Goal: Transaction & Acquisition: Purchase product/service

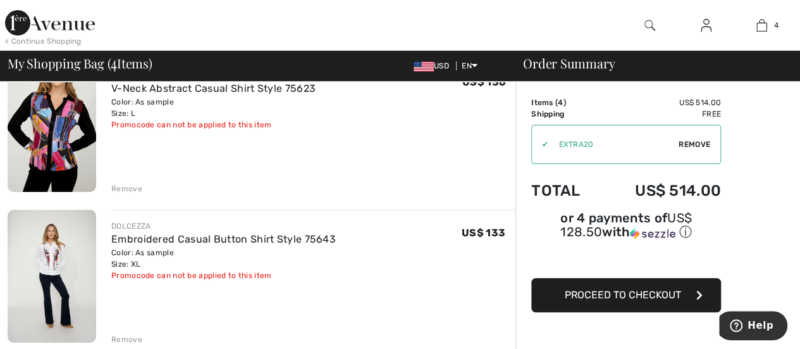
click at [124, 185] on div "Remove" at bounding box center [126, 188] width 31 height 11
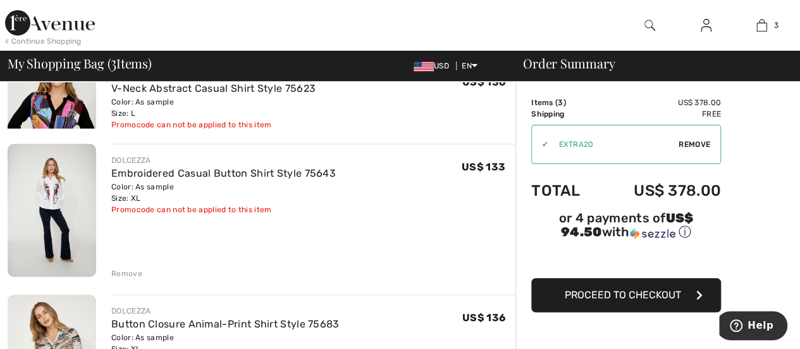
scroll to position [100, 0]
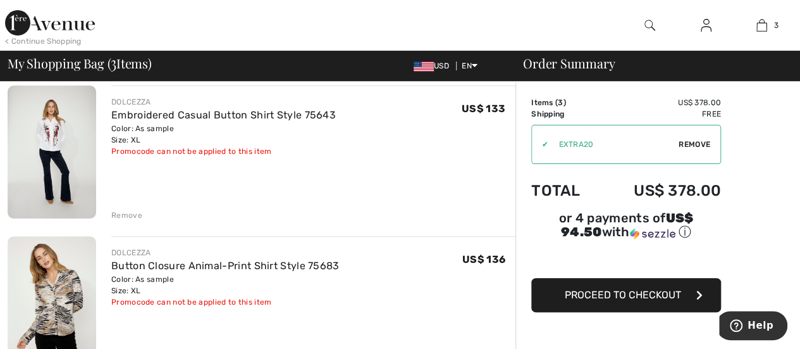
click at [53, 137] on img at bounding box center [52, 151] width 89 height 133
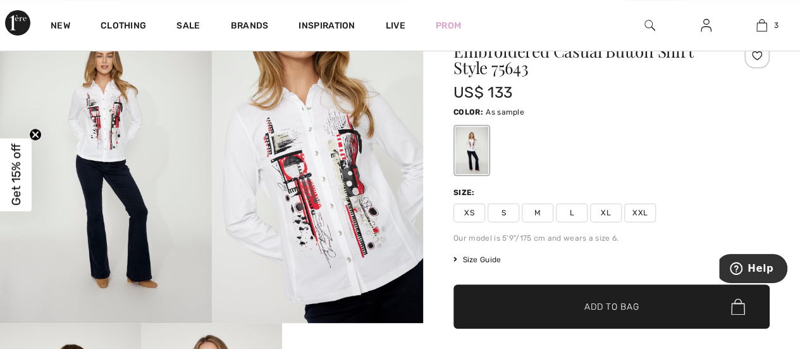
scroll to position [127, 0]
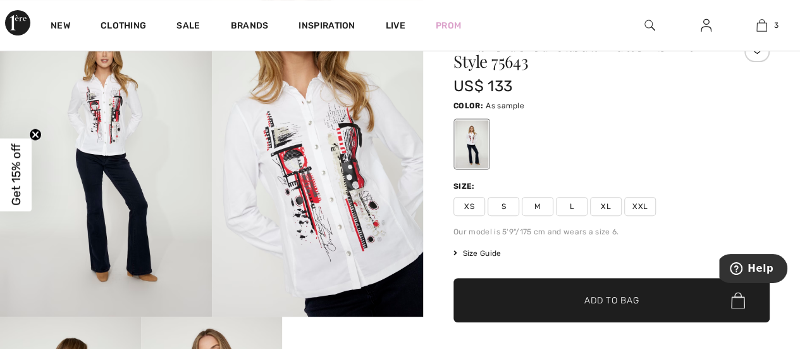
click at [609, 203] on span "XL" at bounding box center [606, 206] width 32 height 19
click at [618, 300] on span "Add to Bag" at bounding box center [612, 300] width 54 height 13
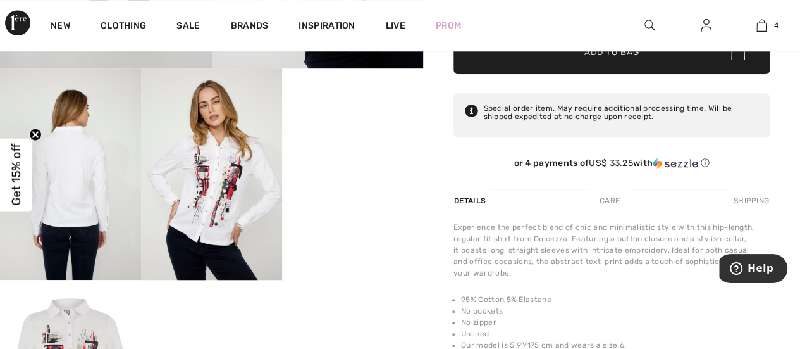
scroll to position [380, 0]
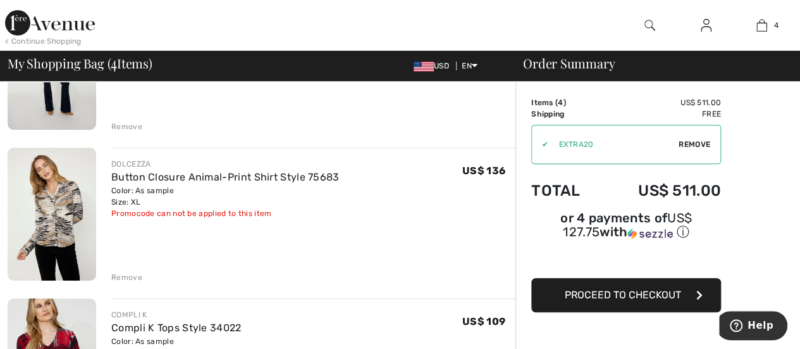
scroll to position [226, 0]
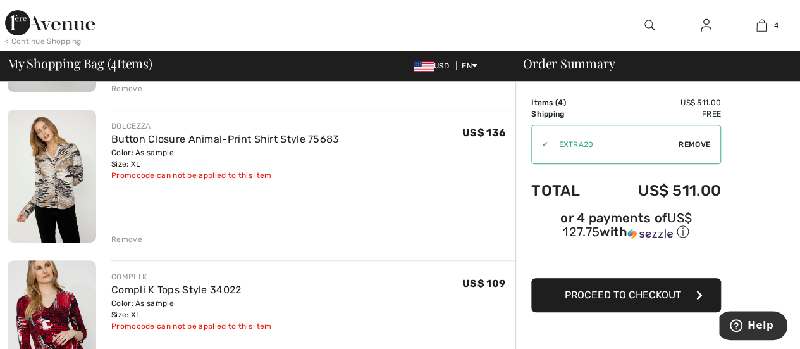
click at [65, 175] on img at bounding box center [52, 175] width 89 height 133
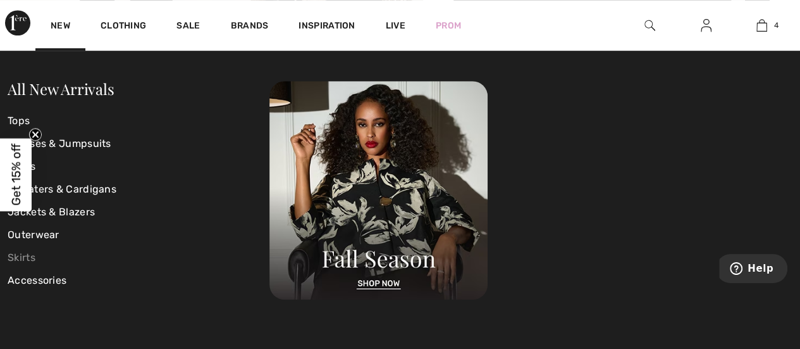
scroll to position [443, 0]
click at [63, 25] on link "New" at bounding box center [61, 26] width 20 height 13
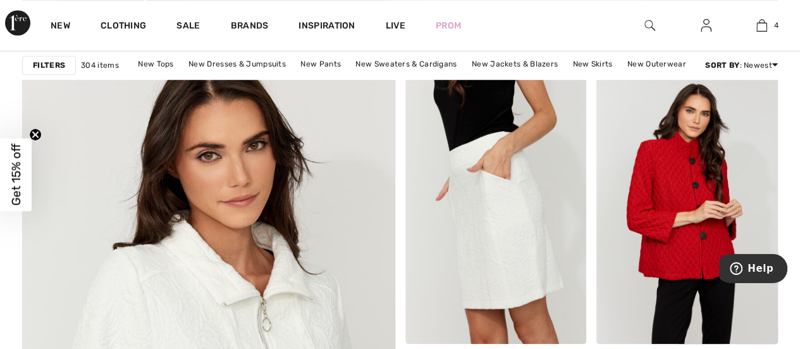
scroll to position [2847, 0]
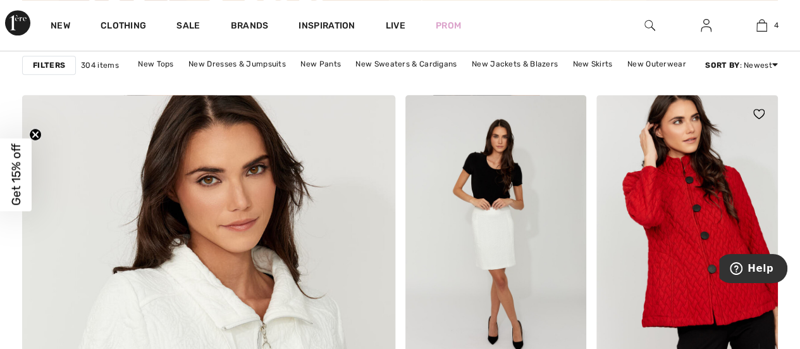
click at [698, 214] on img at bounding box center [688, 231] width 182 height 272
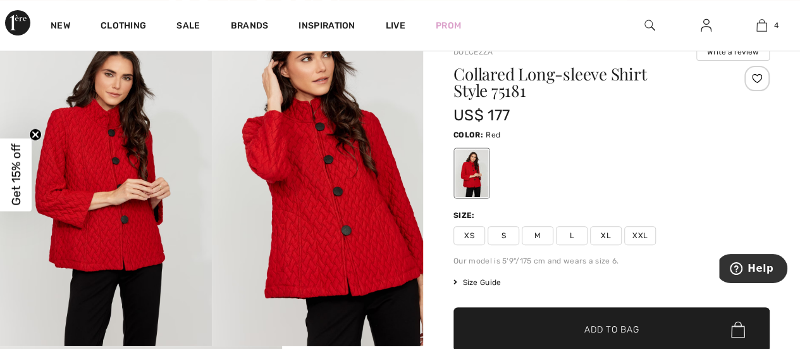
scroll to position [127, 0]
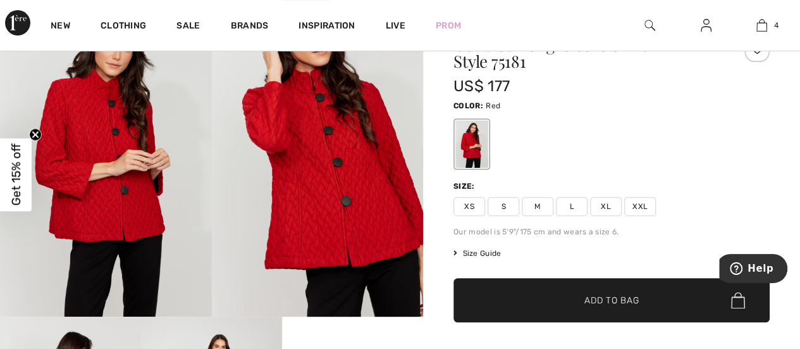
click at [602, 203] on span "XL" at bounding box center [606, 206] width 32 height 19
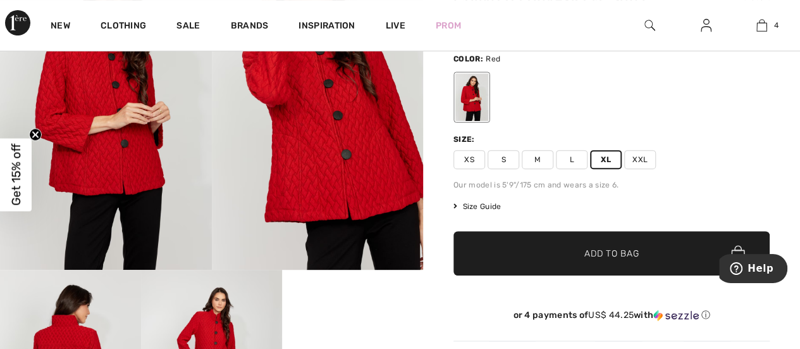
scroll to position [190, 0]
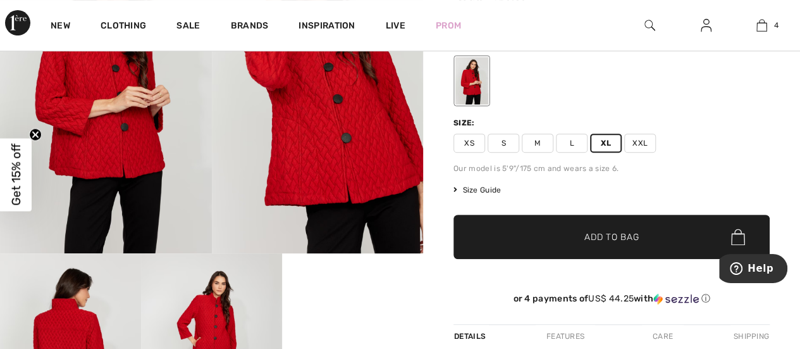
click at [605, 231] on span "Add to Bag" at bounding box center [612, 236] width 54 height 13
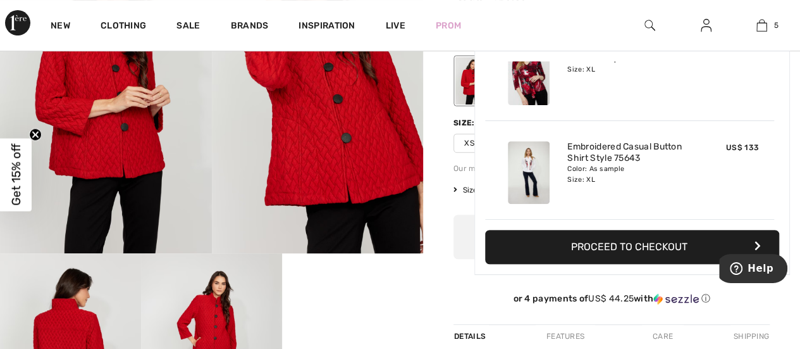
scroll to position [334, 0]
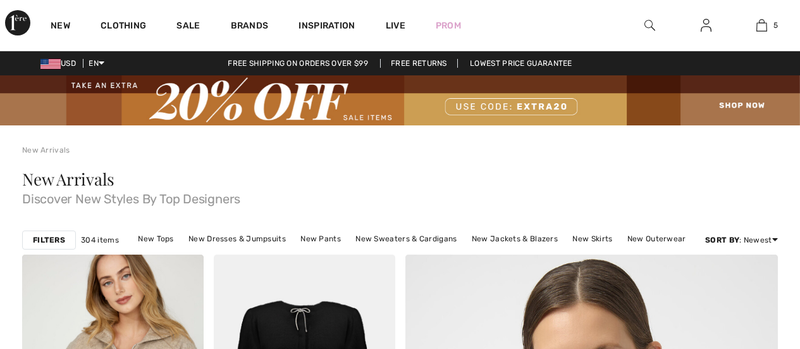
checkbox input "true"
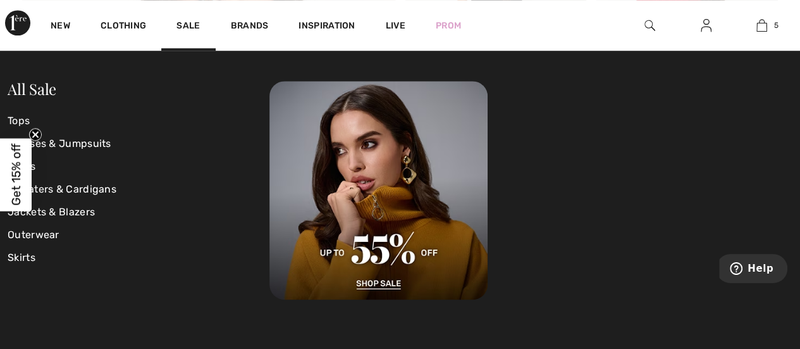
scroll to position [3100, 0]
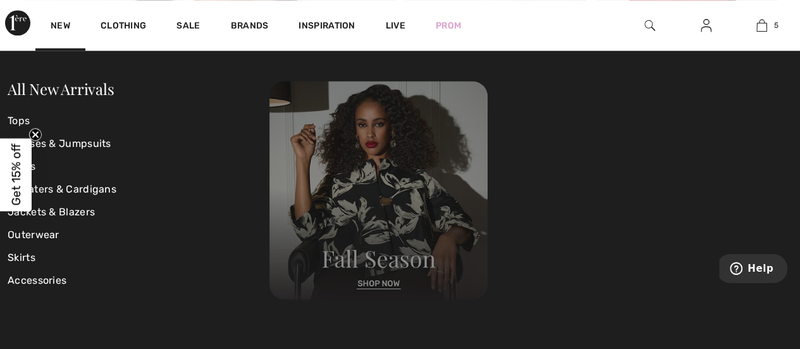
click at [368, 265] on img at bounding box center [378, 190] width 218 height 218
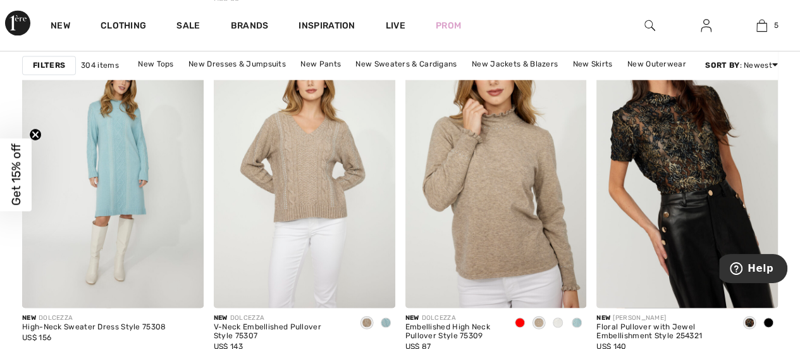
scroll to position [886, 0]
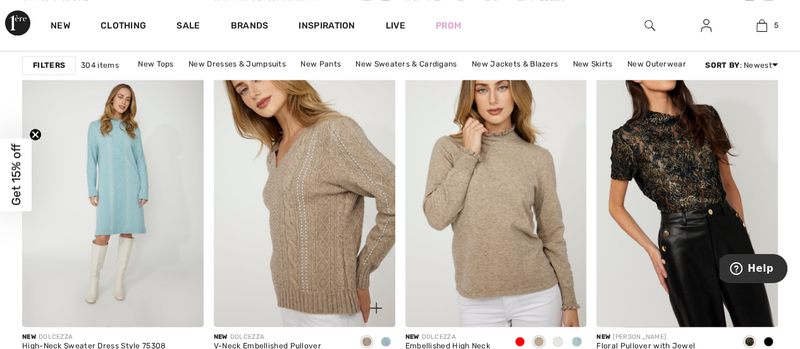
click at [309, 184] on img at bounding box center [305, 190] width 182 height 272
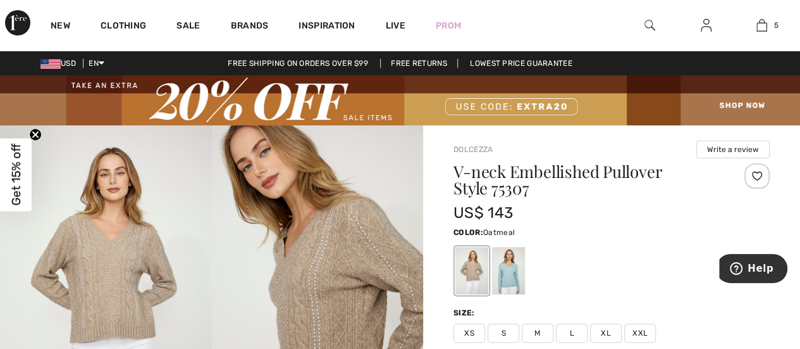
scroll to position [127, 0]
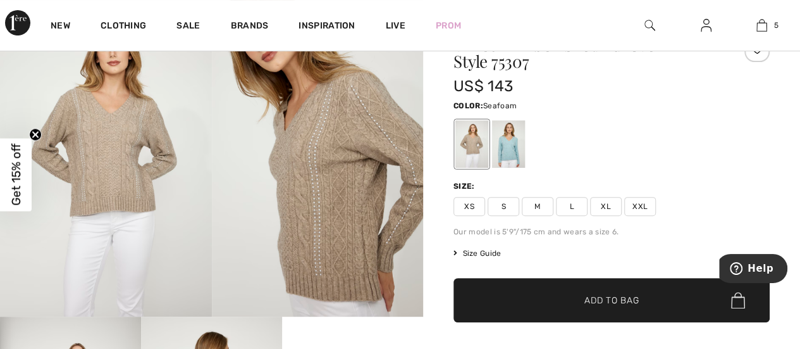
click at [512, 142] on div at bounding box center [508, 143] width 33 height 47
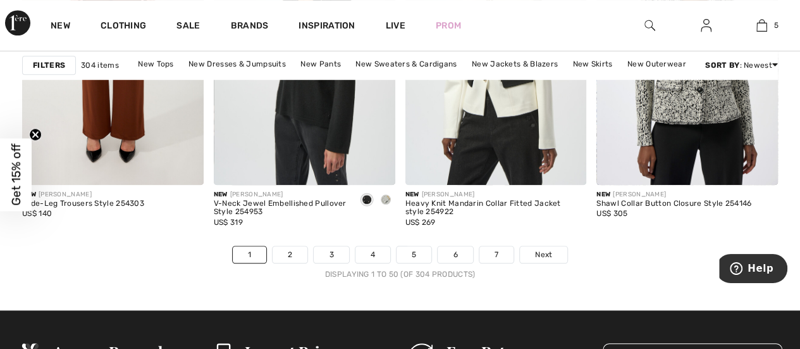
scroll to position [5314, 0]
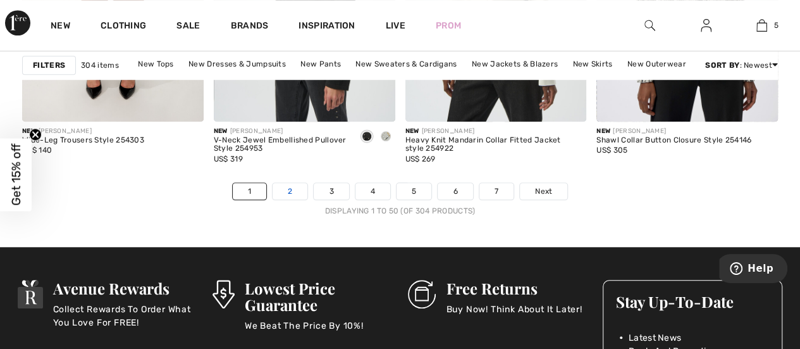
click at [292, 187] on link "2" at bounding box center [290, 191] width 35 height 16
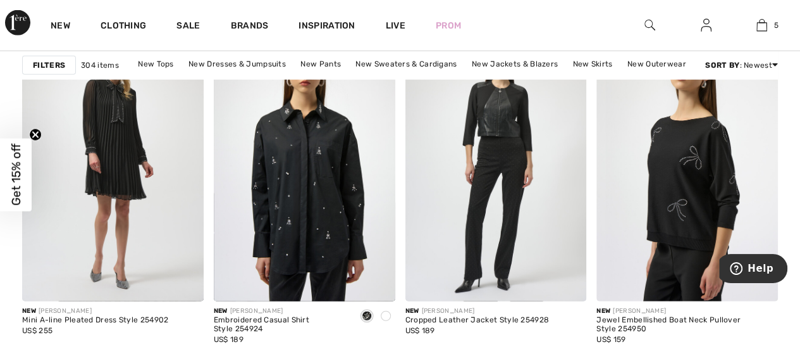
scroll to position [3922, 0]
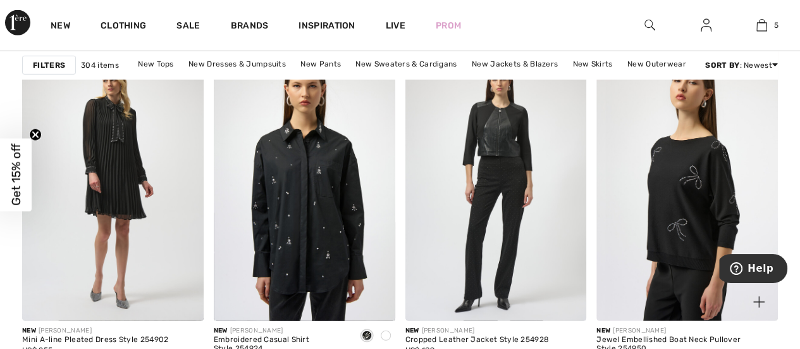
click at [686, 180] on img at bounding box center [688, 185] width 182 height 272
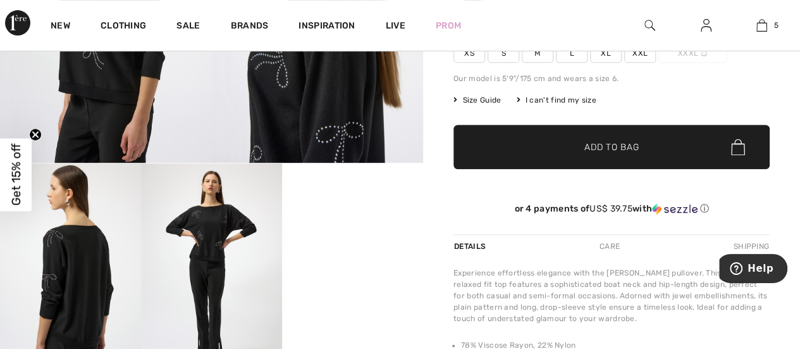
scroll to position [253, 0]
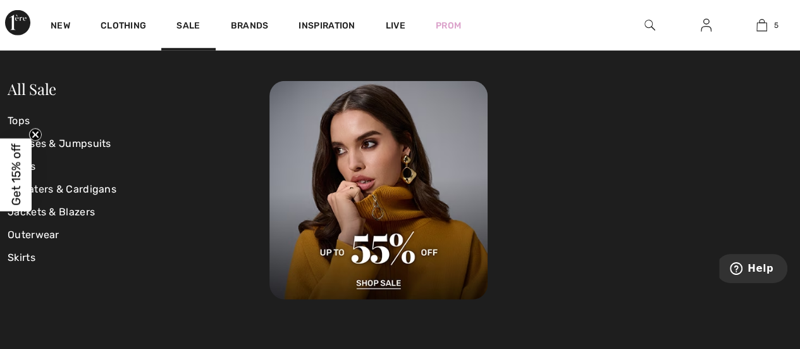
scroll to position [4175, 0]
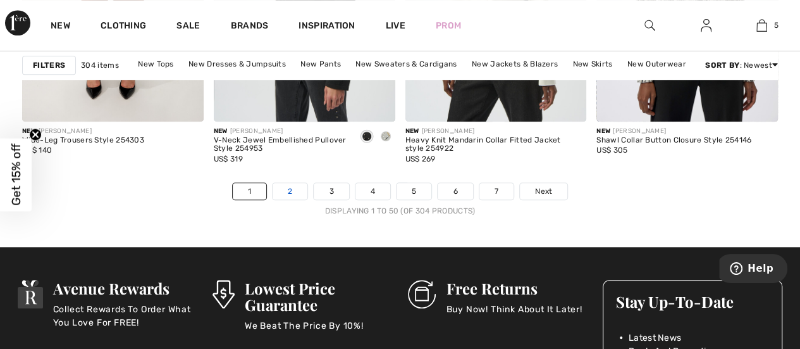
click at [292, 188] on link "2" at bounding box center [290, 191] width 35 height 16
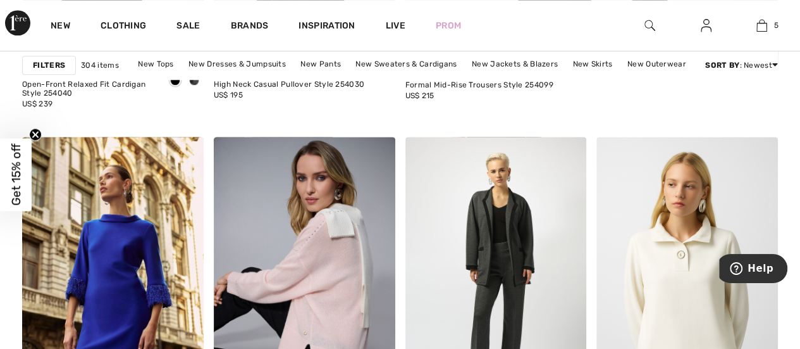
scroll to position [886, 0]
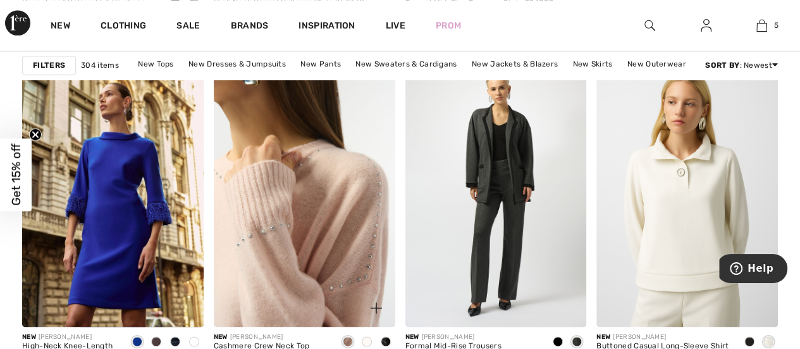
click at [338, 193] on img at bounding box center [305, 190] width 182 height 272
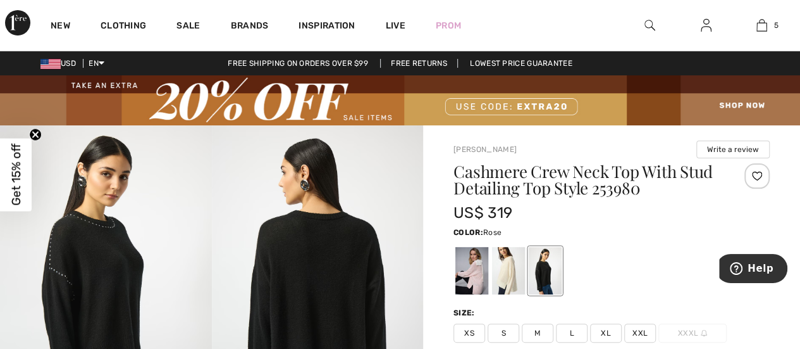
click at [472, 270] on div at bounding box center [471, 270] width 33 height 47
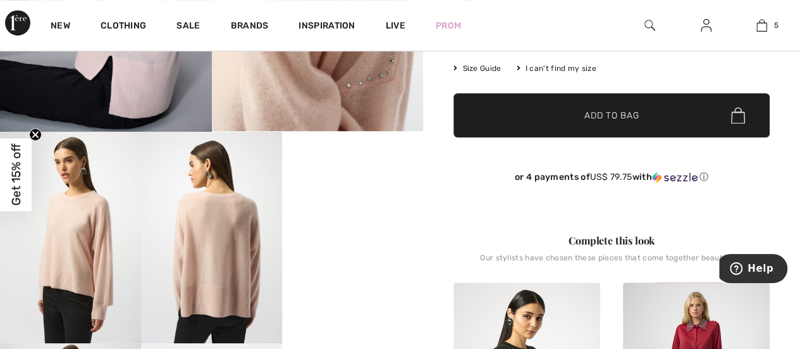
scroll to position [316, 0]
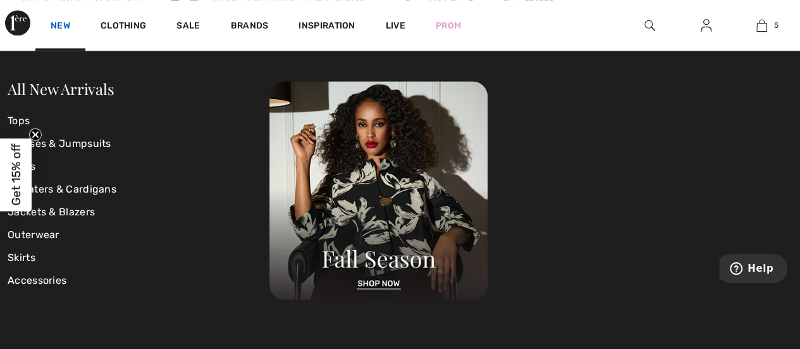
click at [57, 22] on link "New" at bounding box center [61, 26] width 20 height 13
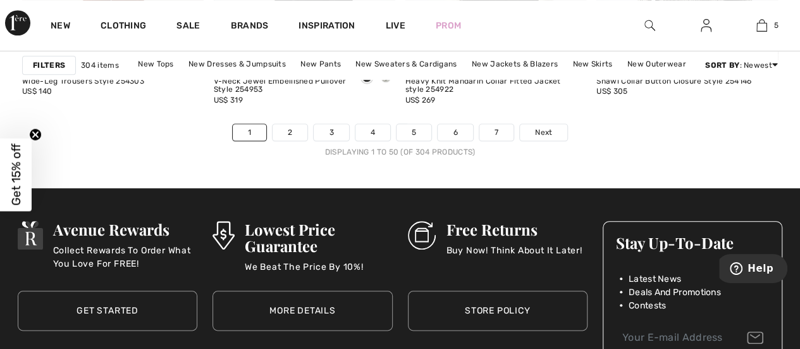
scroll to position [5314, 0]
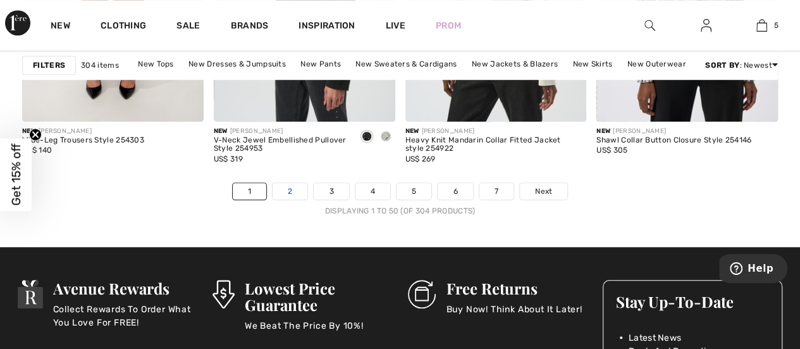
click at [287, 187] on link "2" at bounding box center [290, 191] width 35 height 16
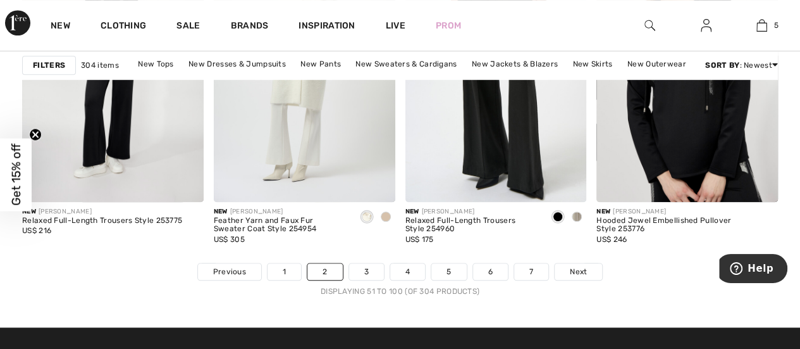
scroll to position [5251, 0]
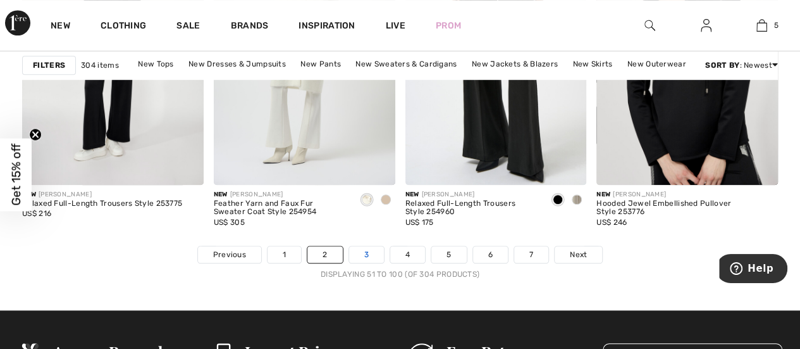
click at [368, 251] on link "3" at bounding box center [366, 254] width 35 height 16
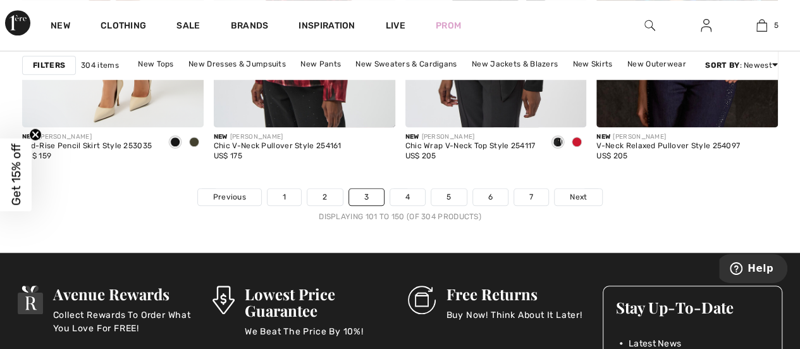
scroll to position [5314, 0]
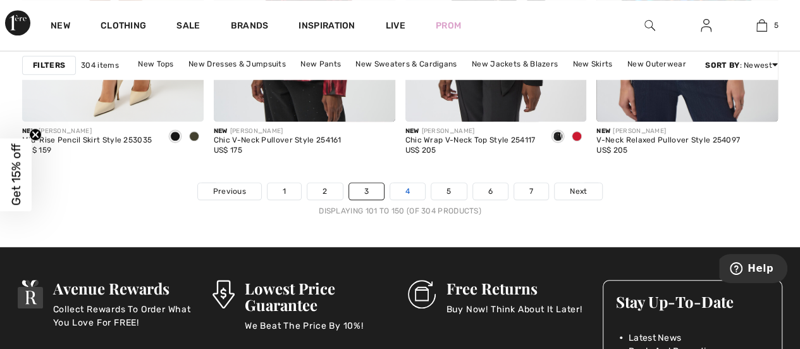
click at [407, 184] on link "4" at bounding box center [407, 191] width 35 height 16
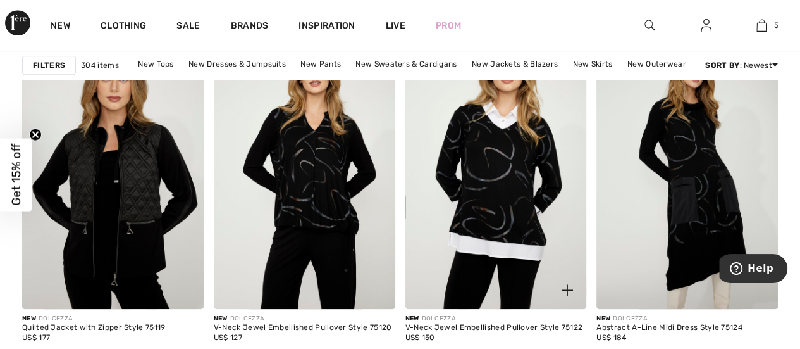
scroll to position [5124, 0]
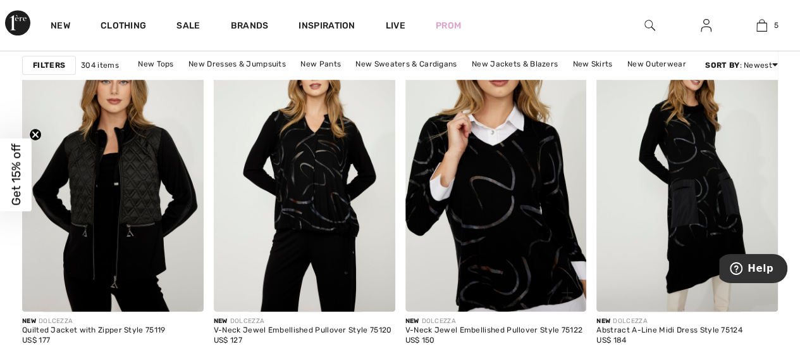
click at [500, 194] on img at bounding box center [496, 175] width 182 height 272
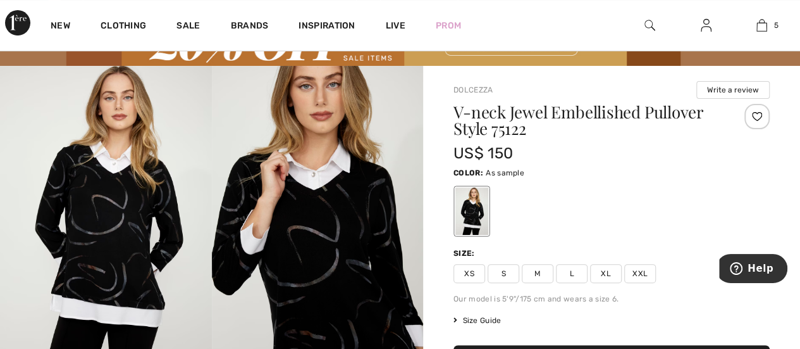
scroll to position [127, 0]
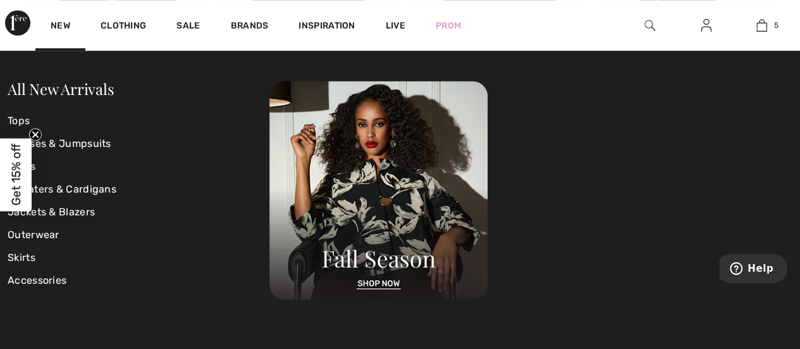
scroll to position [5314, 0]
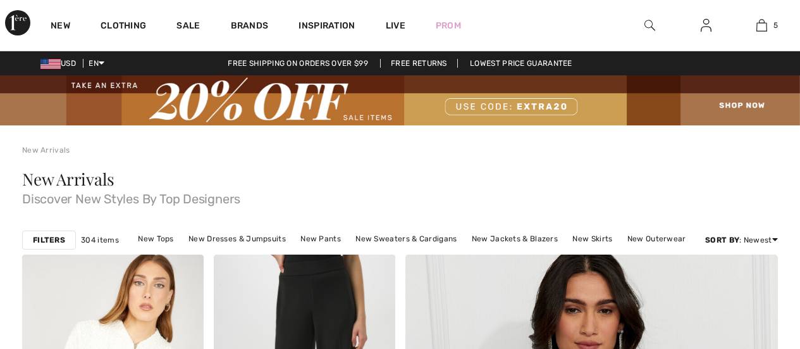
checkbox input "true"
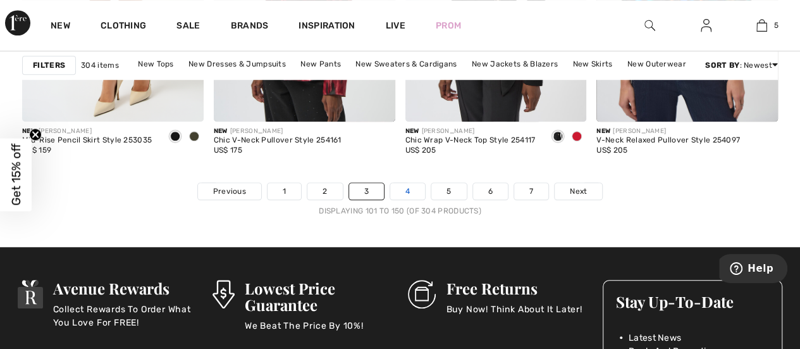
click at [409, 188] on link "4" at bounding box center [407, 191] width 35 height 16
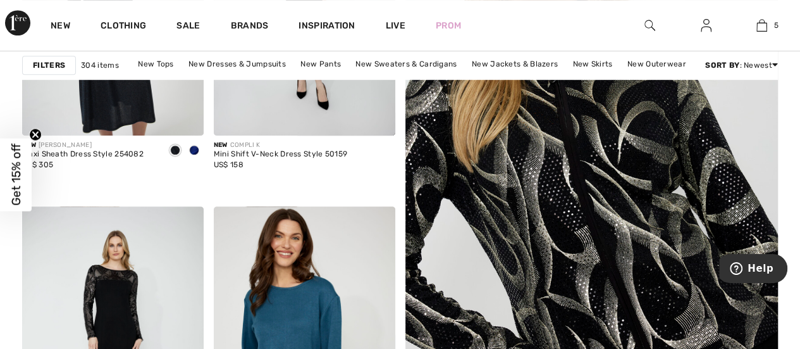
scroll to position [380, 0]
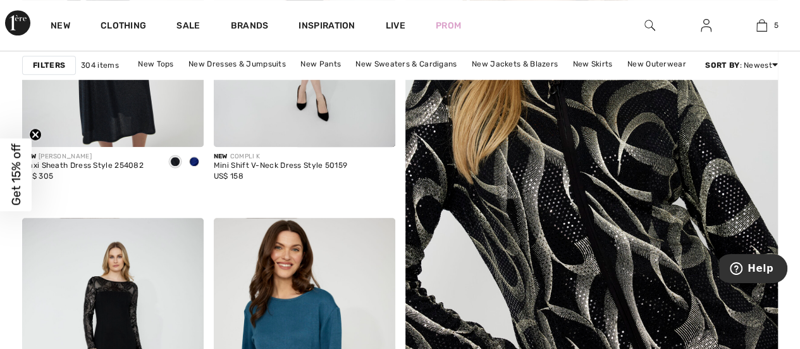
click at [612, 235] on img at bounding box center [591, 210] width 447 height 671
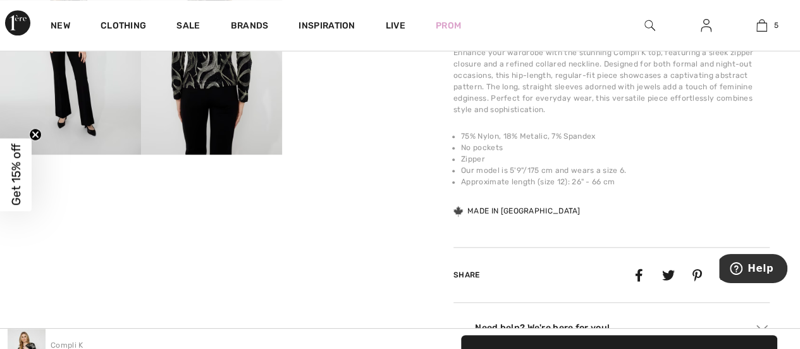
scroll to position [506, 0]
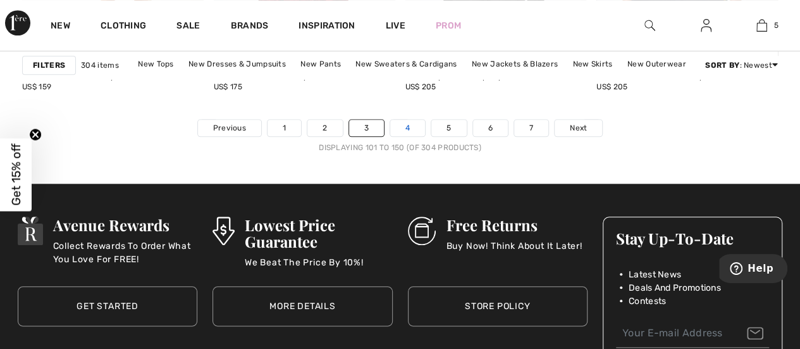
click at [406, 124] on link "4" at bounding box center [407, 128] width 35 height 16
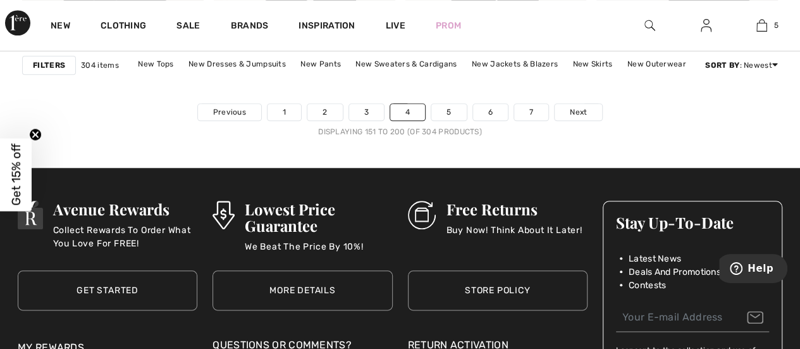
scroll to position [5314, 0]
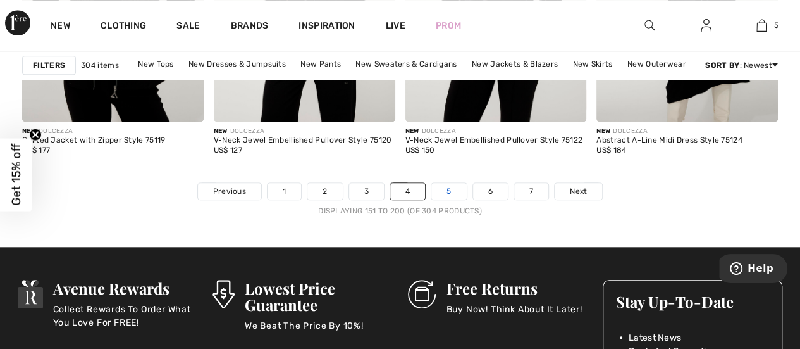
click at [449, 190] on link "5" at bounding box center [448, 191] width 35 height 16
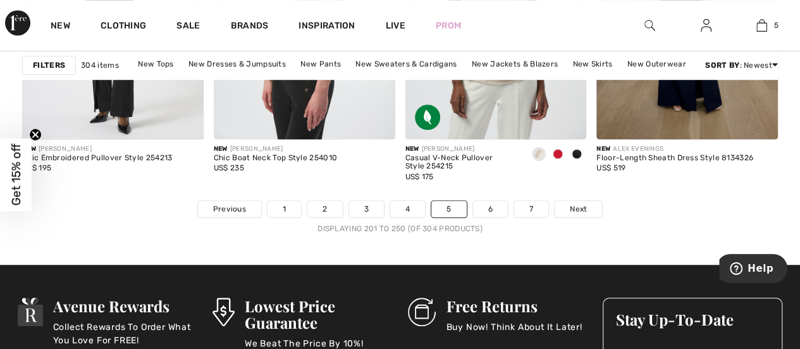
scroll to position [5314, 0]
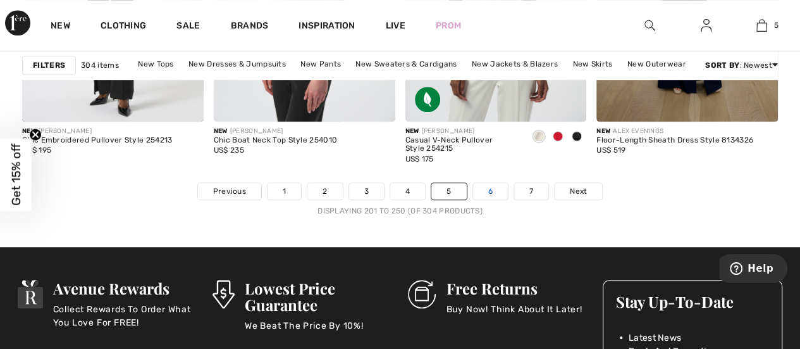
click at [489, 187] on link "6" at bounding box center [490, 191] width 35 height 16
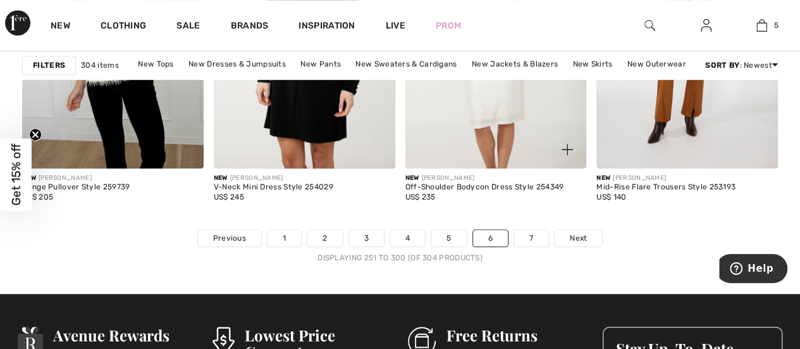
scroll to position [5251, 0]
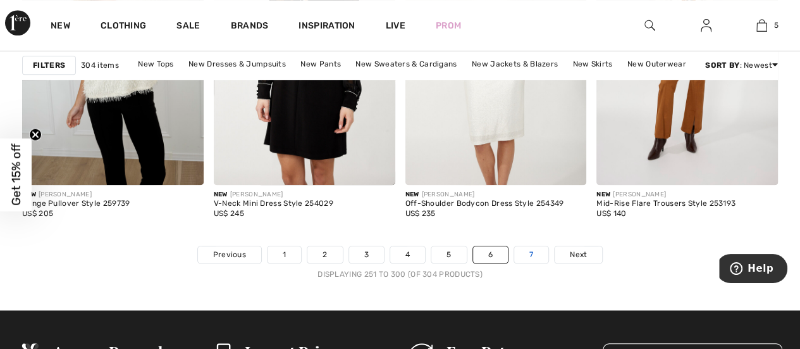
click at [534, 250] on link "7" at bounding box center [531, 254] width 34 height 16
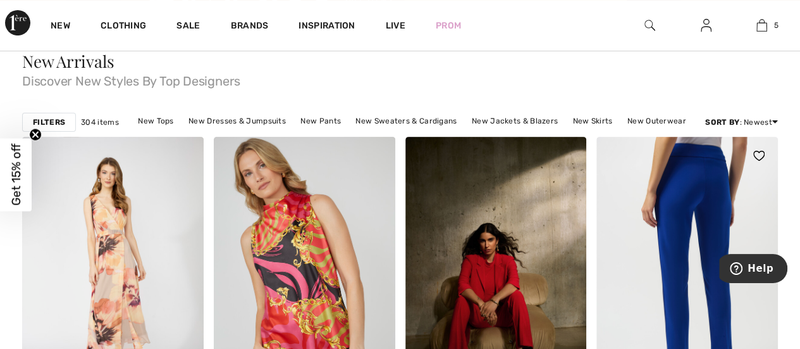
scroll to position [127, 0]
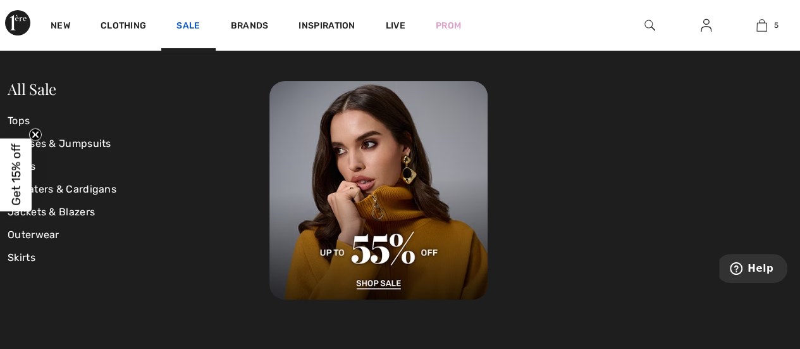
click at [183, 22] on link "Sale" at bounding box center [187, 26] width 23 height 13
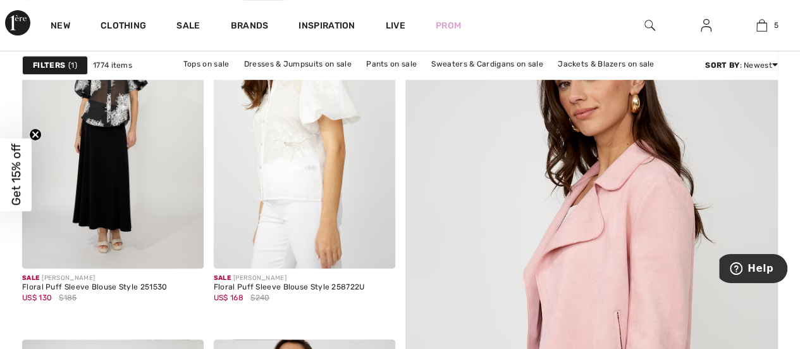
scroll to position [253, 0]
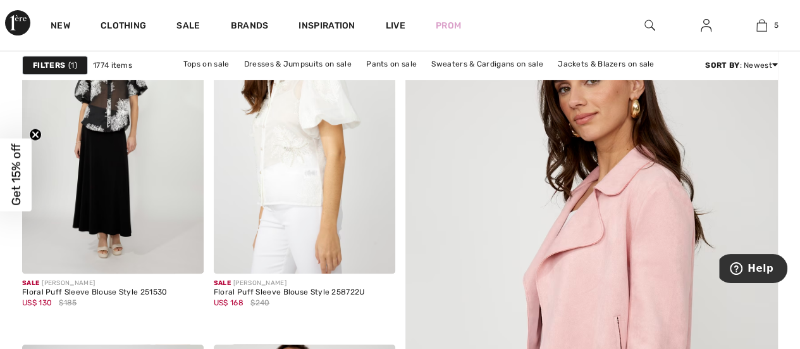
click at [603, 246] on img at bounding box center [591, 336] width 447 height 671
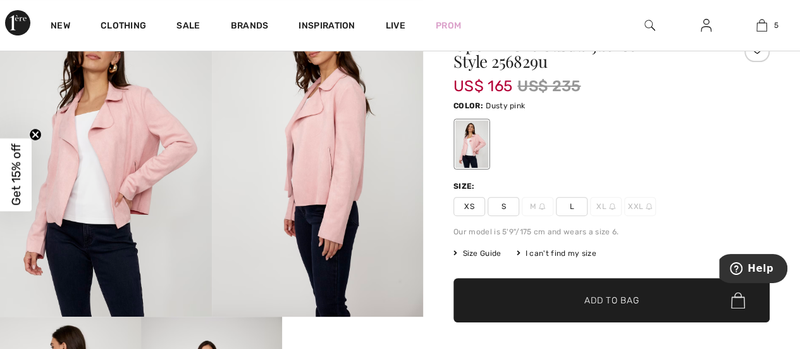
scroll to position [190, 0]
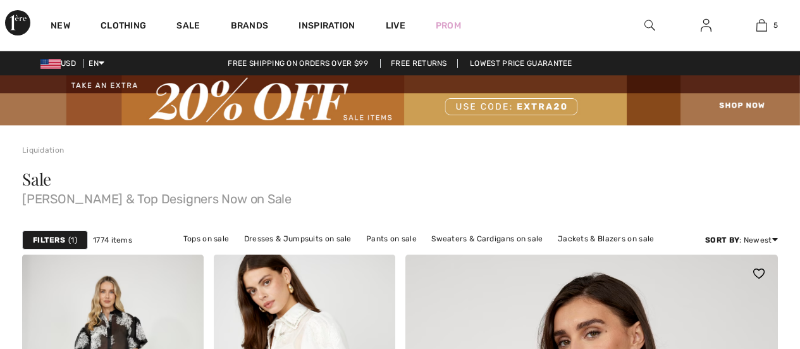
checkbox input "true"
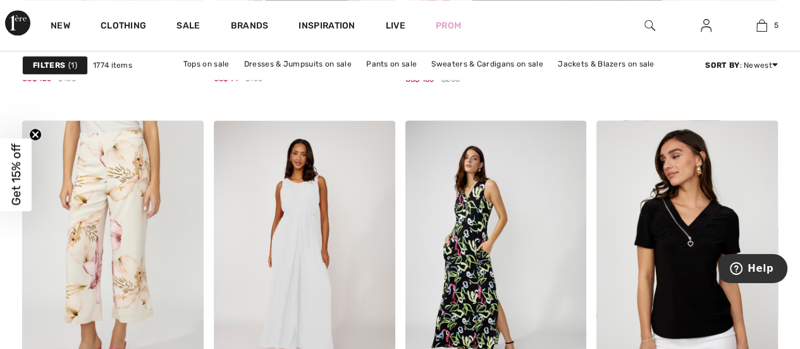
scroll to position [822, 0]
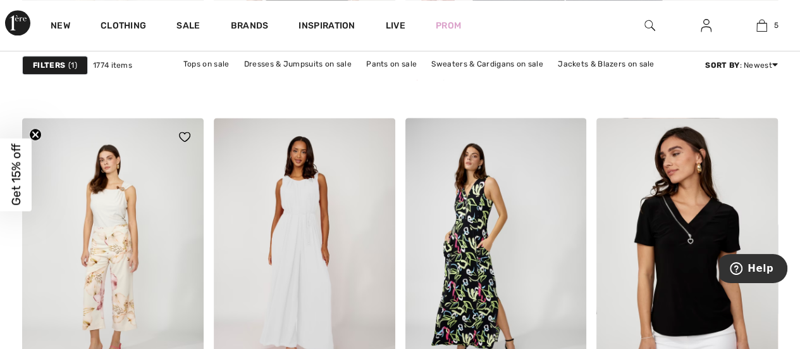
click at [123, 240] on img at bounding box center [113, 254] width 182 height 272
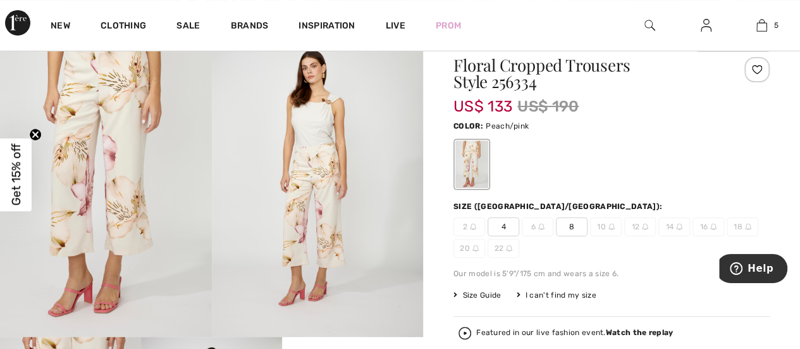
scroll to position [127, 0]
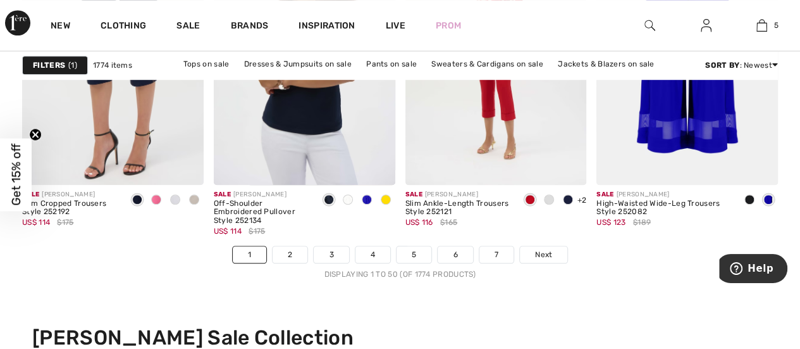
scroll to position [5377, 0]
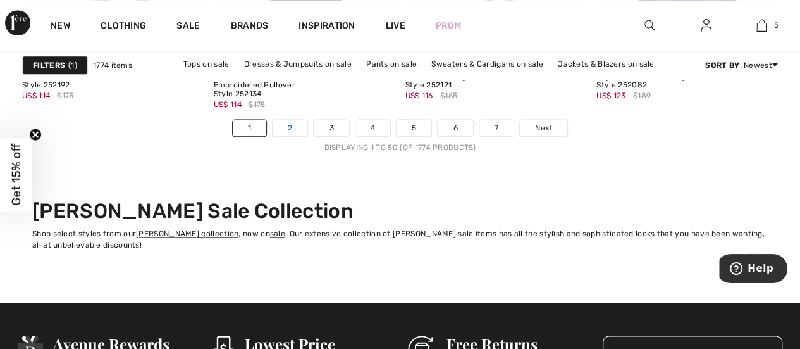
click at [287, 124] on link "2" at bounding box center [290, 128] width 35 height 16
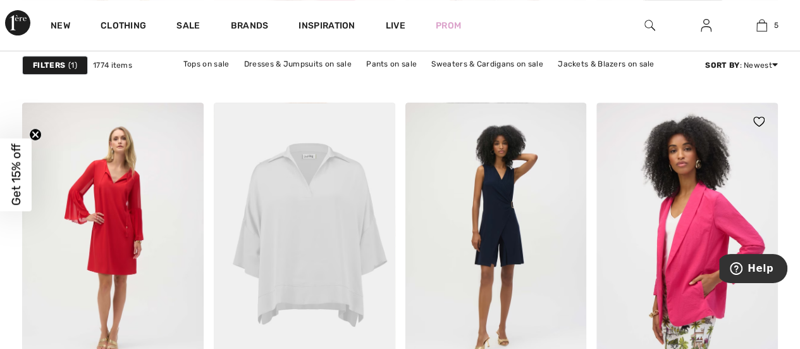
scroll to position [5124, 0]
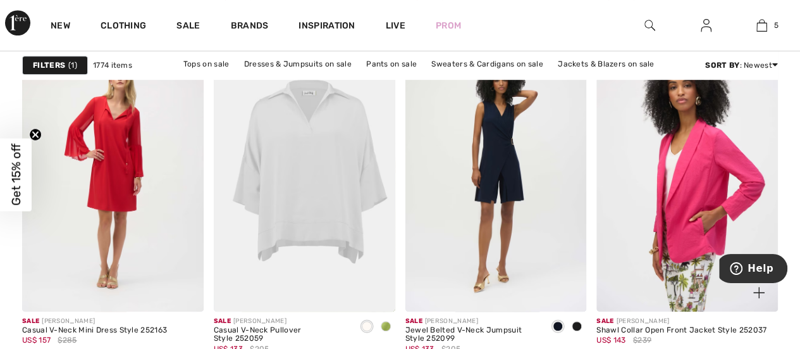
click at [702, 181] on img at bounding box center [688, 175] width 182 height 272
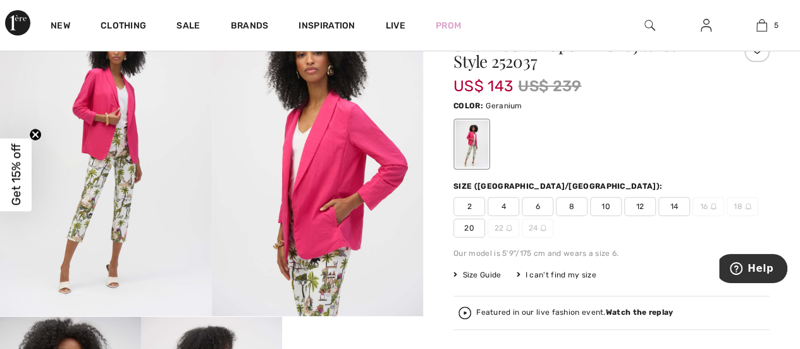
click at [672, 207] on span "14" at bounding box center [675, 206] width 32 height 19
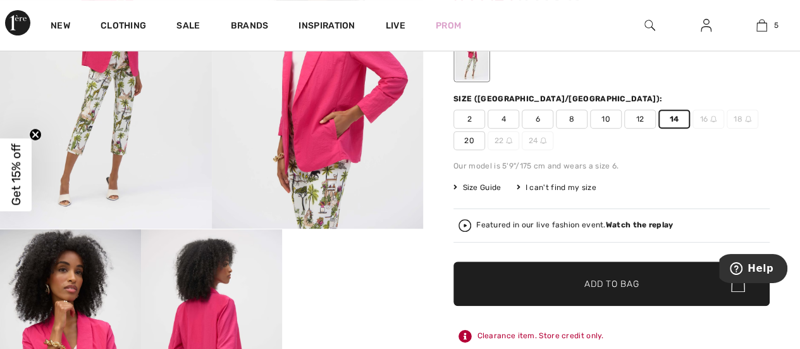
scroll to position [253, 0]
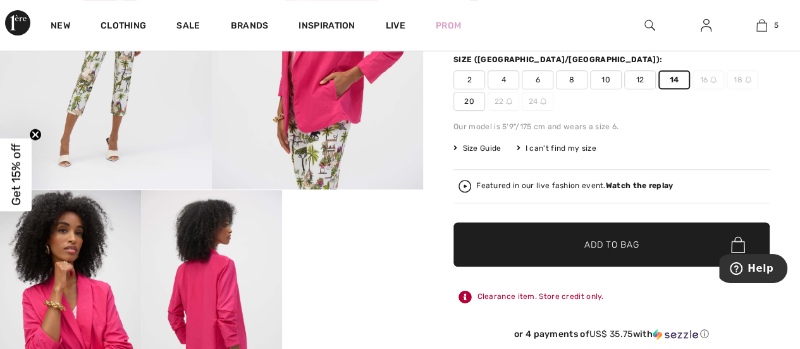
click at [622, 240] on span "Add to Bag" at bounding box center [612, 244] width 54 height 13
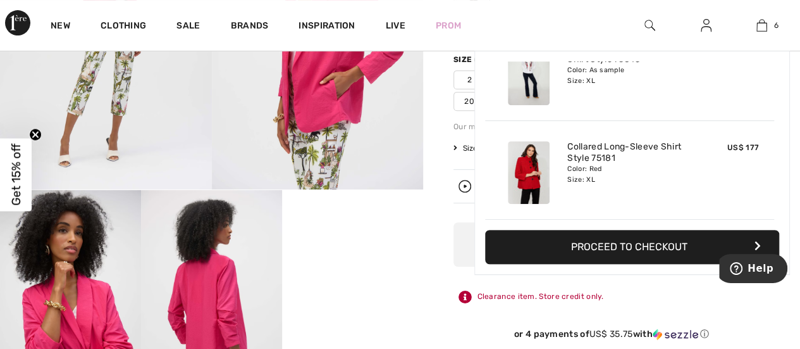
scroll to position [433, 0]
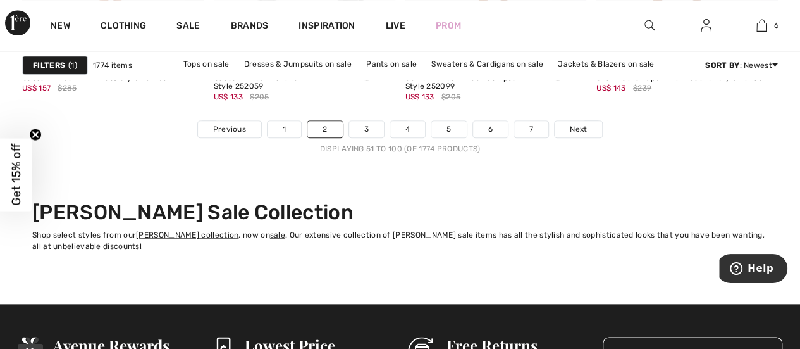
scroll to position [5377, 0]
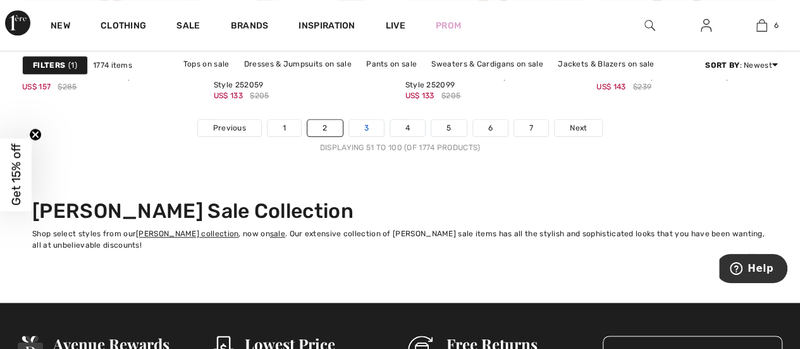
click at [366, 122] on link "3" at bounding box center [366, 128] width 35 height 16
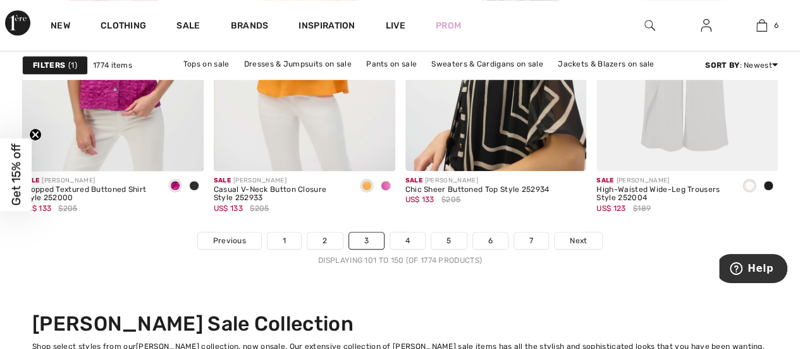
scroll to position [5314, 0]
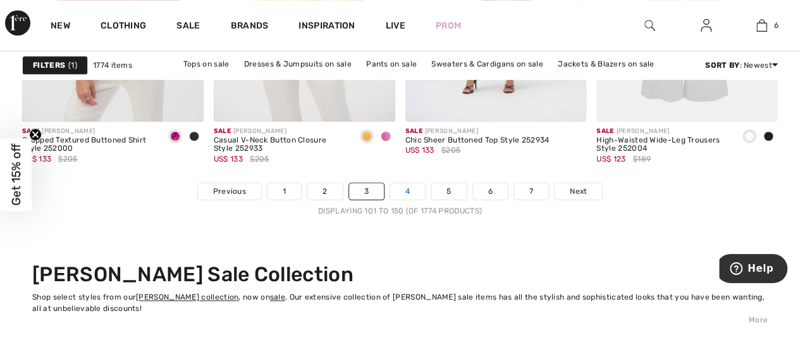
click at [409, 190] on link "4" at bounding box center [407, 191] width 35 height 16
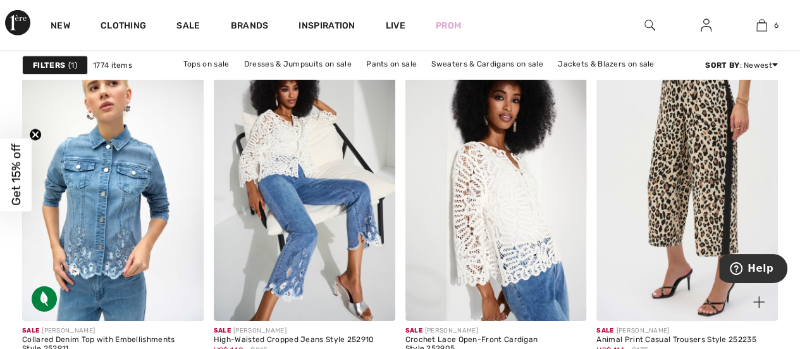
scroll to position [4491, 0]
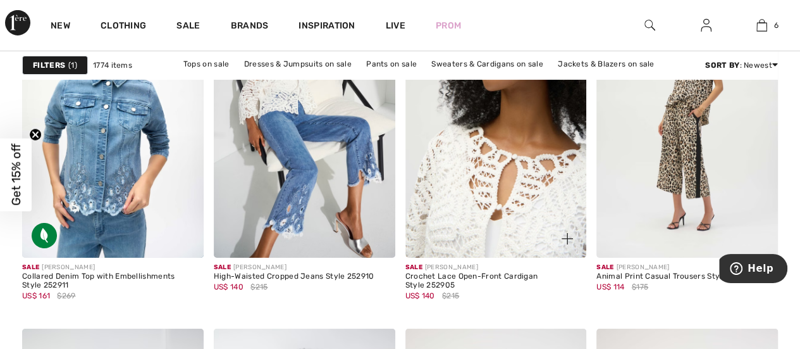
click at [521, 199] on img at bounding box center [496, 121] width 182 height 272
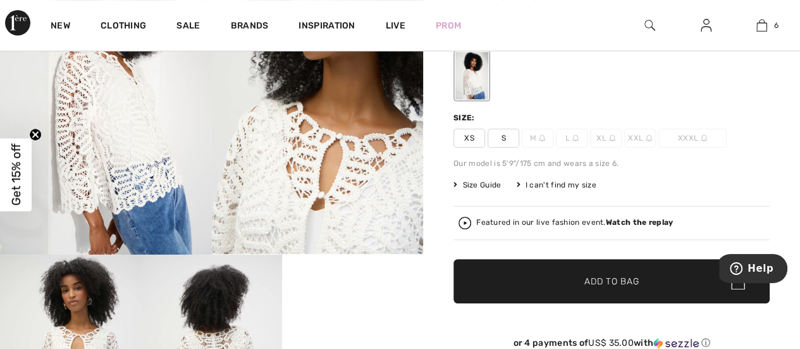
scroll to position [190, 0]
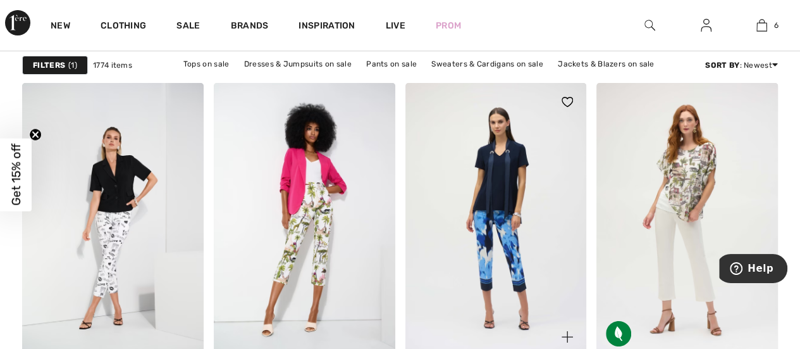
scroll to position [4745, 0]
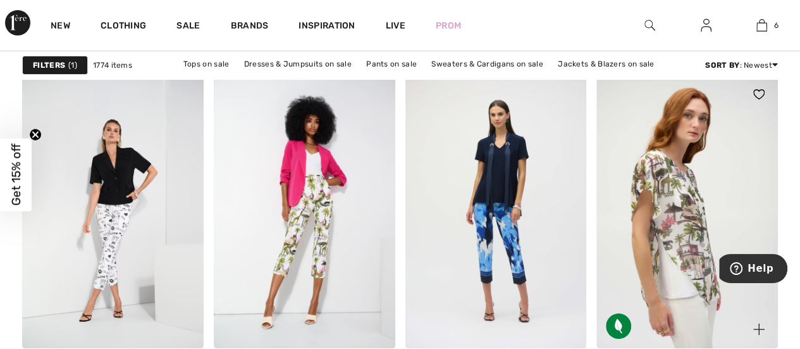
click at [688, 218] on img at bounding box center [688, 211] width 182 height 272
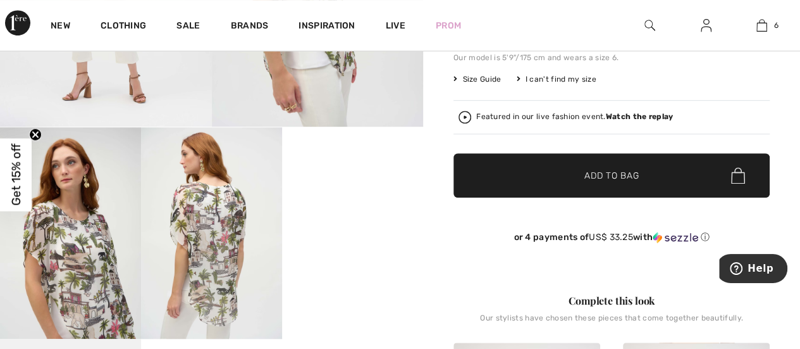
scroll to position [316, 0]
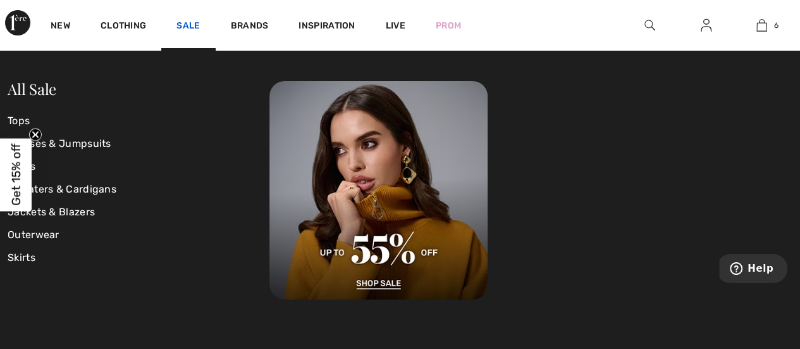
click at [186, 25] on link "Sale" at bounding box center [187, 26] width 23 height 13
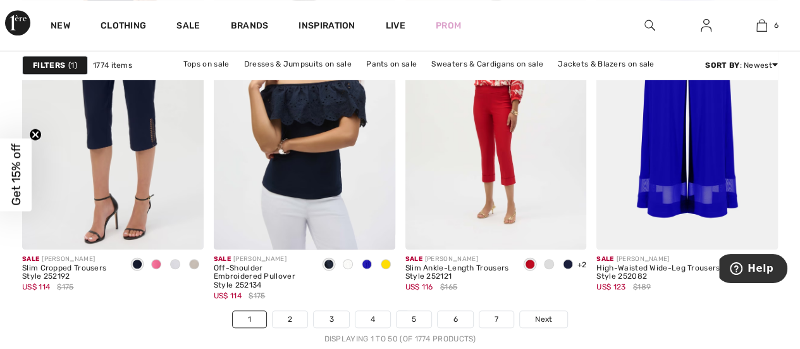
scroll to position [5251, 0]
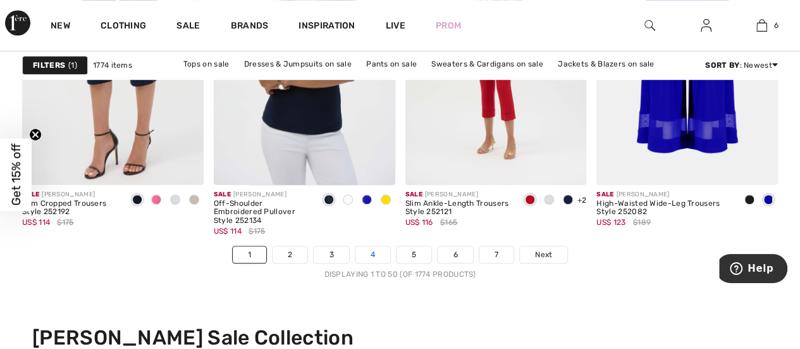
click at [371, 247] on link "4" at bounding box center [373, 254] width 35 height 16
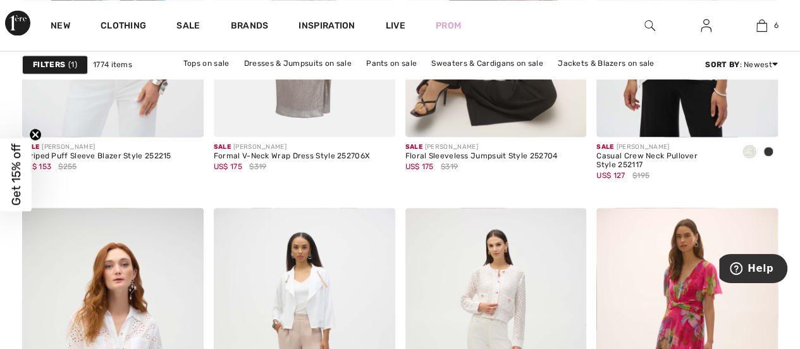
scroll to position [1202, 0]
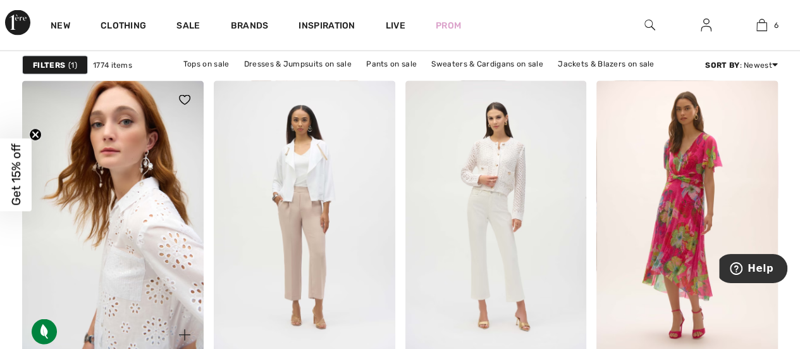
click at [144, 256] on img at bounding box center [113, 217] width 182 height 272
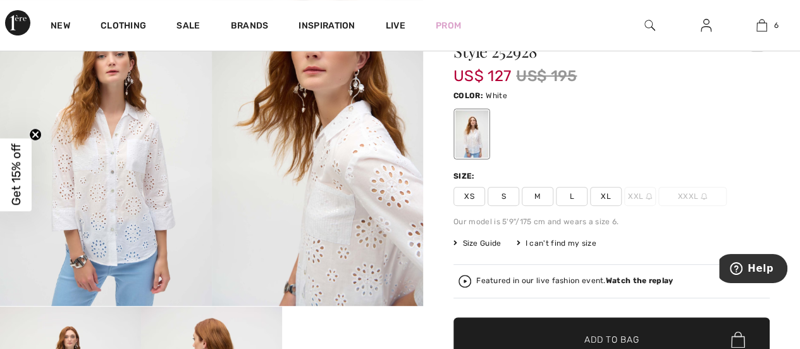
scroll to position [190, 0]
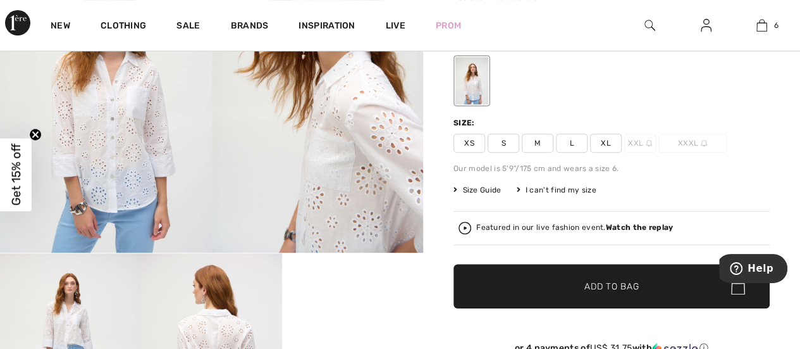
click at [606, 140] on span "XL" at bounding box center [606, 142] width 32 height 19
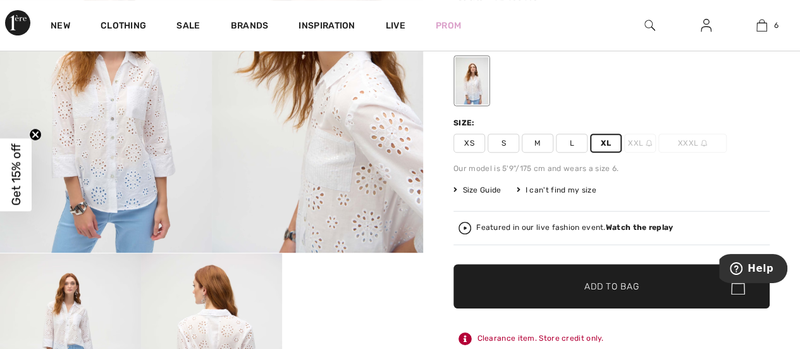
click at [616, 282] on span "Add to Bag" at bounding box center [612, 286] width 54 height 13
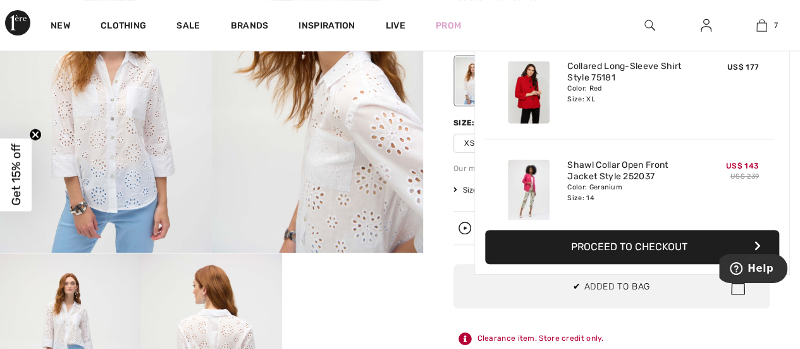
scroll to position [531, 0]
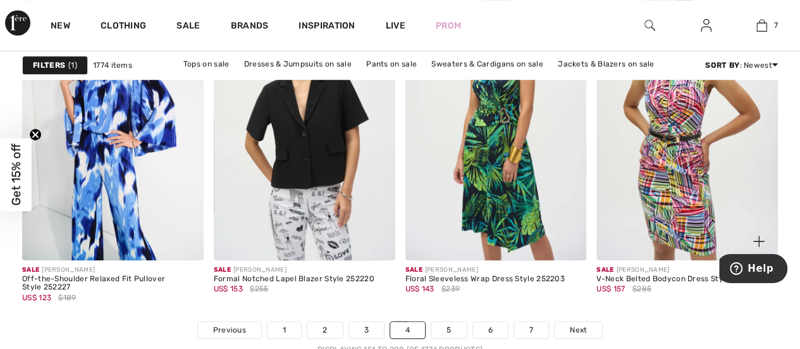
scroll to position [5314, 0]
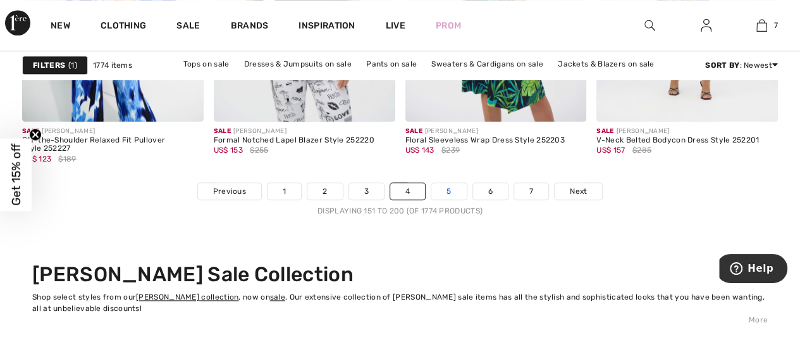
click at [449, 185] on link "5" at bounding box center [448, 191] width 35 height 16
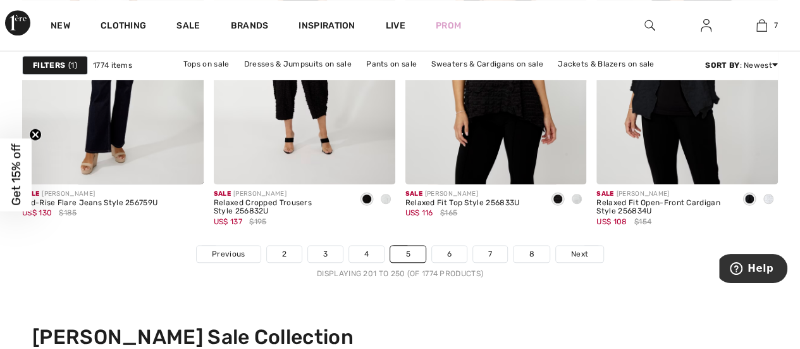
scroll to position [5314, 0]
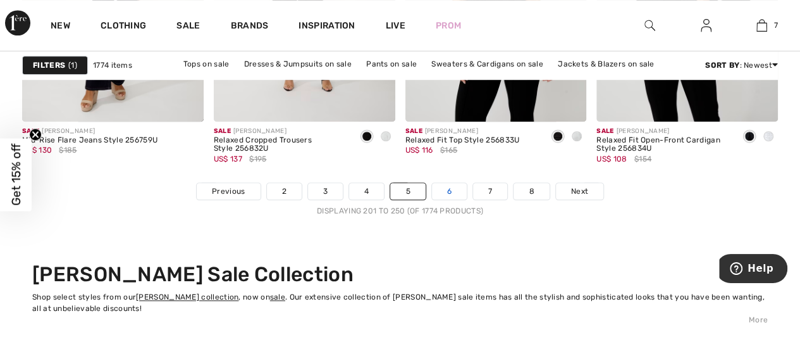
click at [451, 187] on link "6" at bounding box center [449, 191] width 35 height 16
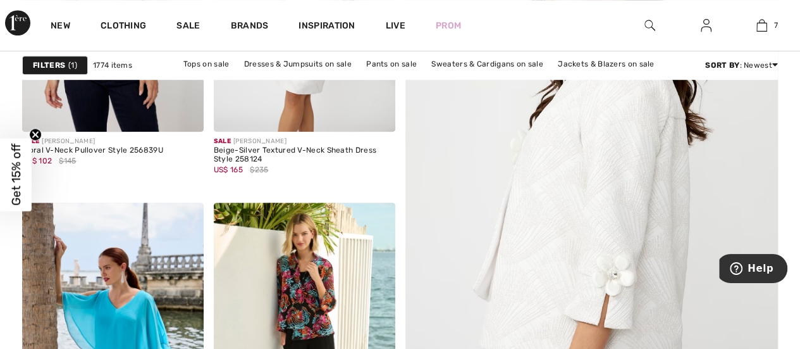
scroll to position [380, 0]
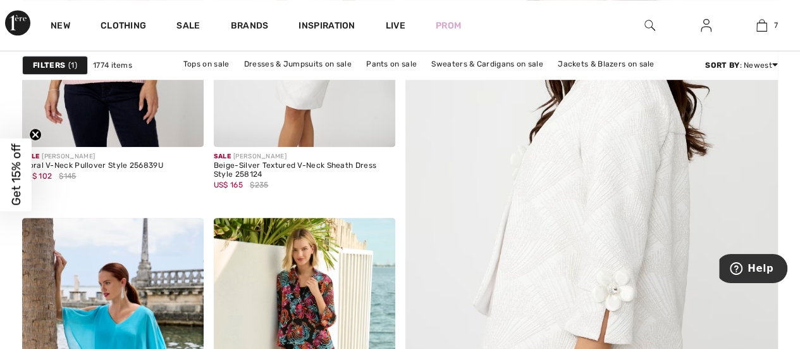
click at [630, 220] on img at bounding box center [591, 210] width 447 height 671
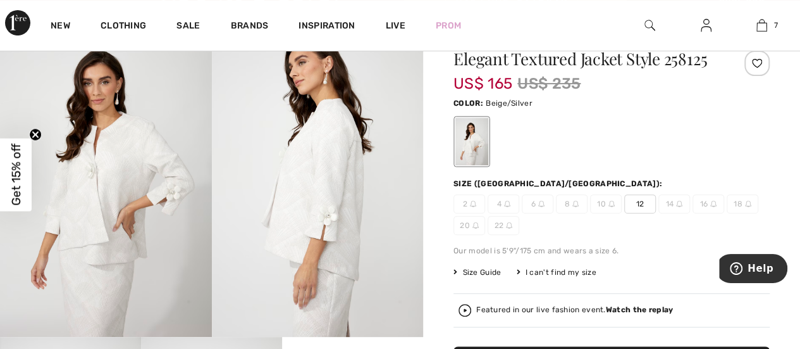
scroll to position [127, 0]
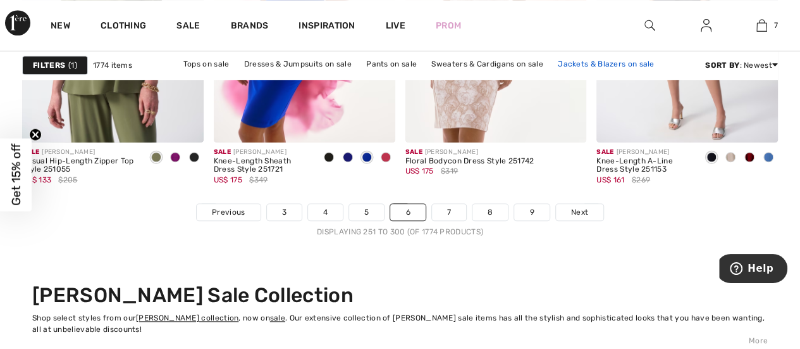
scroll to position [5314, 0]
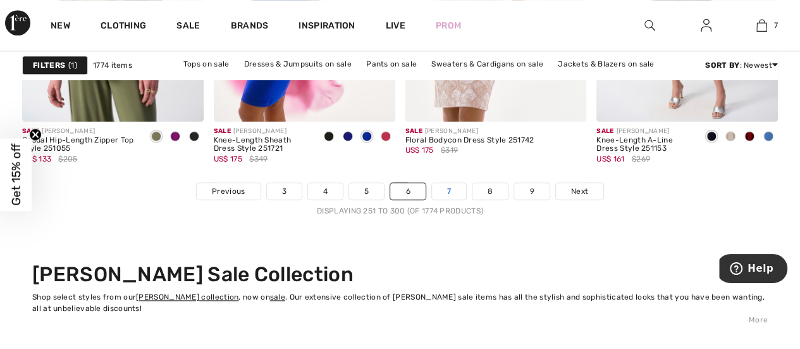
click at [450, 187] on link "7" at bounding box center [449, 191] width 34 height 16
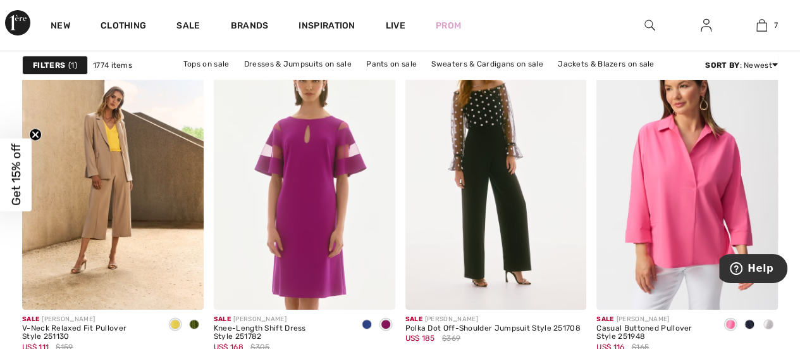
scroll to position [4808, 0]
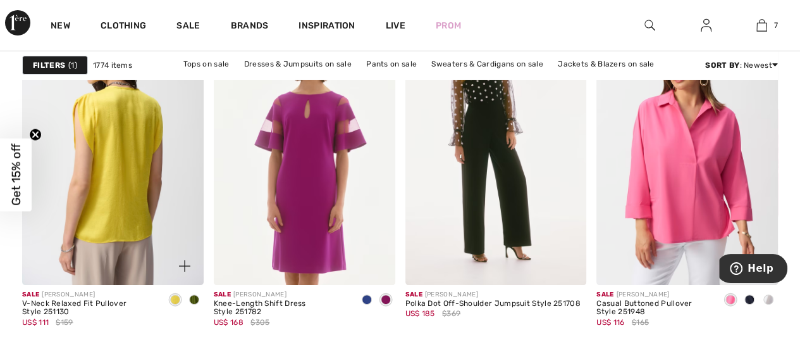
click at [116, 142] on img at bounding box center [113, 148] width 182 height 272
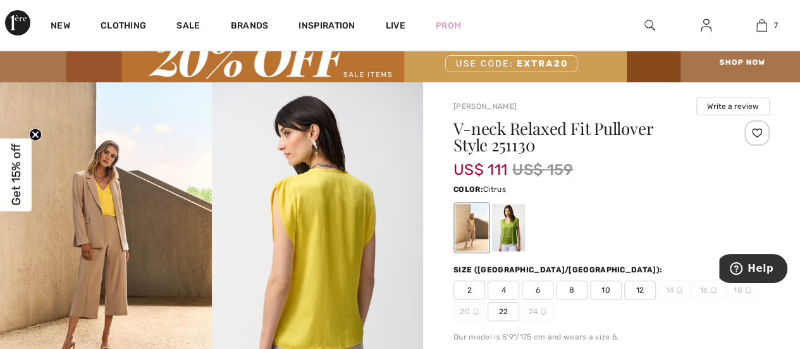
scroll to position [127, 0]
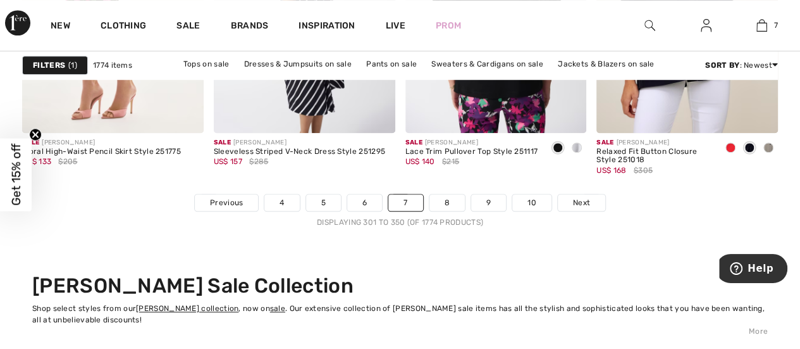
scroll to position [5314, 0]
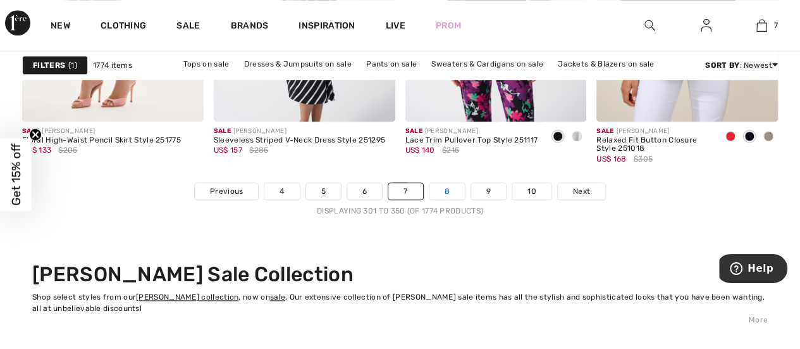
click at [448, 189] on link "8" at bounding box center [447, 191] width 35 height 16
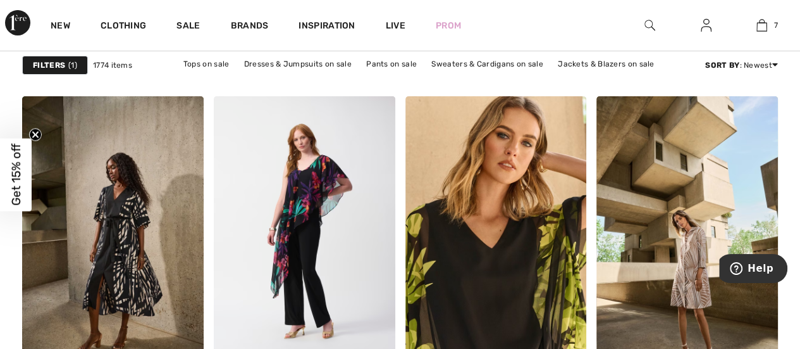
scroll to position [4745, 0]
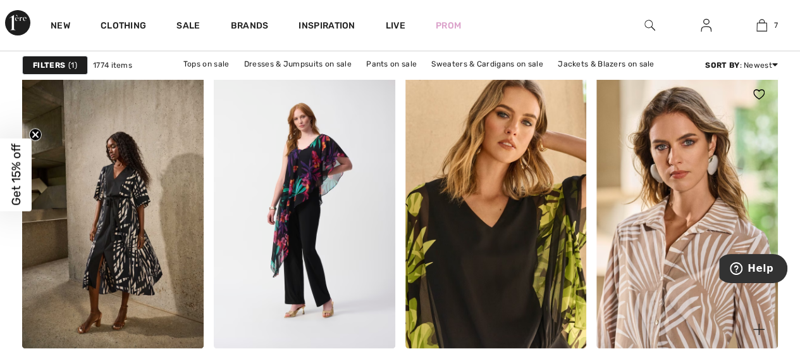
click at [705, 255] on img at bounding box center [688, 211] width 182 height 272
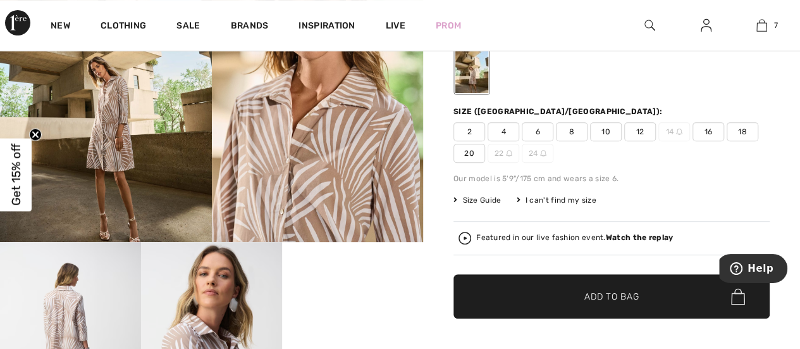
scroll to position [190, 0]
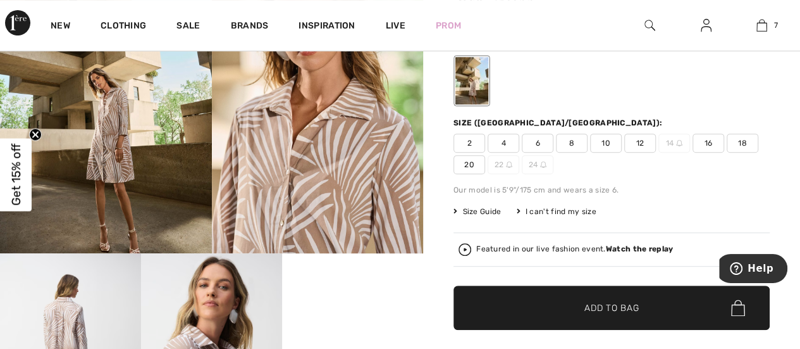
click at [709, 140] on span "16" at bounding box center [709, 142] width 32 height 19
click at [615, 305] on span "Add to Bag" at bounding box center [612, 307] width 54 height 13
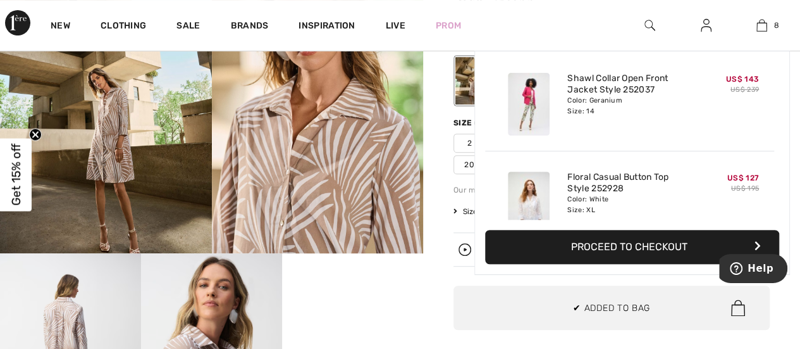
scroll to position [629, 0]
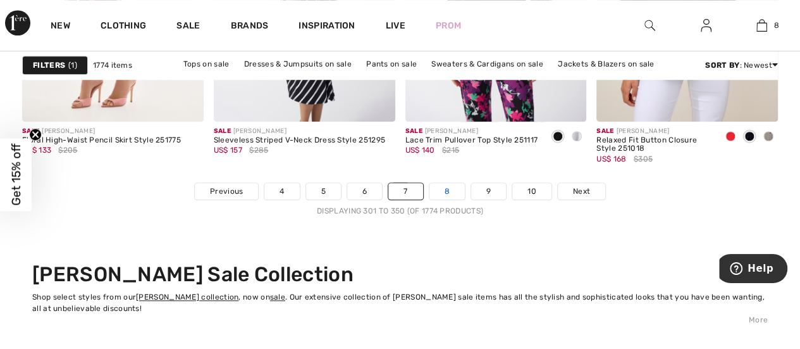
click at [448, 187] on link "8" at bounding box center [447, 191] width 35 height 16
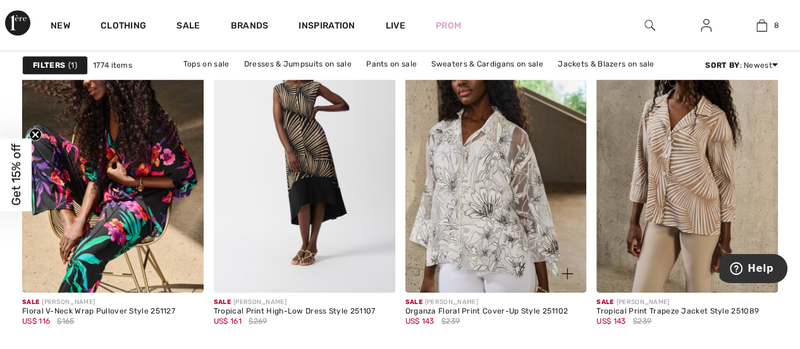
scroll to position [5124, 0]
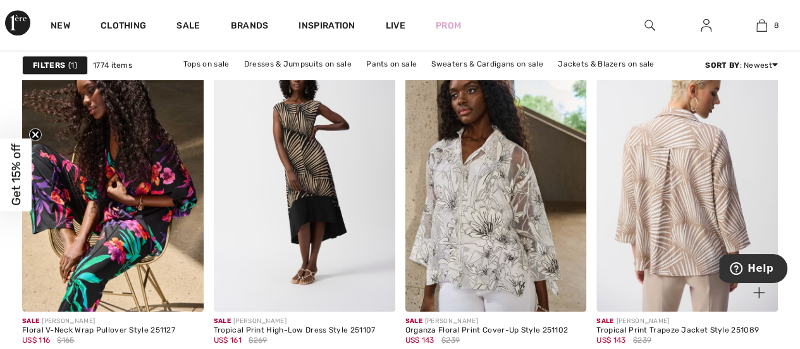
click at [673, 190] on img at bounding box center [688, 175] width 182 height 272
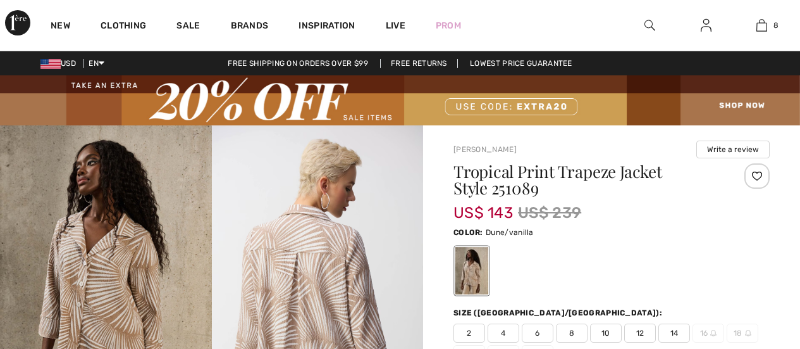
checkbox input "true"
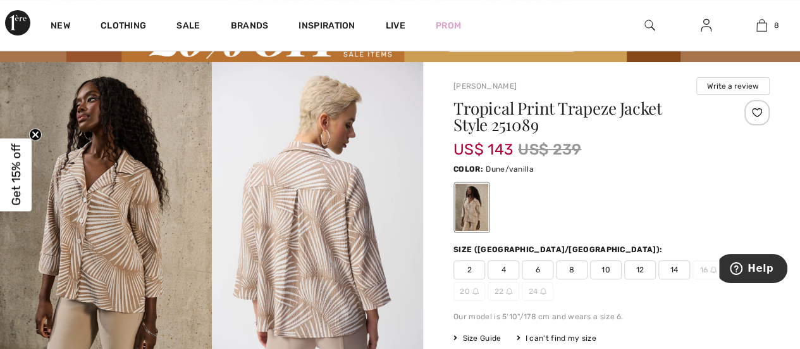
click at [672, 269] on span "14" at bounding box center [675, 269] width 32 height 19
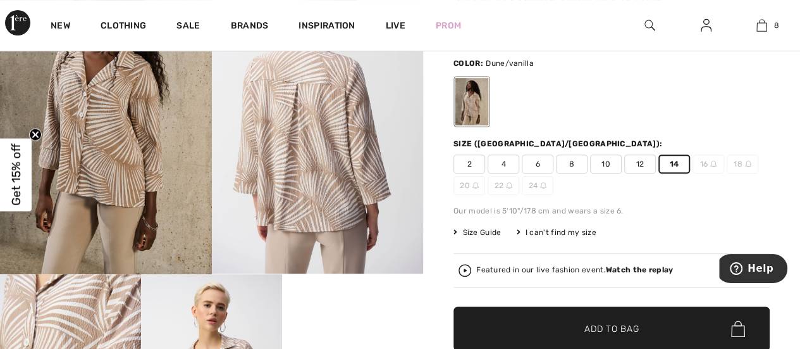
scroll to position [190, 0]
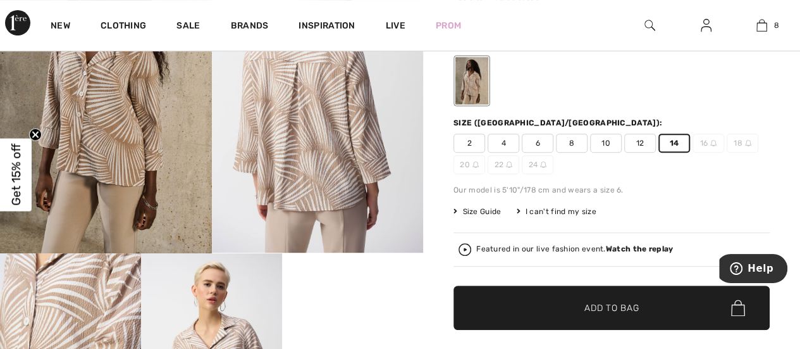
click at [617, 302] on span "Add to Bag" at bounding box center [612, 307] width 54 height 13
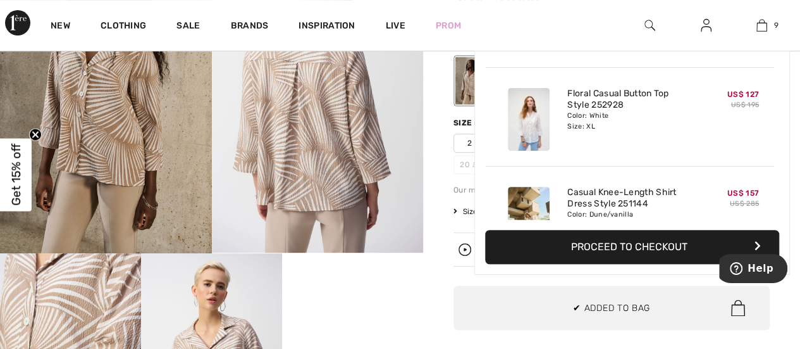
scroll to position [728, 0]
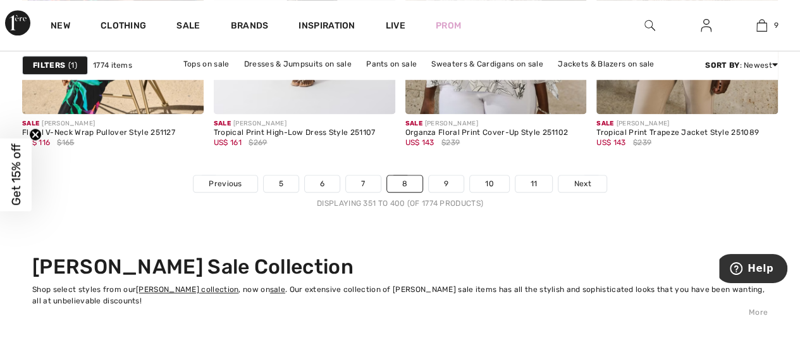
scroll to position [5314, 0]
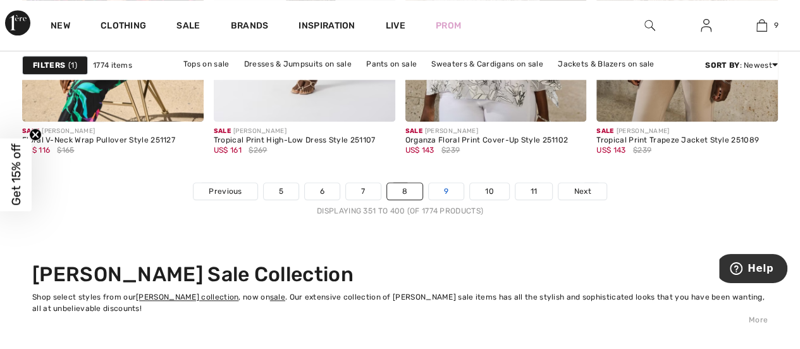
click at [449, 185] on link "9" at bounding box center [446, 191] width 35 height 16
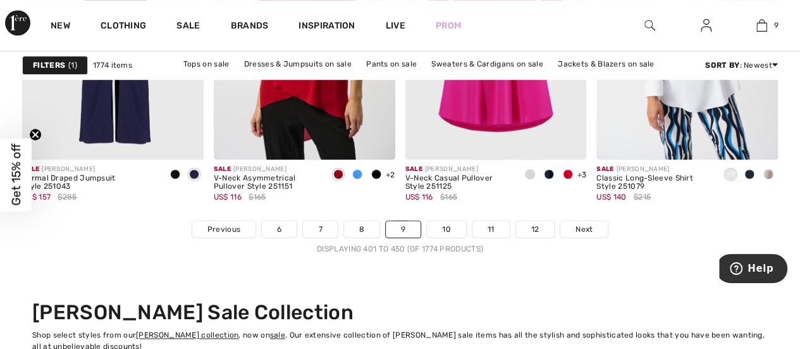
scroll to position [5377, 0]
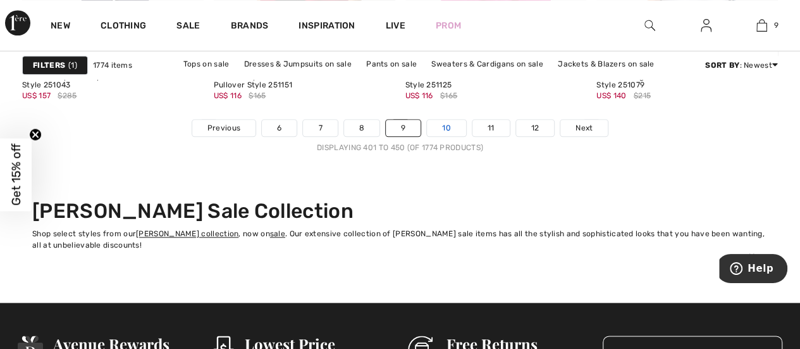
click at [449, 127] on link "10" at bounding box center [446, 128] width 39 height 16
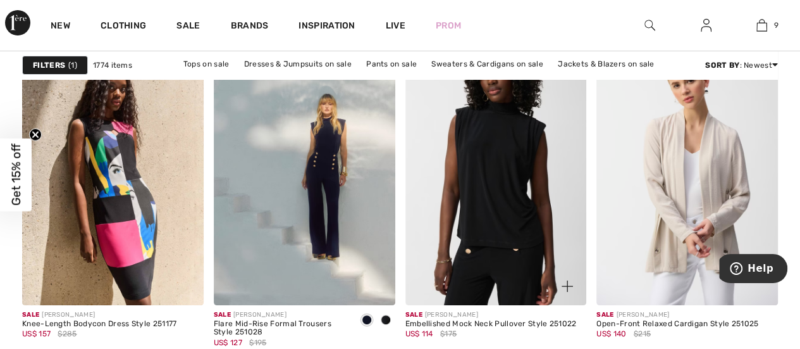
scroll to position [4808, 0]
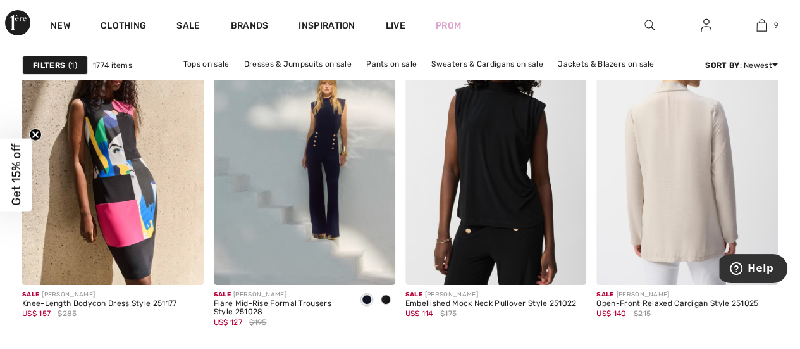
click at [683, 176] on img at bounding box center [688, 148] width 182 height 272
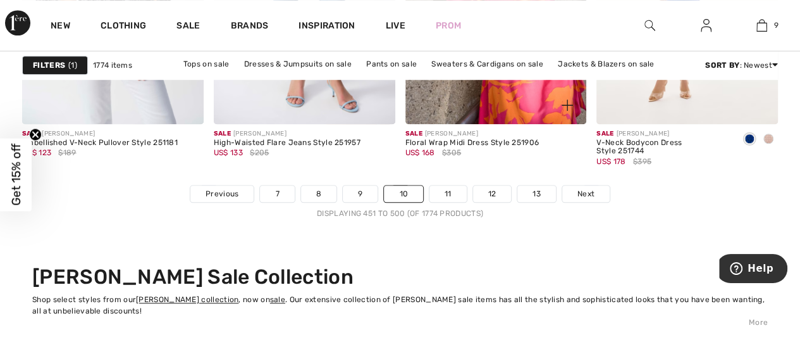
scroll to position [5314, 0]
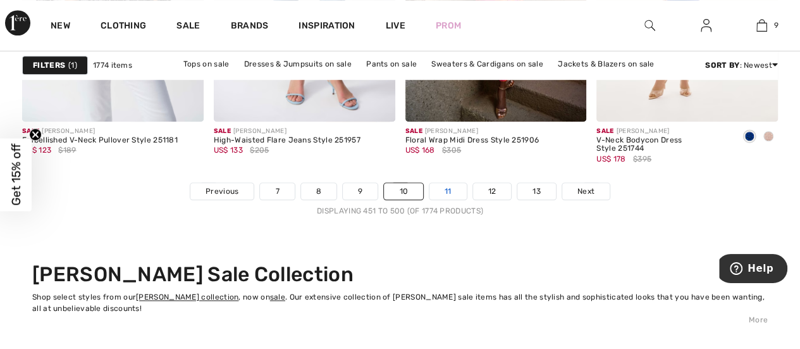
click at [448, 185] on link "11" at bounding box center [448, 191] width 37 height 16
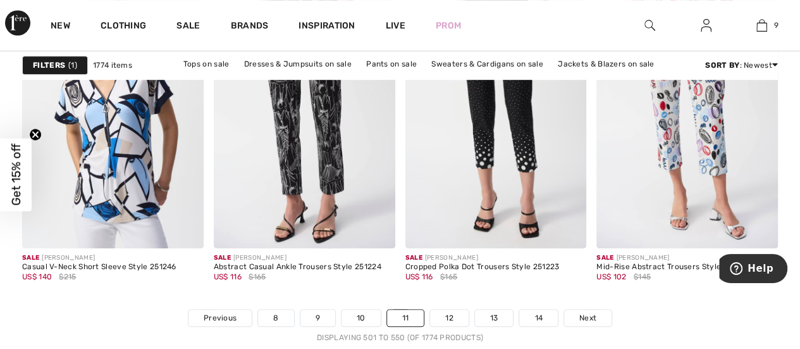
scroll to position [5377, 0]
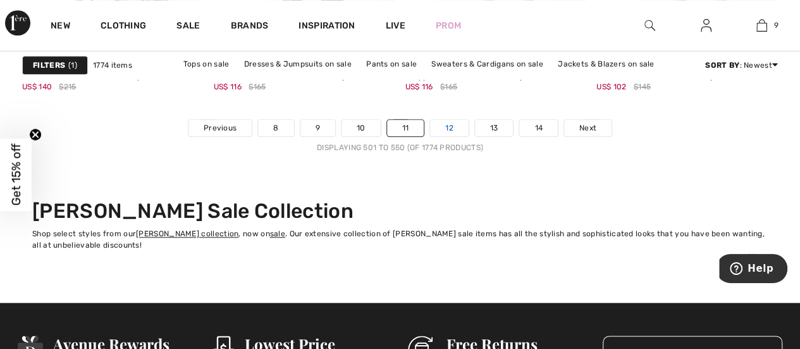
click at [450, 122] on link "12" at bounding box center [449, 128] width 39 height 16
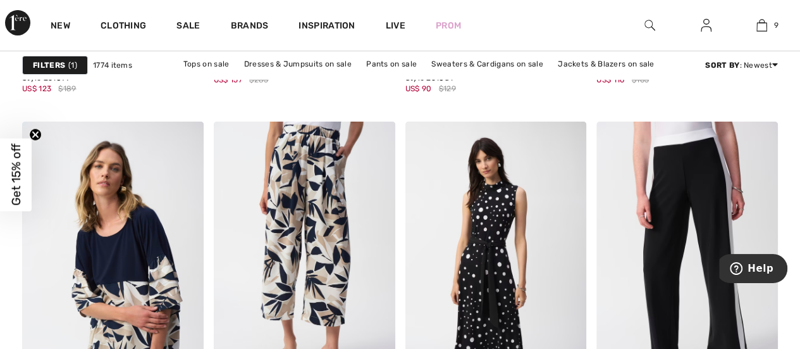
scroll to position [2341, 0]
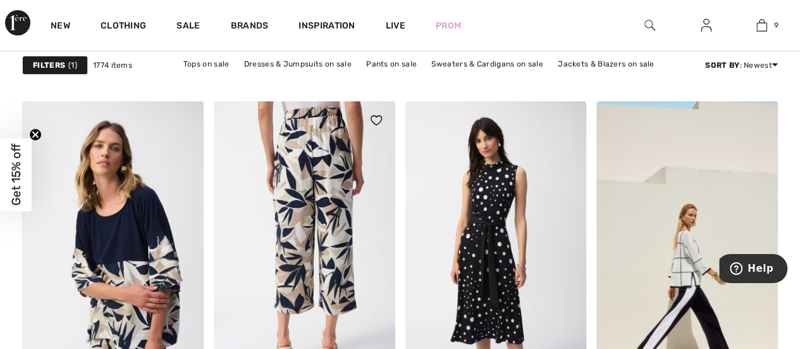
click at [319, 149] on img at bounding box center [305, 237] width 182 height 272
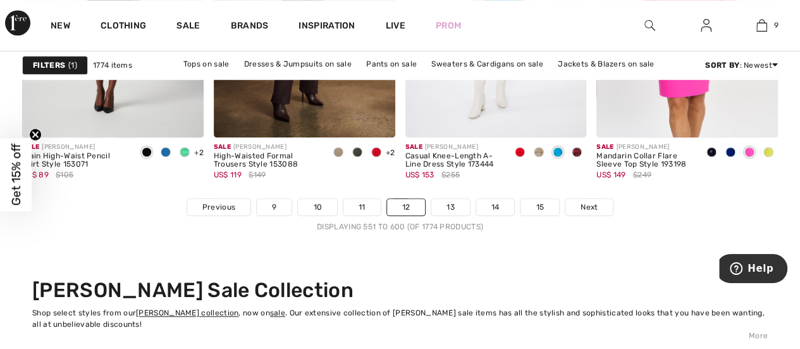
scroll to position [5377, 0]
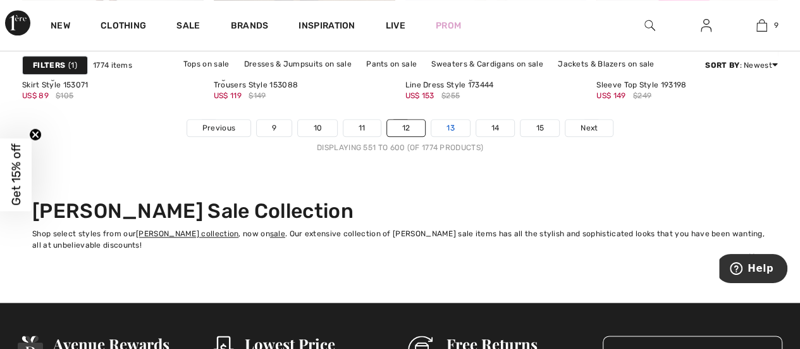
click at [452, 121] on link "13" at bounding box center [450, 128] width 39 height 16
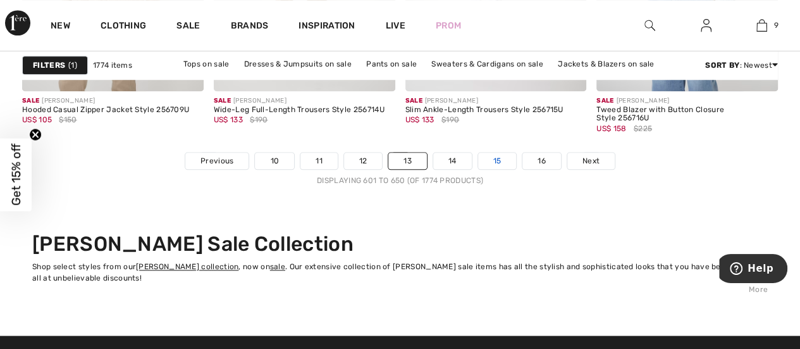
scroll to position [5314, 0]
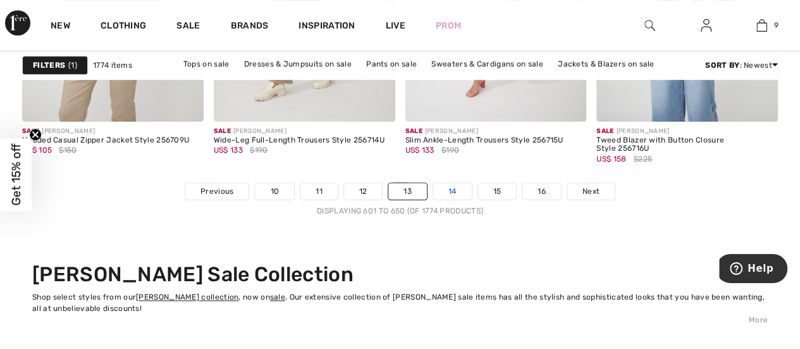
click at [452, 187] on link "14" at bounding box center [452, 191] width 39 height 16
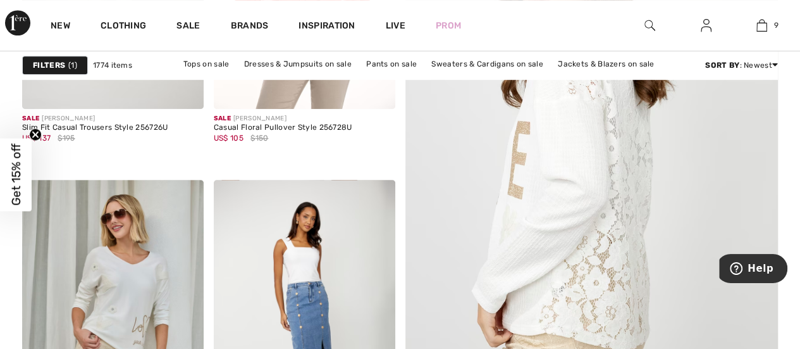
scroll to position [443, 0]
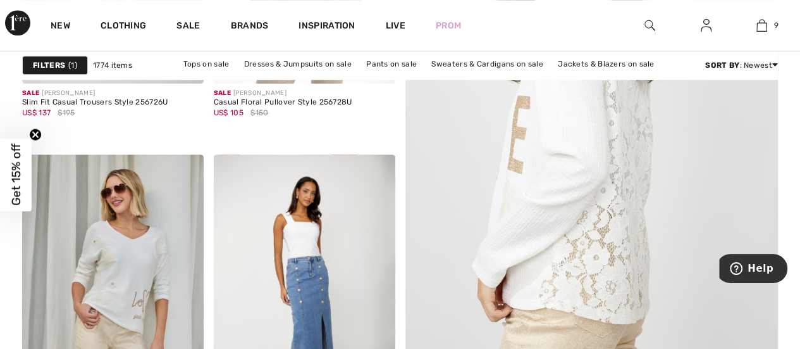
click at [588, 229] on img at bounding box center [591, 146] width 447 height 671
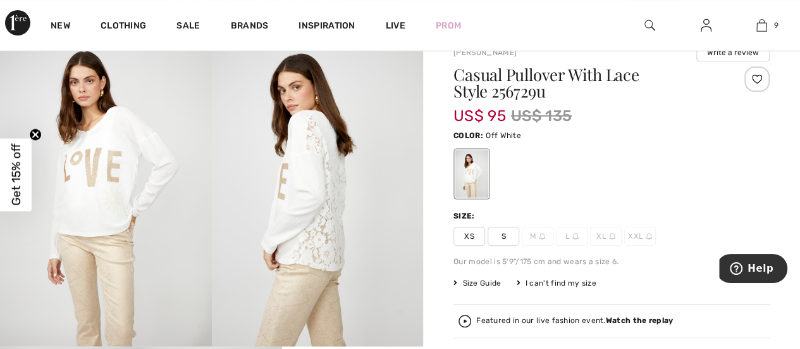
scroll to position [127, 0]
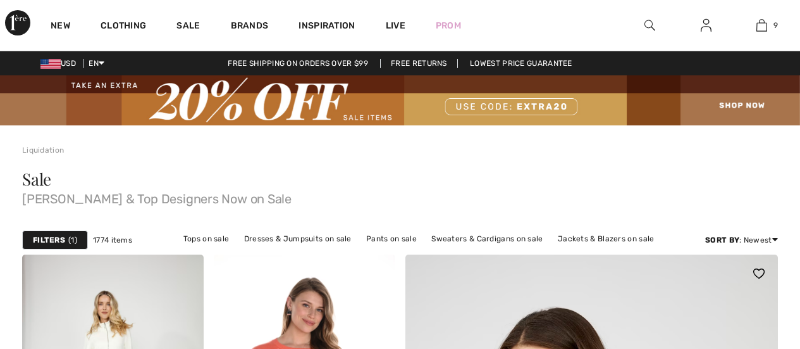
checkbox input "true"
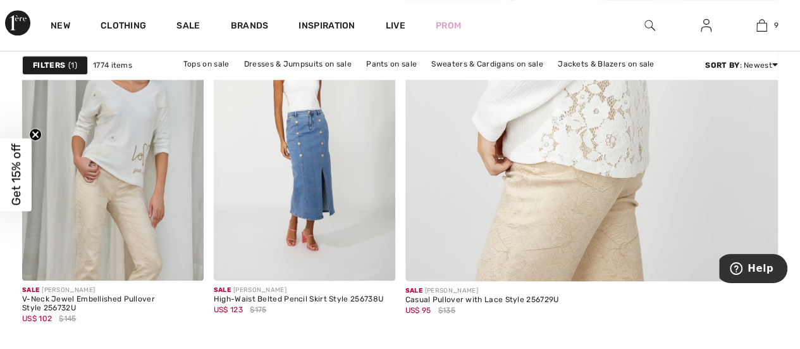
scroll to position [569, 0]
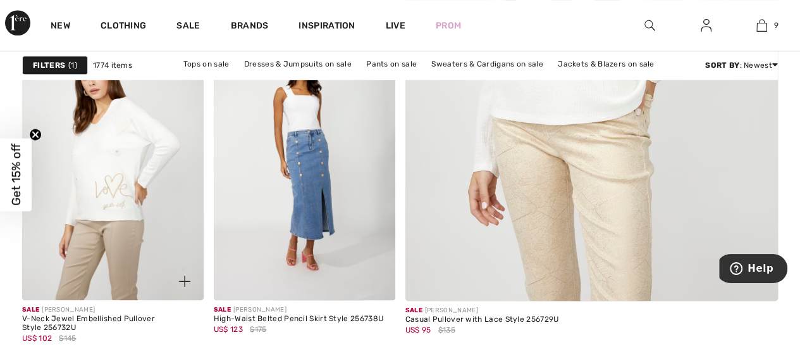
click at [116, 158] on img at bounding box center [113, 164] width 182 height 272
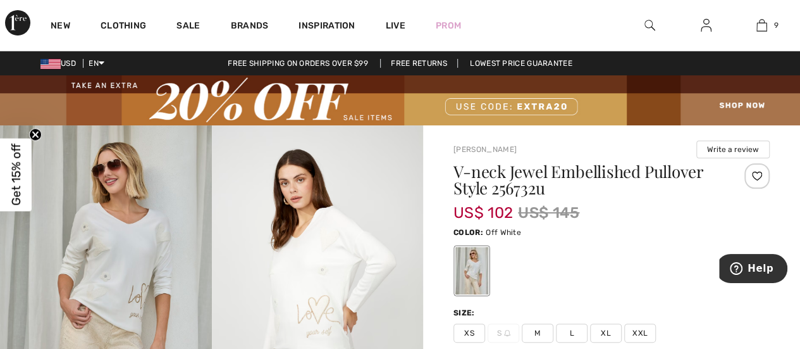
scroll to position [63, 0]
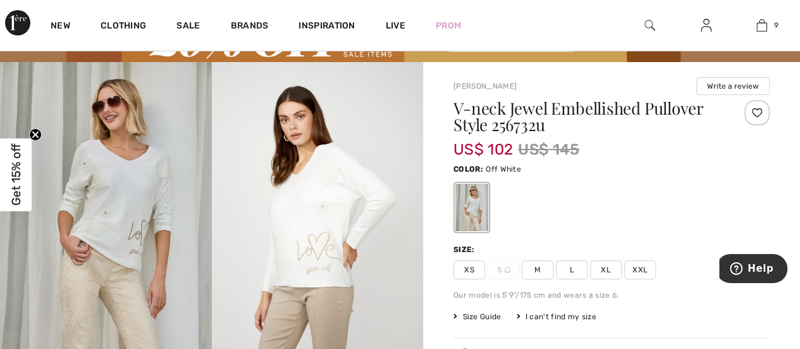
click at [604, 269] on span "XL" at bounding box center [606, 269] width 32 height 19
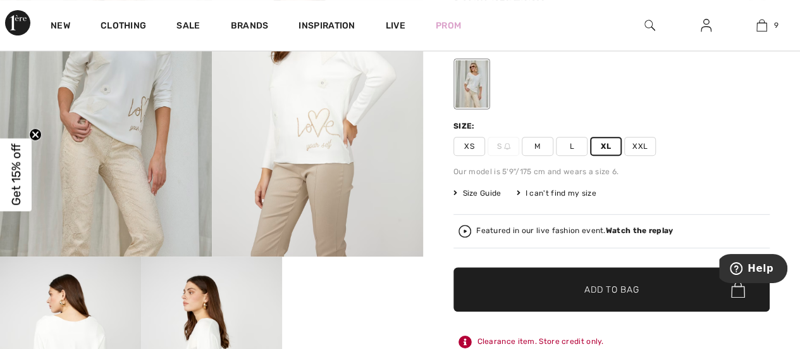
scroll to position [190, 0]
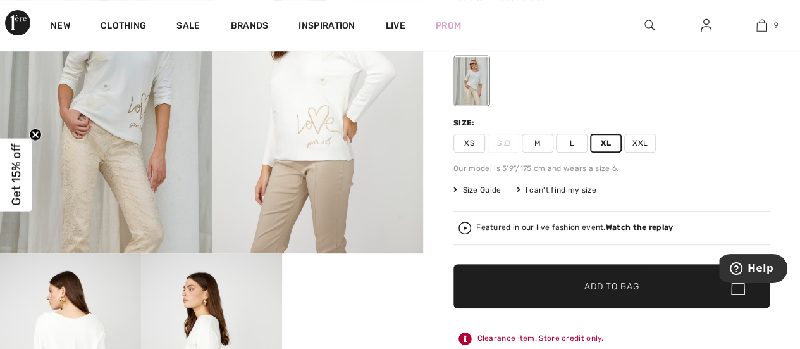
click at [629, 282] on span "Add to Bag" at bounding box center [612, 286] width 54 height 13
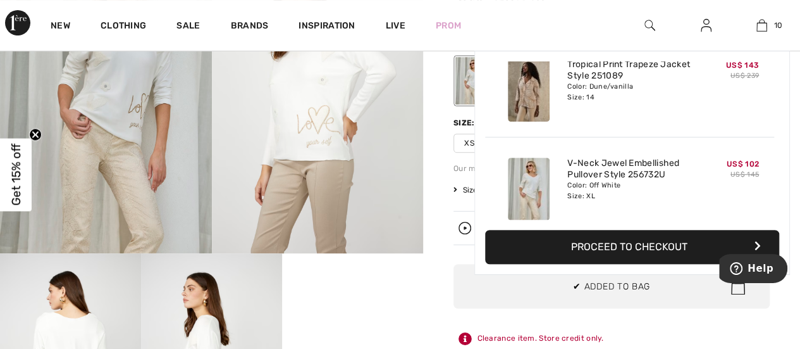
scroll to position [826, 0]
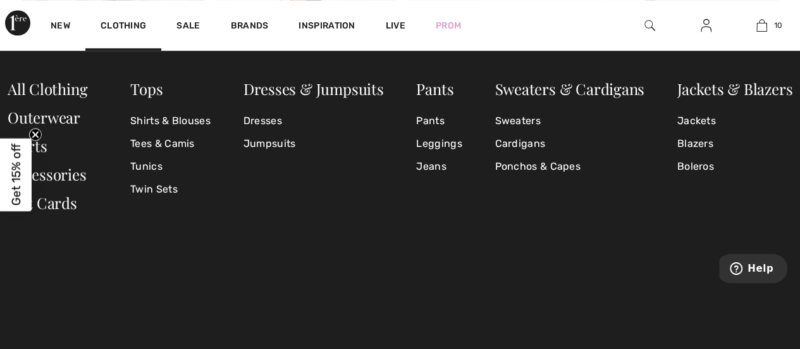
scroll to position [696, 0]
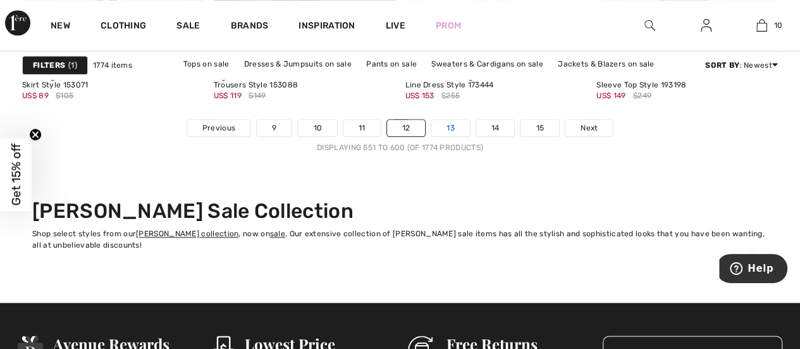
click at [453, 126] on link "13" at bounding box center [450, 128] width 39 height 16
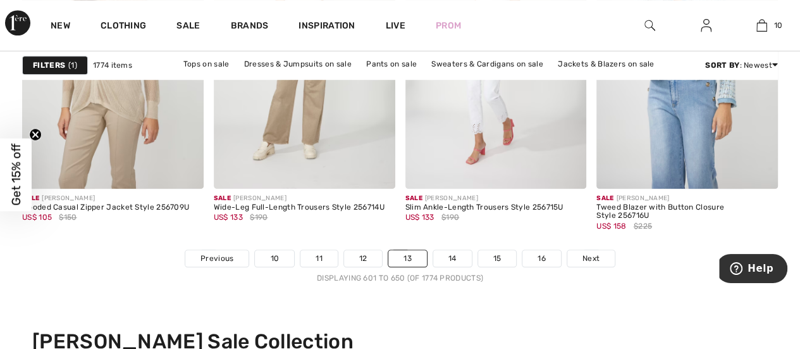
scroll to position [5251, 0]
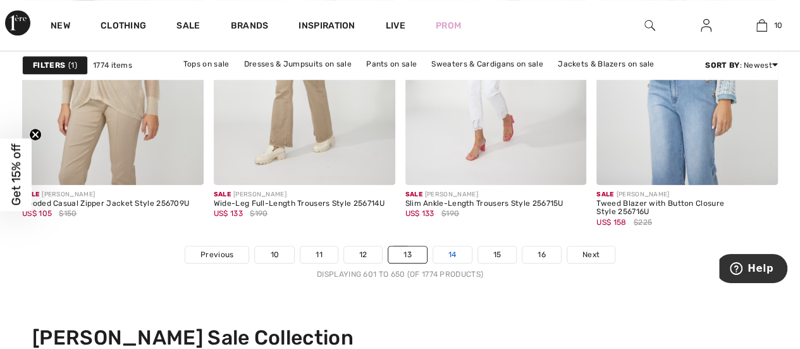
click at [454, 252] on link "14" at bounding box center [452, 254] width 39 height 16
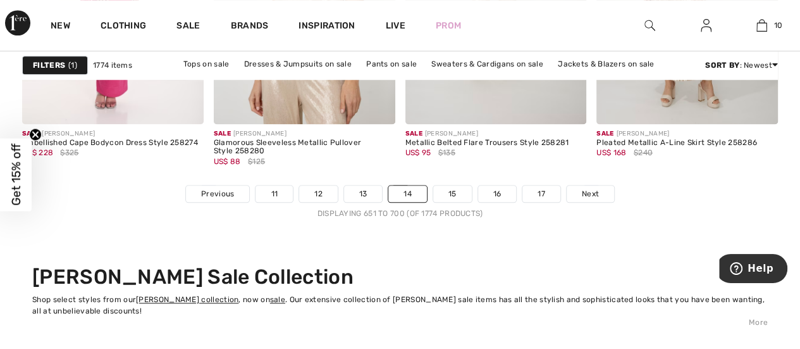
scroll to position [5314, 0]
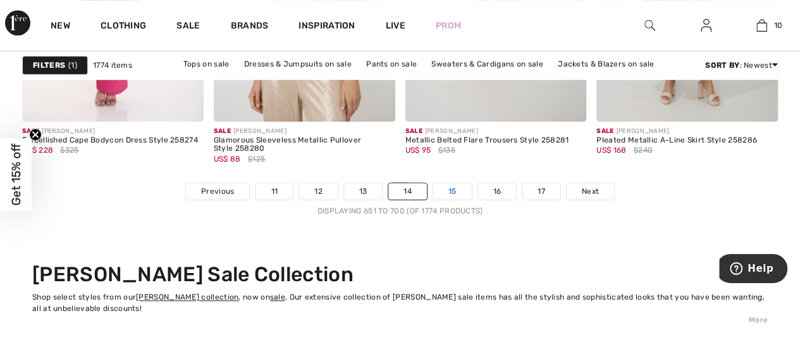
click at [450, 185] on link "15" at bounding box center [452, 191] width 39 height 16
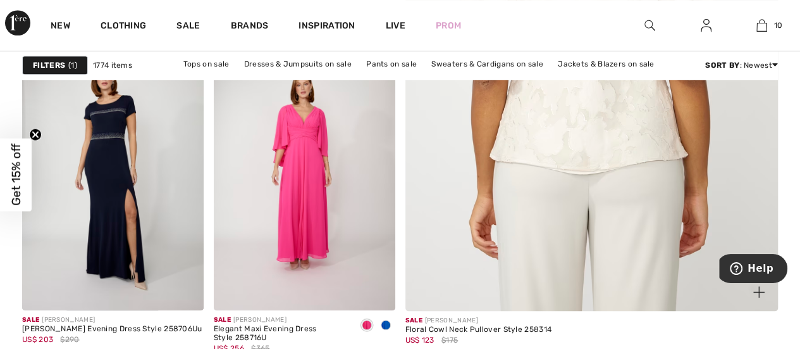
scroll to position [633, 0]
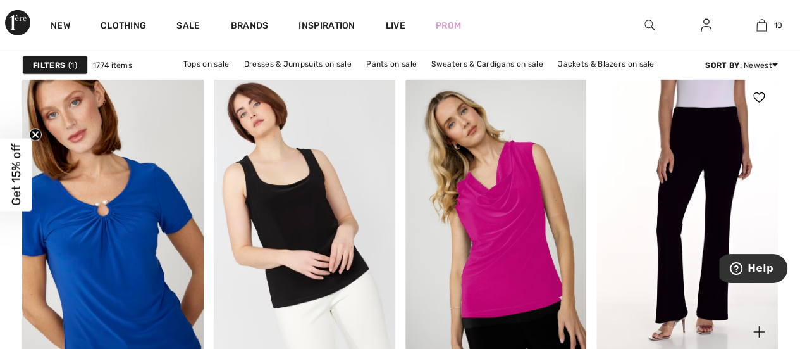
scroll to position [2088, 0]
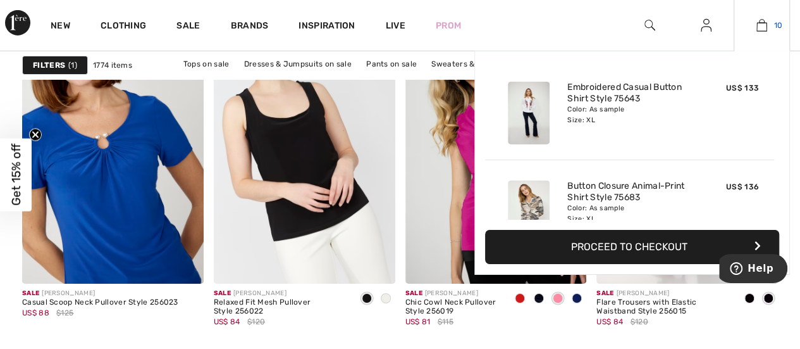
click at [764, 26] on img at bounding box center [762, 25] width 11 height 15
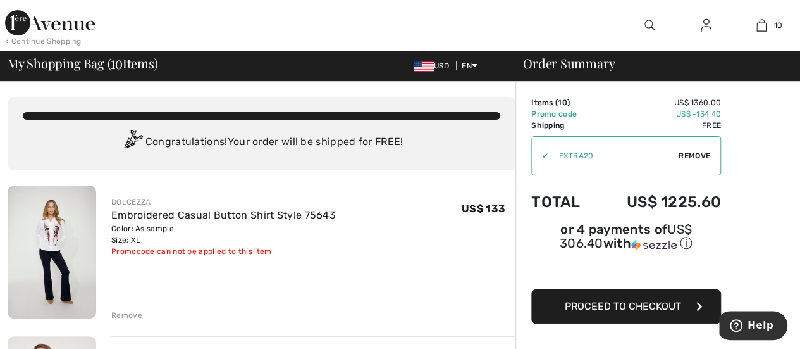
click at [128, 313] on div "Remove" at bounding box center [126, 314] width 31 height 11
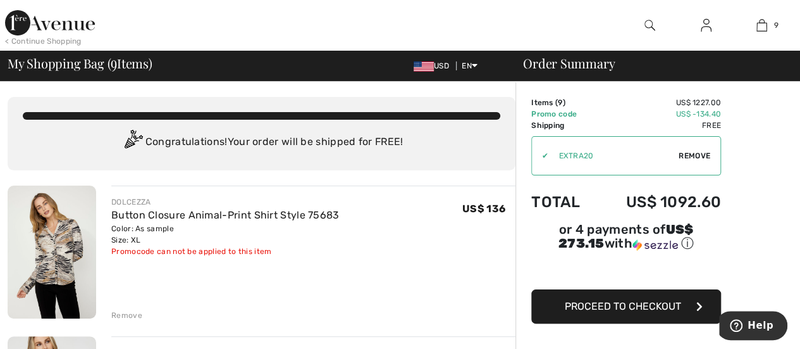
click at [130, 312] on div "Remove" at bounding box center [126, 314] width 31 height 11
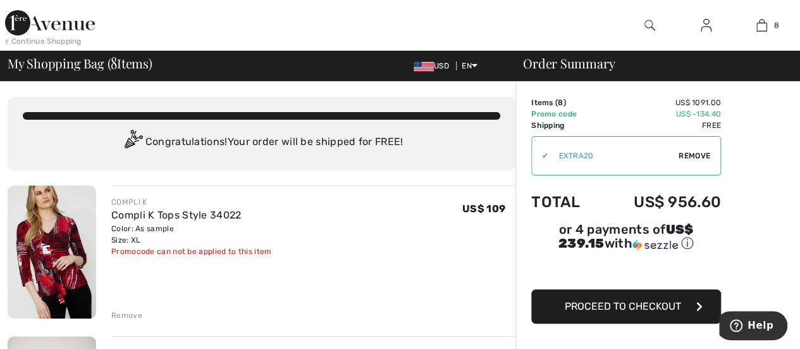
click at [128, 312] on div "Remove" at bounding box center [126, 314] width 31 height 11
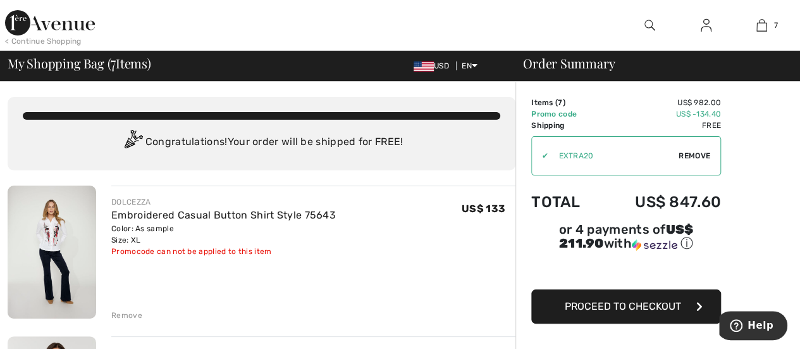
click at [128, 312] on div "Remove" at bounding box center [126, 314] width 31 height 11
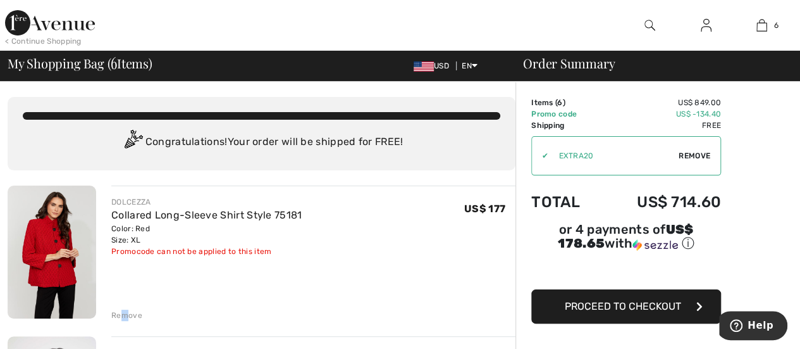
click at [123, 311] on div "Remove" at bounding box center [126, 314] width 31 height 11
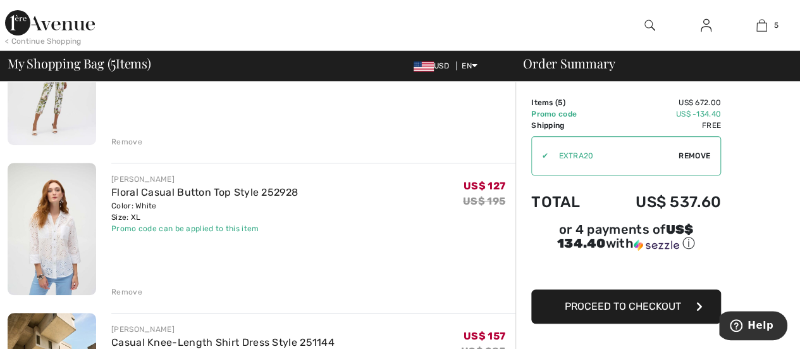
scroll to position [190, 0]
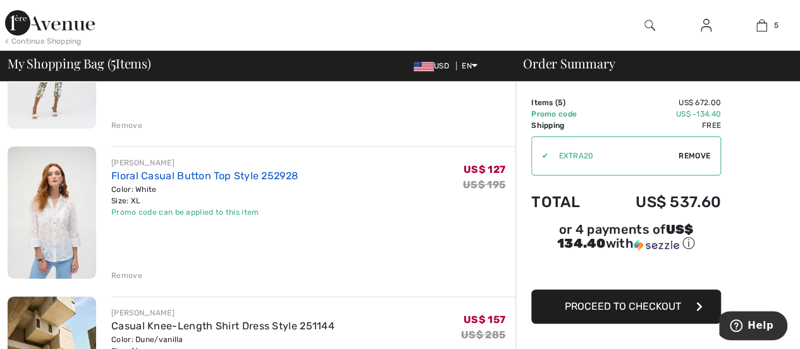
click at [216, 173] on link "Floral Casual Button Top Style 252928" at bounding box center [204, 176] width 187 height 12
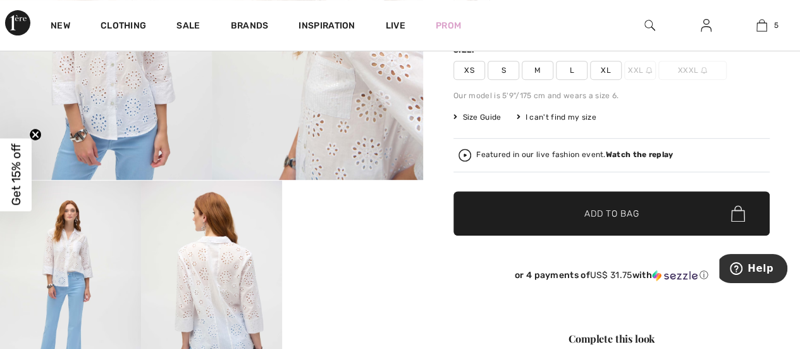
scroll to position [316, 0]
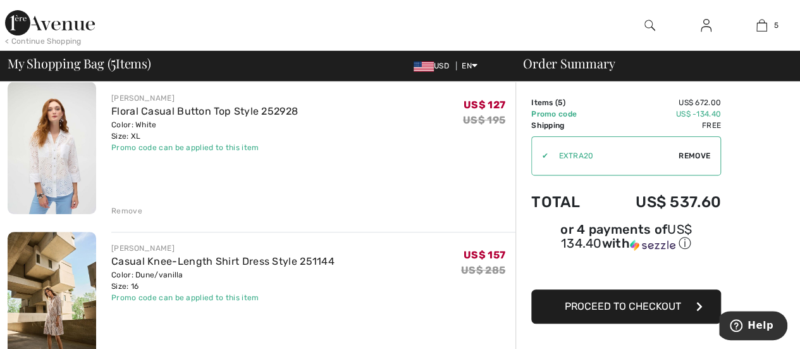
scroll to position [316, 0]
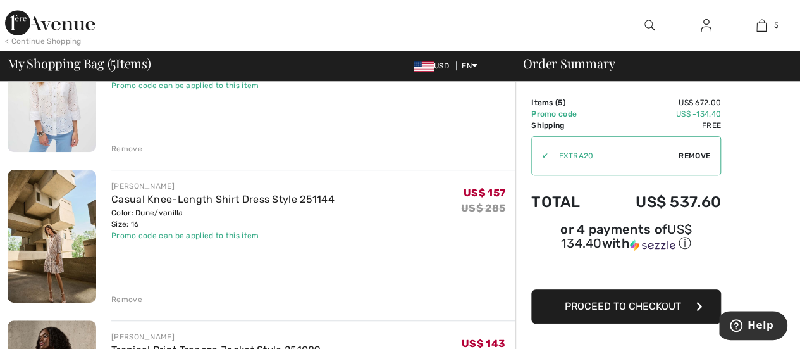
click at [125, 298] on div "Remove" at bounding box center [126, 299] width 31 height 11
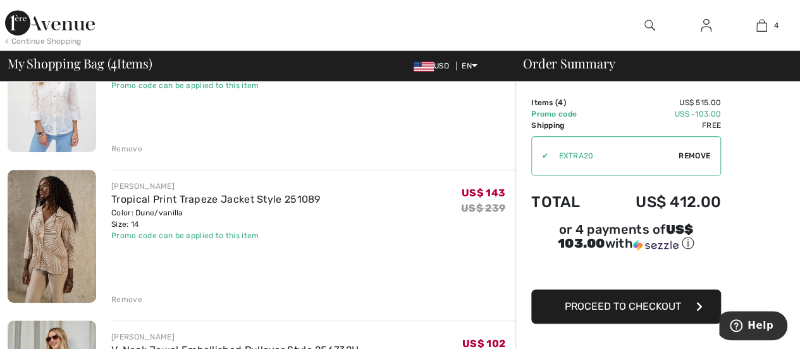
click at [125, 298] on div "Remove" at bounding box center [126, 299] width 31 height 11
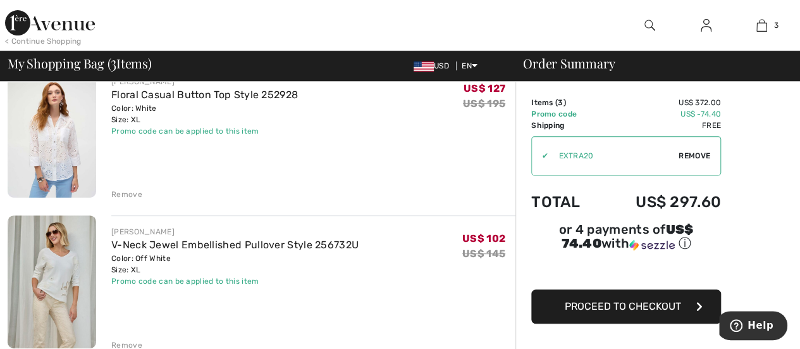
scroll to position [253, 0]
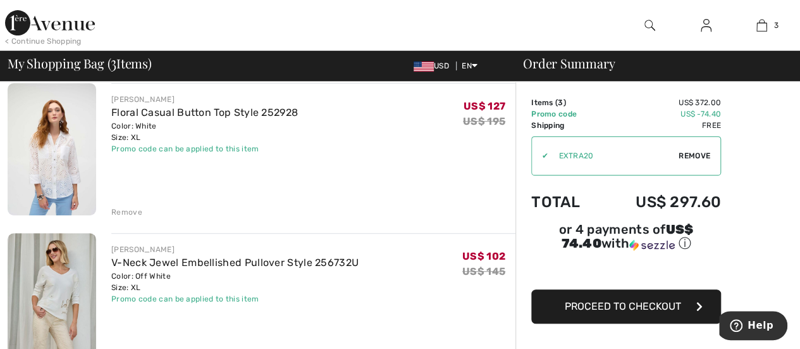
click at [636, 300] on span "Proceed to Checkout" at bounding box center [623, 306] width 116 height 12
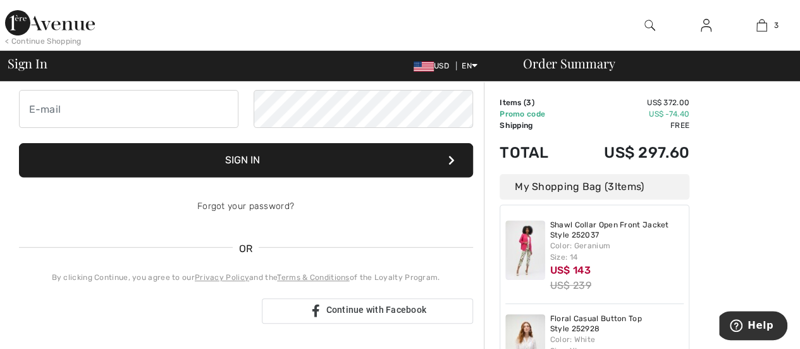
scroll to position [127, 0]
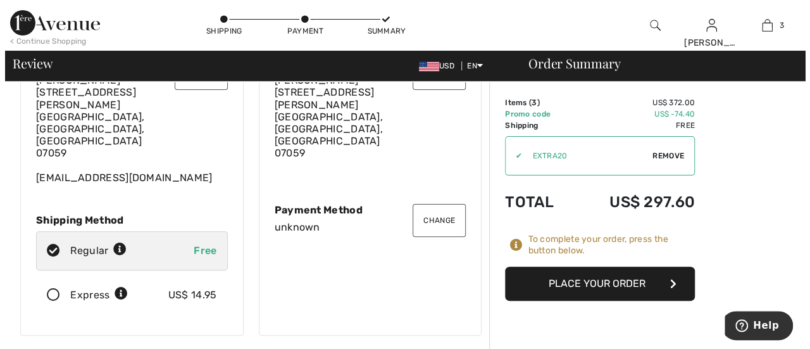
scroll to position [18, 0]
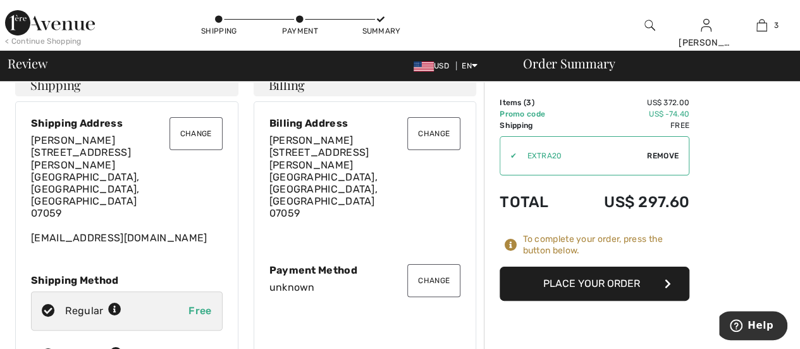
click at [438, 135] on button "Change" at bounding box center [433, 133] width 53 height 33
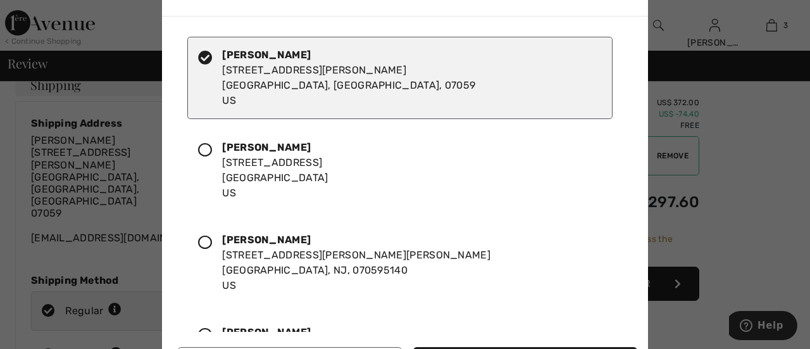
click at [206, 147] on icon at bounding box center [205, 150] width 14 height 14
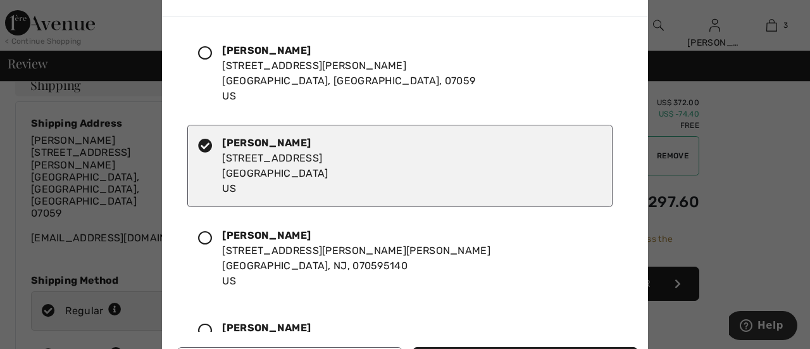
scroll to position [0, 0]
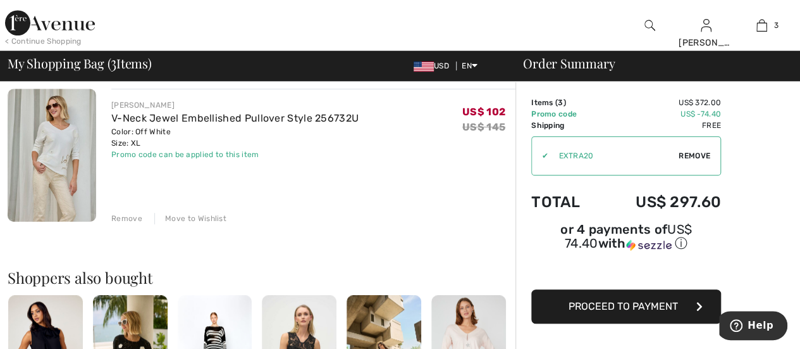
scroll to position [380, 0]
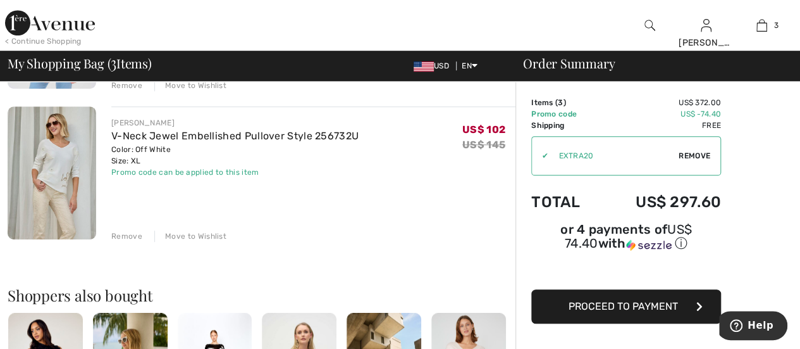
click at [648, 300] on span "Proceed to Payment" at bounding box center [623, 306] width 109 height 12
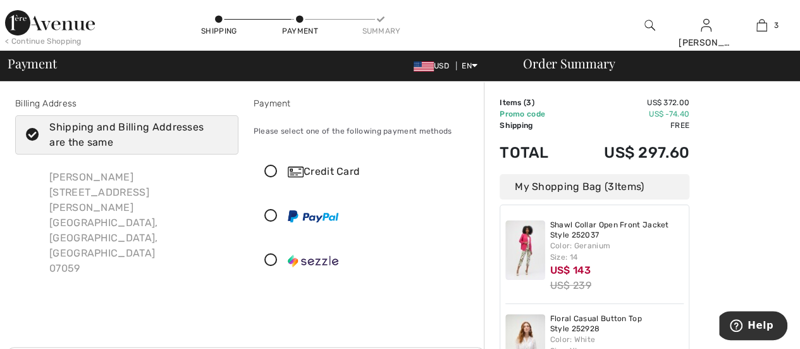
click at [32, 135] on icon at bounding box center [33, 134] width 34 height 13
click at [220, 135] on input "Shipping and Billing Addresses are the same" at bounding box center [224, 135] width 8 height 38
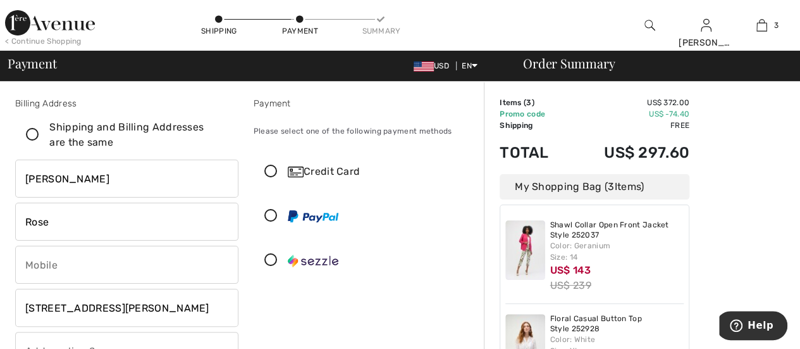
scroll to position [63, 0]
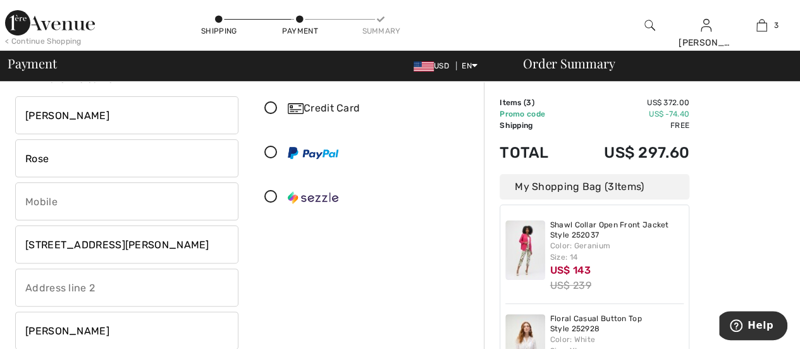
checkbox input "false"
click at [94, 237] on input "7 Loren Way" at bounding box center [126, 244] width 223 height 38
type input "7"
type input "[STREET_ADDRESS]"
type input "9084200707"
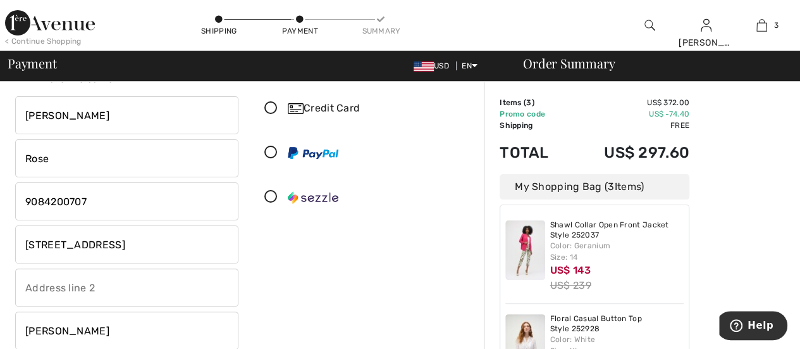
type input "Apt I 611"
select select "FL"
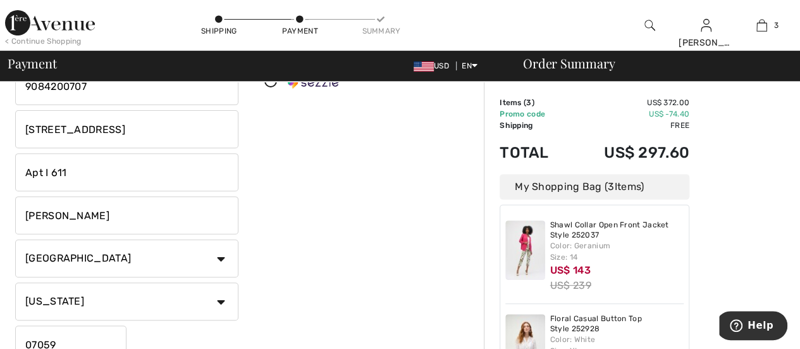
scroll to position [190, 0]
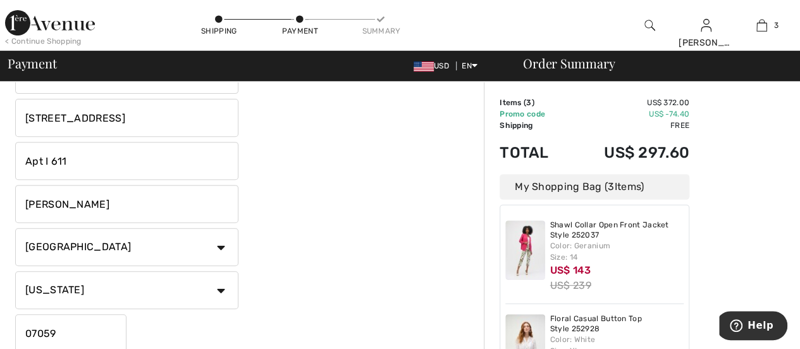
click at [66, 201] on input "Warren" at bounding box center [126, 204] width 223 height 38
type input "W"
type input "Boca Raton"
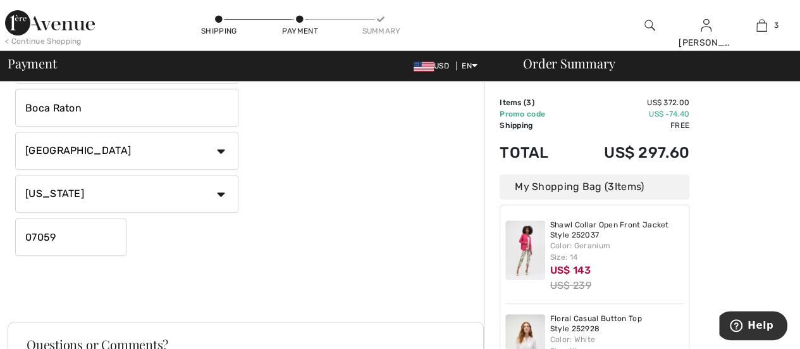
scroll to position [316, 0]
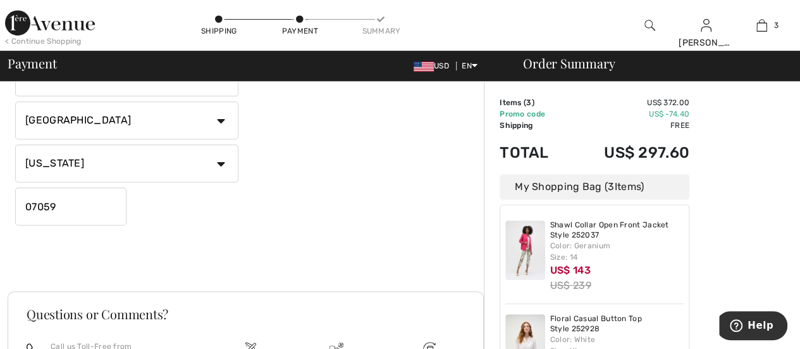
click at [59, 204] on input "07059" at bounding box center [70, 206] width 111 height 38
type input "0"
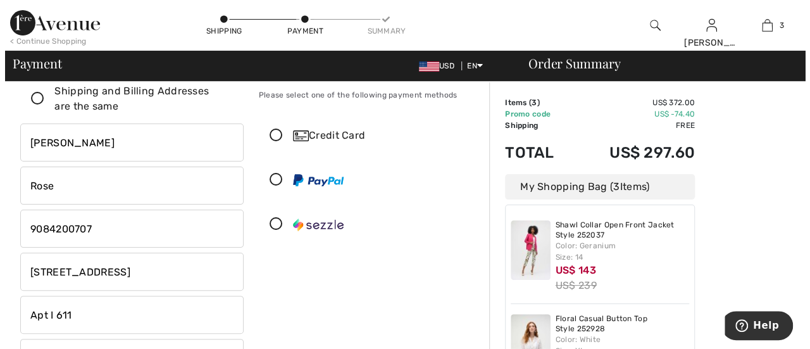
scroll to position [0, 0]
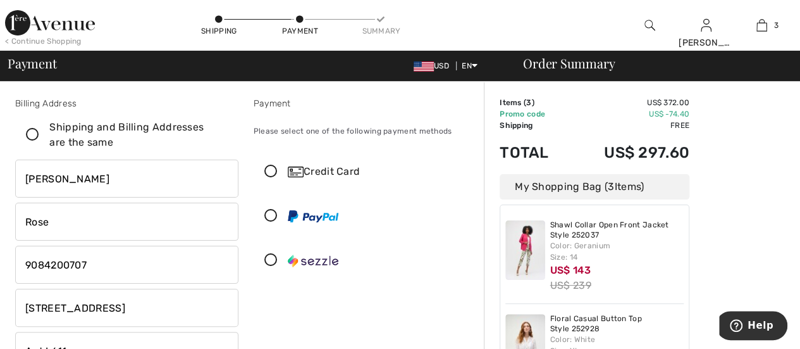
type input "33431"
click at [268, 165] on icon at bounding box center [271, 171] width 34 height 13
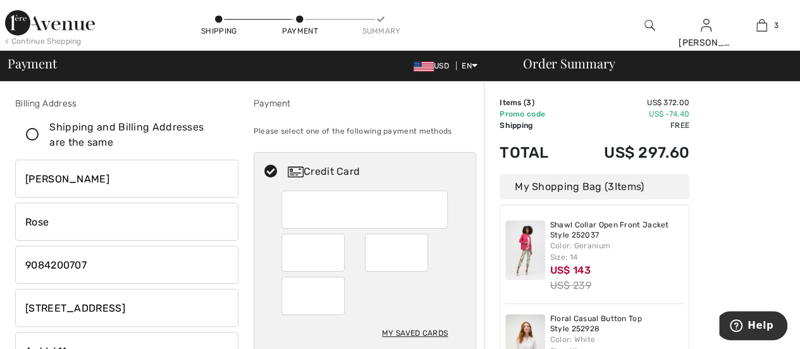
click at [418, 327] on div "My Saved Cards" at bounding box center [415, 333] width 66 height 22
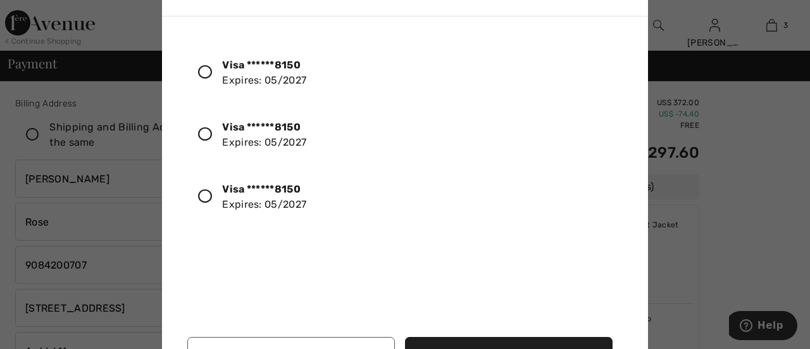
click at [199, 70] on icon at bounding box center [205, 72] width 14 height 14
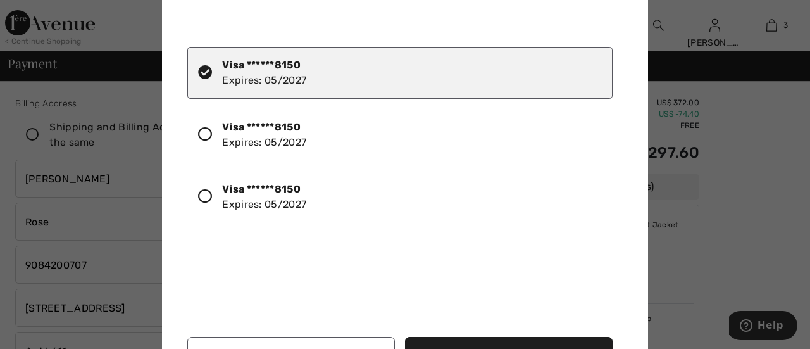
click at [614, 278] on div "Visa ******8150 Expires: 05/2027 Visa ******8150 Expires: 05/2027 Visa ******81…" at bounding box center [407, 179] width 440 height 285
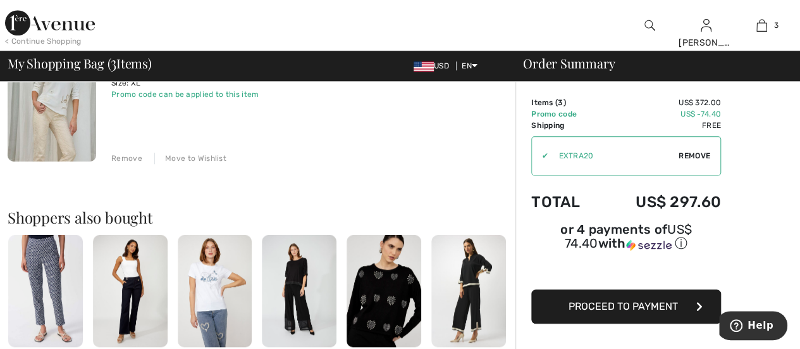
scroll to position [506, 0]
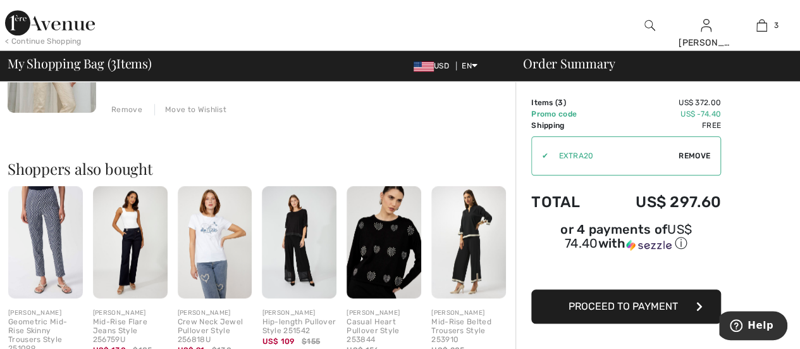
click at [658, 300] on span "Proceed to Payment" at bounding box center [623, 306] width 109 height 12
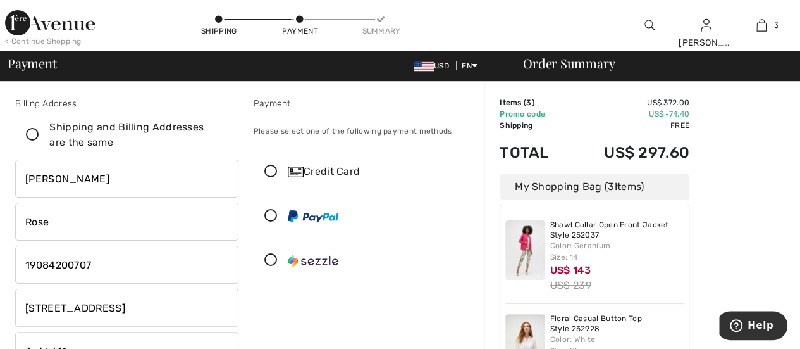
click at [269, 170] on icon at bounding box center [271, 171] width 34 height 13
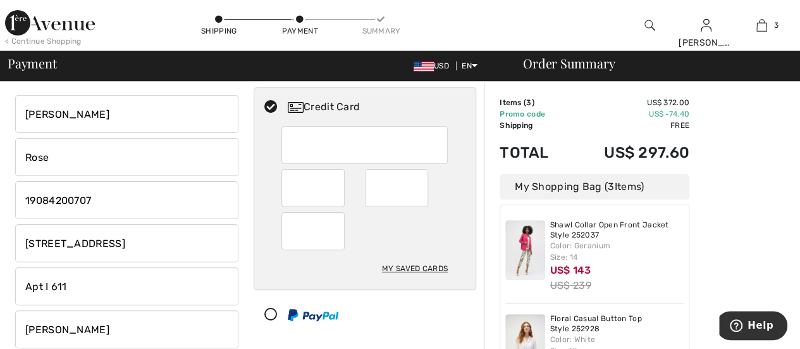
scroll to position [127, 0]
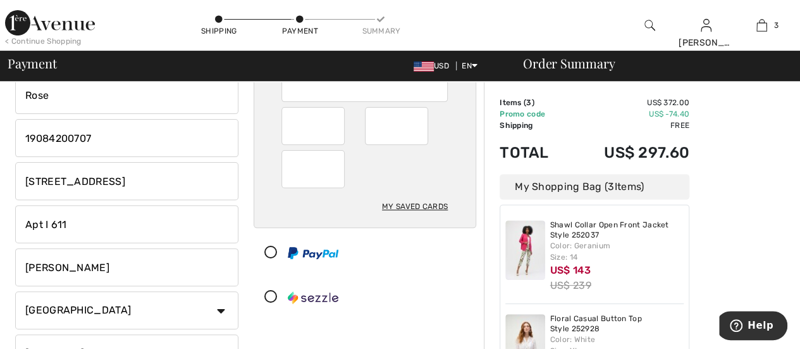
click at [412, 202] on div "My Saved Cards" at bounding box center [415, 206] width 66 height 22
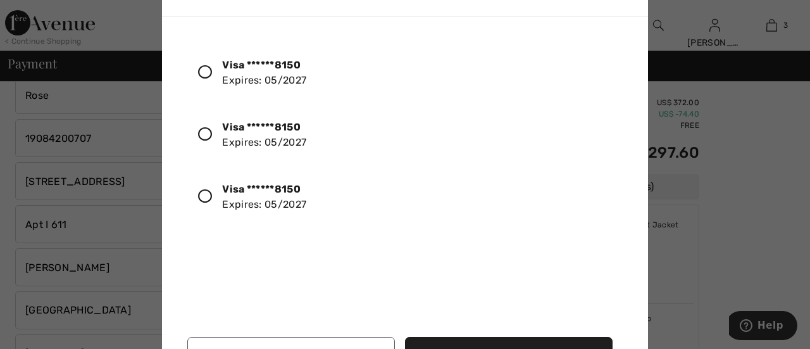
click at [207, 72] on icon at bounding box center [205, 72] width 14 height 14
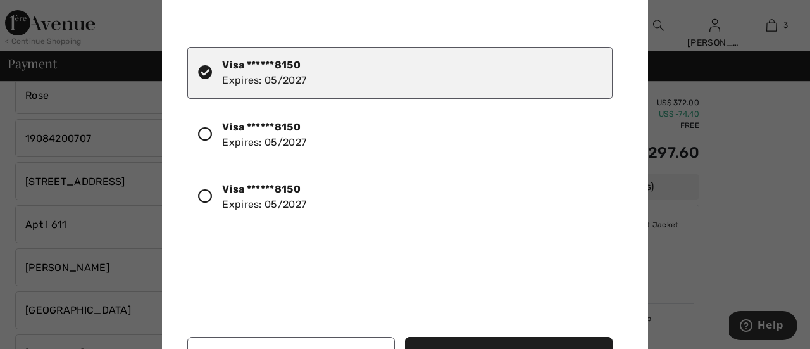
click at [681, 205] on div at bounding box center [405, 174] width 810 height 349
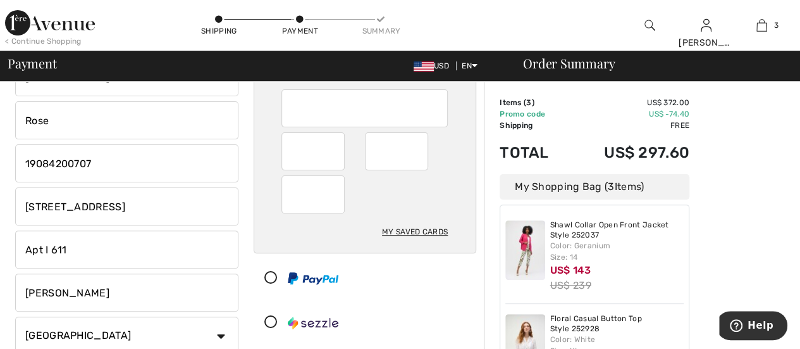
scroll to position [63, 0]
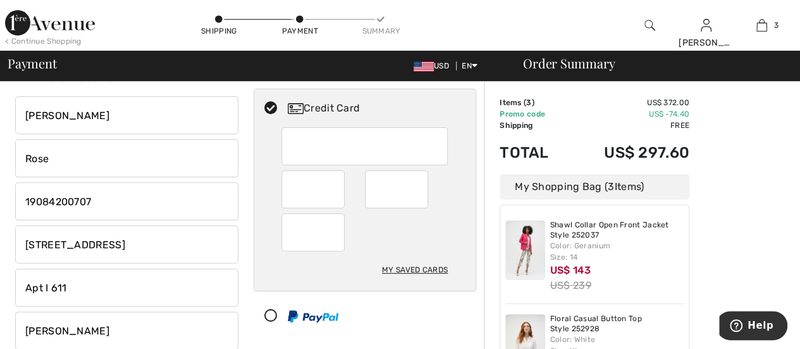
drag, startPoint x: 333, startPoint y: 158, endPoint x: 256, endPoint y: 210, distance: 93.0
click at [256, 210] on div "My Saved Cards" at bounding box center [365, 208] width 222 height 163
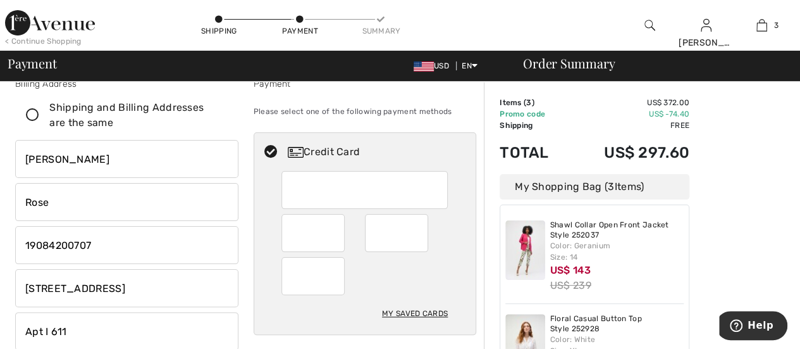
scroll to position [0, 0]
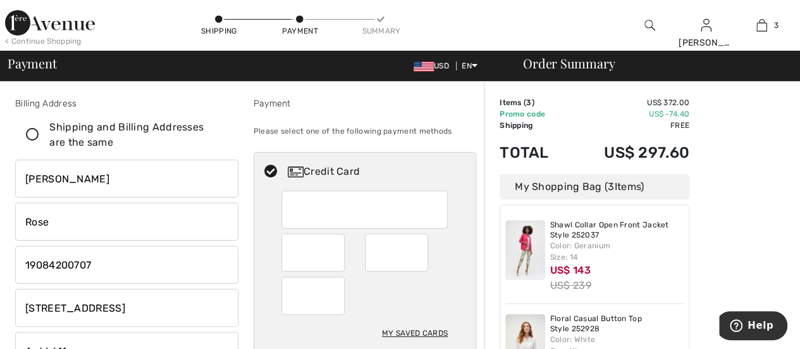
click at [30, 133] on icon at bounding box center [33, 134] width 34 height 13
click at [220, 133] on input "Shipping and Billing Addresses are the same" at bounding box center [224, 135] width 8 height 38
checkbox input "true"
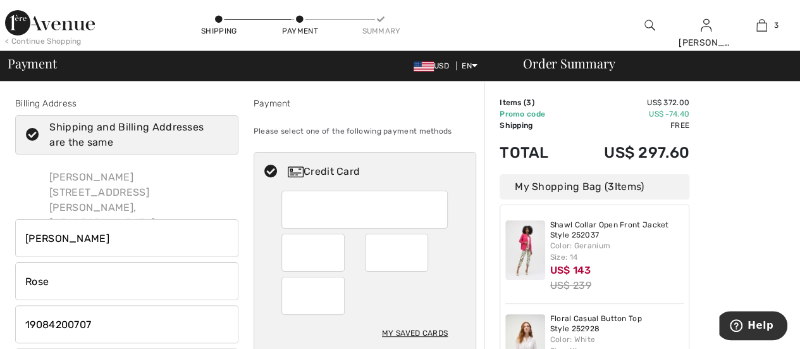
type input "[STREET_ADDRESS][PERSON_NAME]"
select select "NJ"
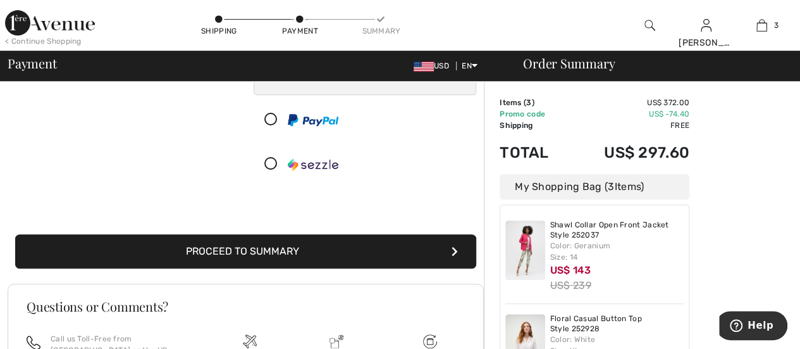
scroll to position [316, 0]
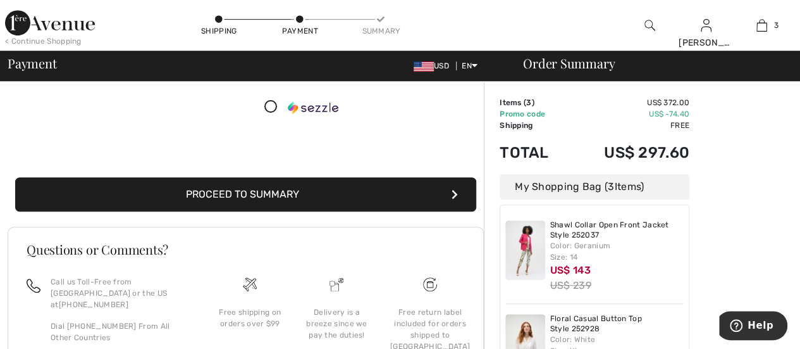
checkbox input "true"
click at [249, 189] on button "Proceed to Summary" at bounding box center [245, 194] width 461 height 34
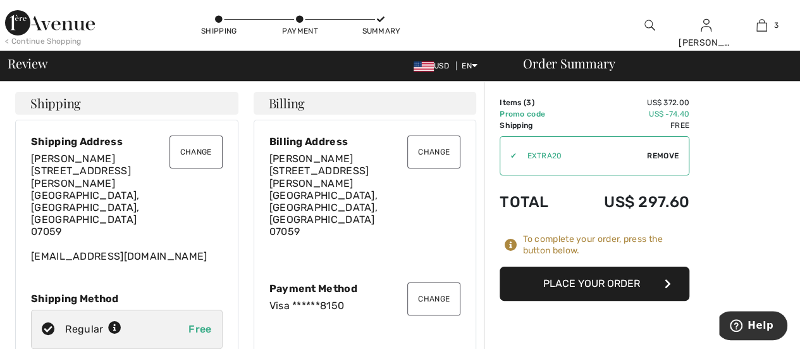
click at [423, 152] on button "Change" at bounding box center [433, 151] width 53 height 33
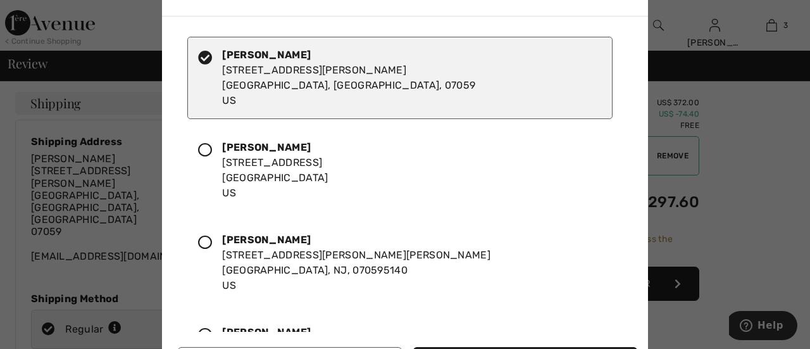
click at [209, 151] on icon at bounding box center [205, 150] width 14 height 14
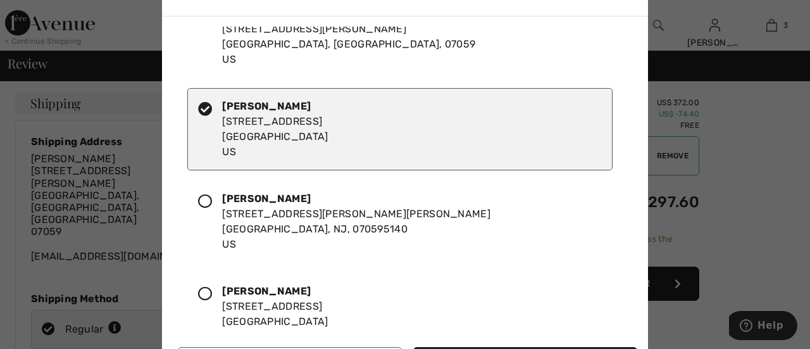
scroll to position [72, 0]
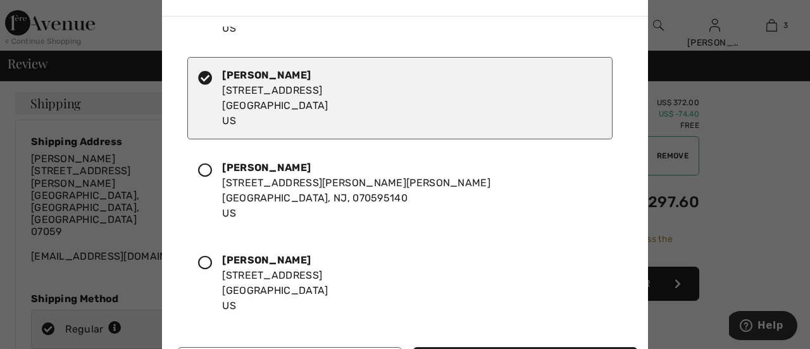
click at [613, 218] on div "Edith Rose 7 Loren Way Warren, NJ, 07059 US Edie Rose 2667 North Ocean Blvd, Ap…" at bounding box center [407, 179] width 461 height 305
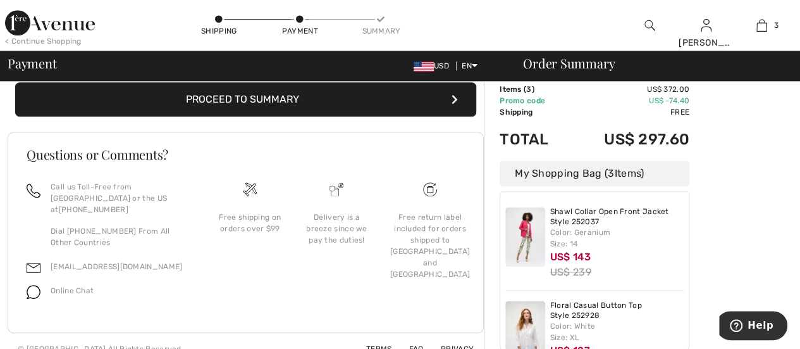
scroll to position [413, 0]
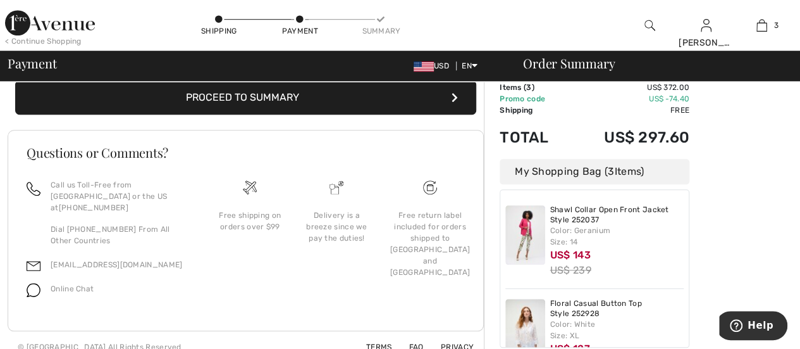
click at [262, 91] on button "Proceed to Summary" at bounding box center [245, 97] width 461 height 34
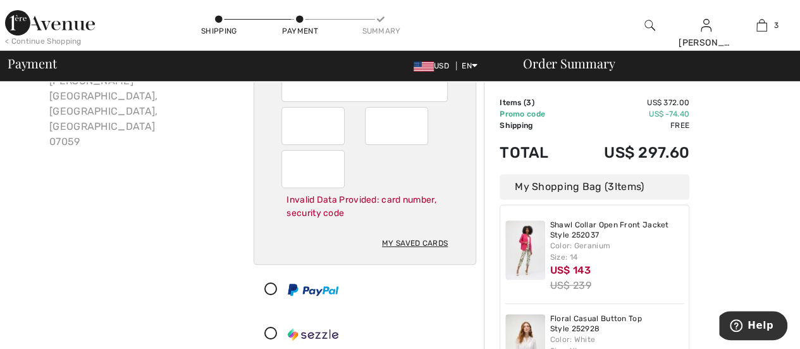
scroll to position [0, 0]
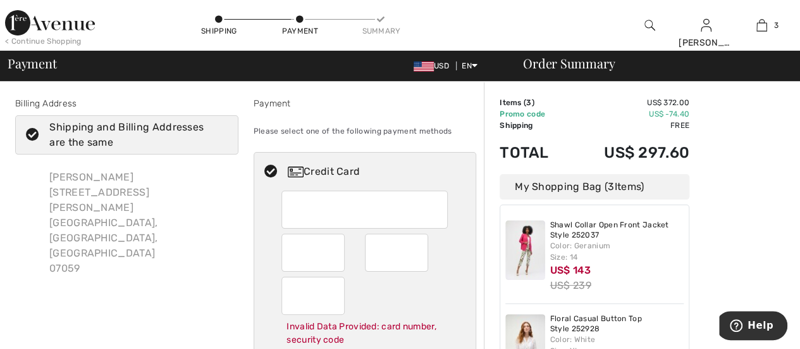
click at [38, 135] on icon at bounding box center [33, 134] width 34 height 13
click at [220, 135] on input "Shipping and Billing Addresses are the same" at bounding box center [224, 135] width 8 height 38
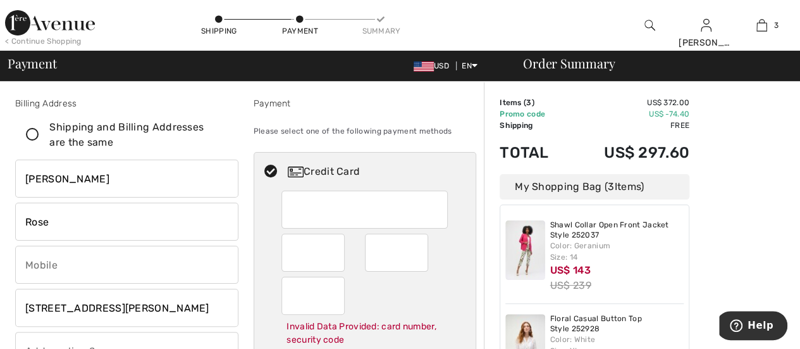
scroll to position [63, 0]
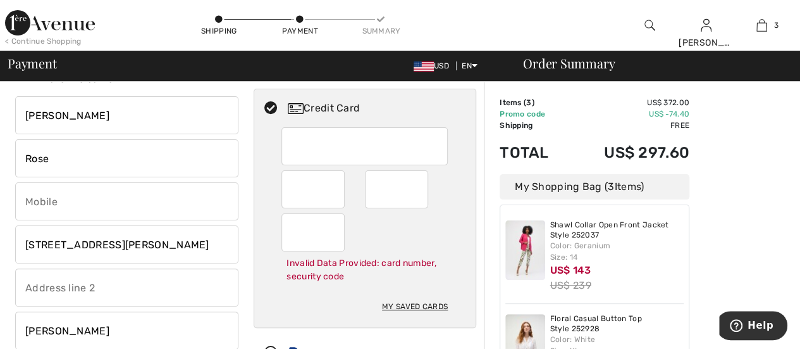
checkbox input "false"
click at [90, 245] on input "7 Loren Way" at bounding box center [126, 244] width 223 height 38
type input "7"
type input "2667 North Ocean Boulevard"
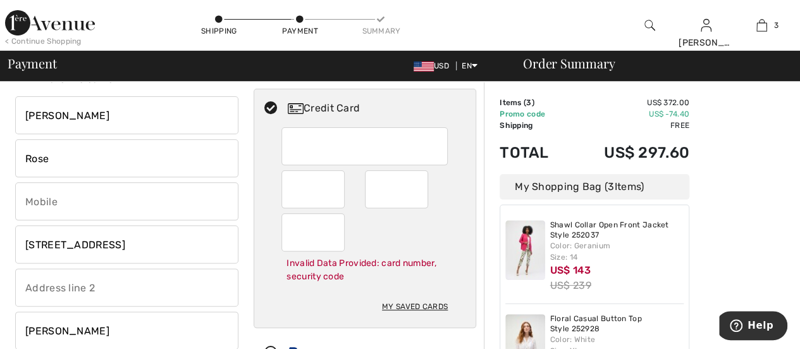
type input "9084200707"
type input "Apt I 611"
select select "FL"
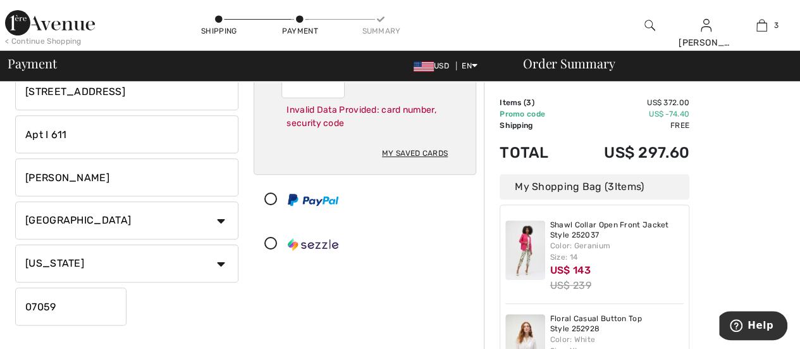
scroll to position [253, 0]
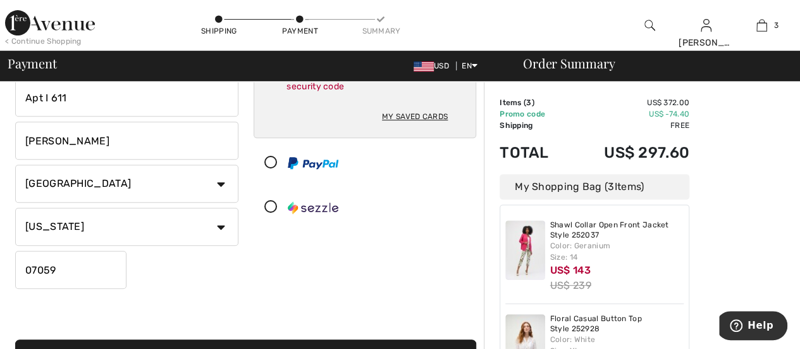
click at [65, 138] on input "Warren" at bounding box center [126, 140] width 223 height 38
click at [197, 144] on input "Warren" at bounding box center [126, 140] width 223 height 38
type input "W"
type input "Boca Raton"
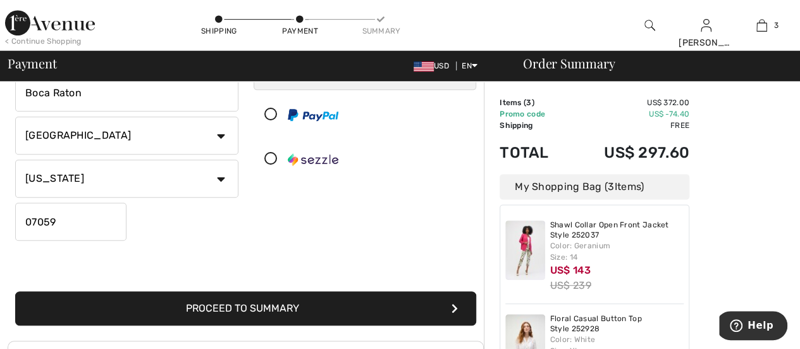
scroll to position [380, 0]
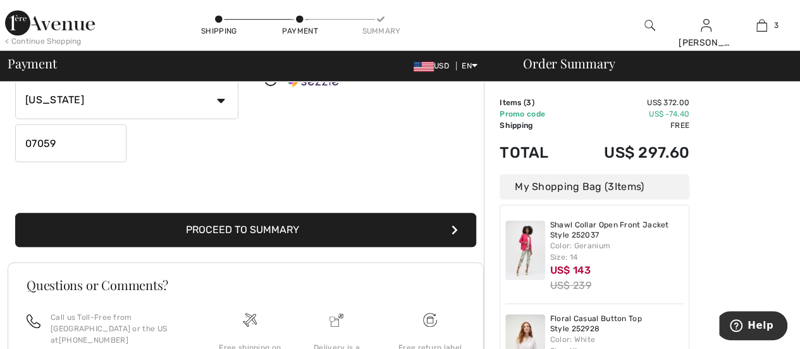
click at [61, 144] on input "07059" at bounding box center [70, 143] width 111 height 38
type input "0"
type input "33431"
click at [264, 228] on button "Proceed to Summary" at bounding box center [245, 230] width 461 height 34
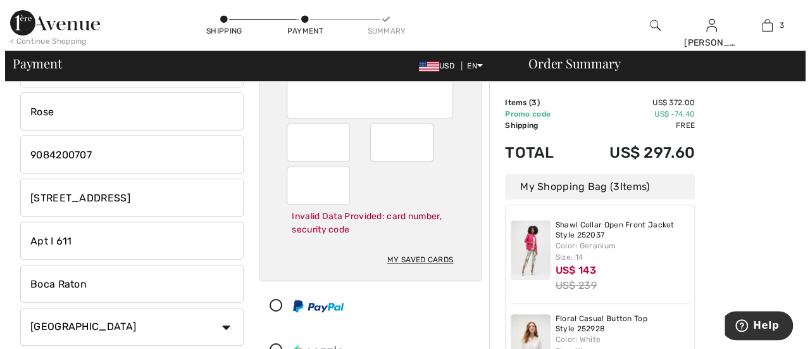
scroll to position [127, 0]
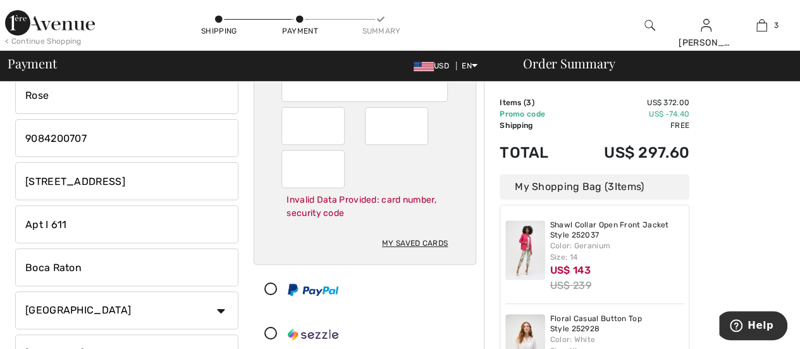
click at [419, 240] on div "My Saved Cards" at bounding box center [415, 243] width 66 height 22
radio input "true"
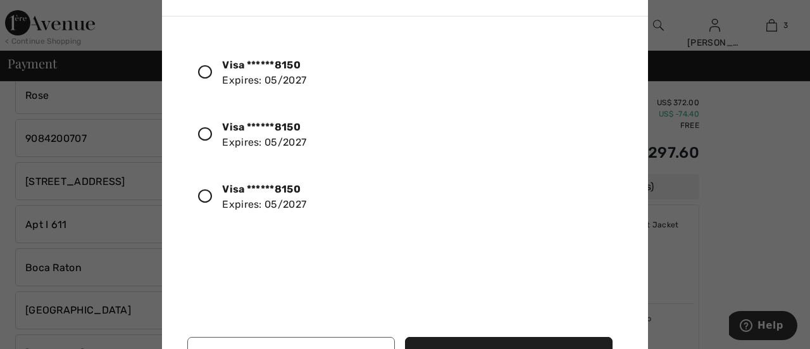
click at [205, 70] on icon at bounding box center [205, 72] width 14 height 14
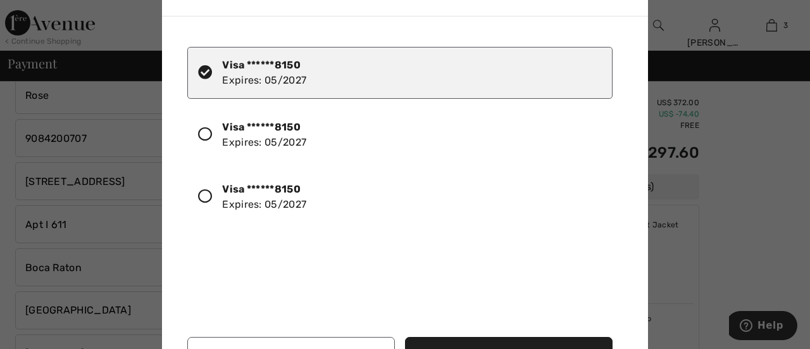
click at [441, 207] on div "Visa ******8150 Expires: 05/2027" at bounding box center [399, 197] width 425 height 52
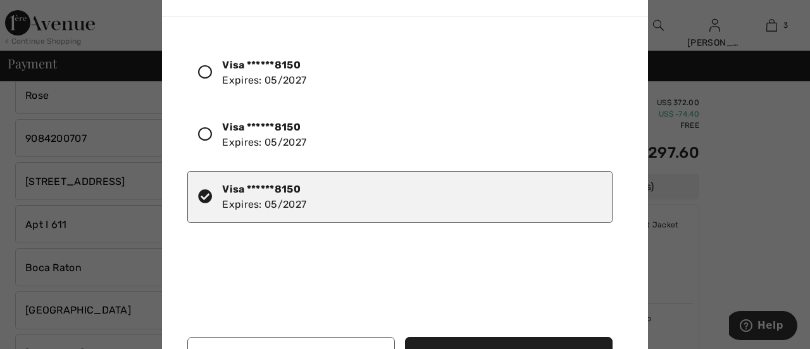
click at [533, 344] on button "Use Selected Card" at bounding box center [508, 354] width 207 height 34
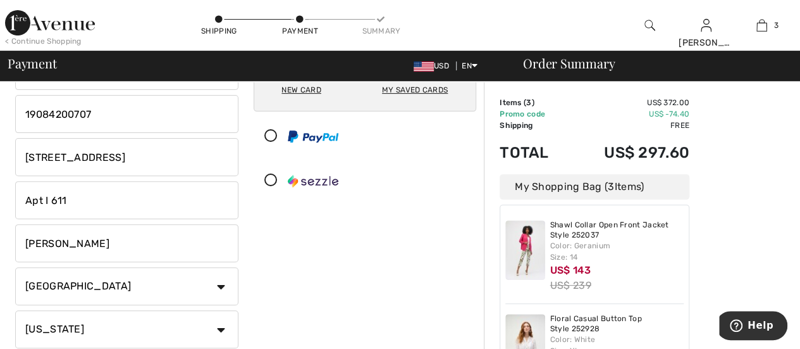
scroll to position [127, 0]
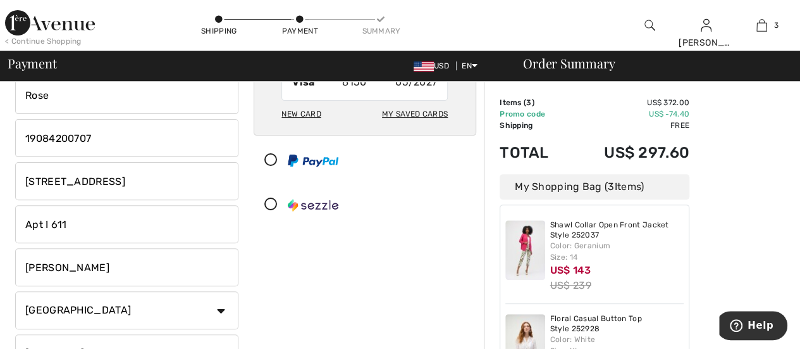
click at [63, 266] on input "[PERSON_NAME]" at bounding box center [126, 267] width 223 height 38
click at [64, 266] on input "[PERSON_NAME]" at bounding box center [126, 267] width 223 height 38
select select "NJ"
click at [69, 268] on input "[PERSON_NAME]" at bounding box center [126, 267] width 223 height 38
click at [67, 269] on input "[PERSON_NAME]" at bounding box center [126, 267] width 223 height 38
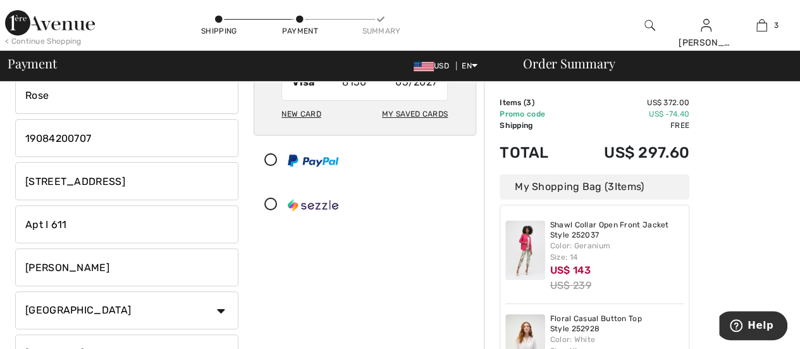
type input "Boca Raton"
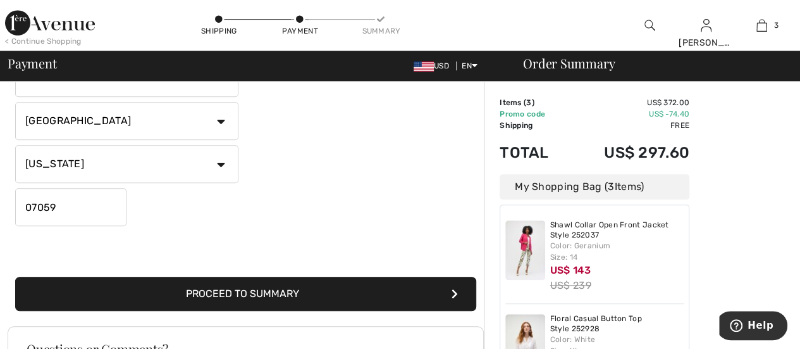
scroll to position [316, 0]
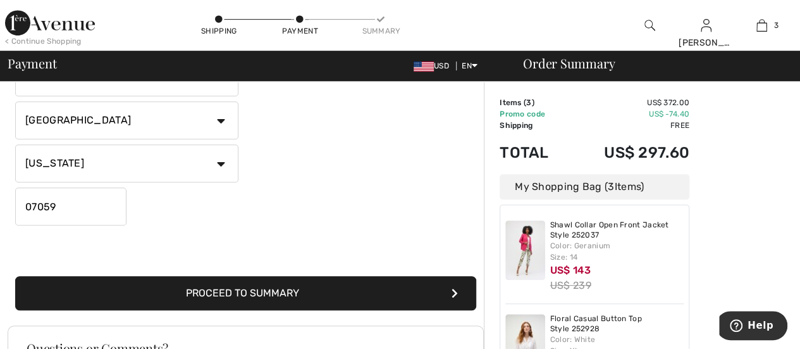
click at [56, 206] on input "07059" at bounding box center [70, 206] width 111 height 38
click at [58, 205] on input "07059" at bounding box center [70, 206] width 111 height 38
click at [61, 202] on input "07059" at bounding box center [70, 206] width 111 height 38
type input "0"
type input "33431"
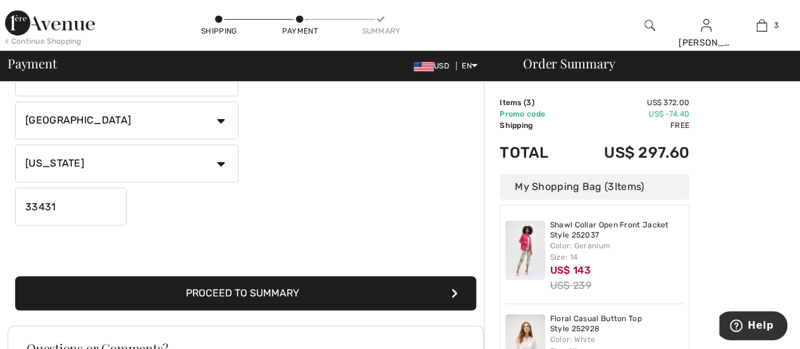
click at [289, 291] on button "Proceed to Summary" at bounding box center [245, 293] width 461 height 34
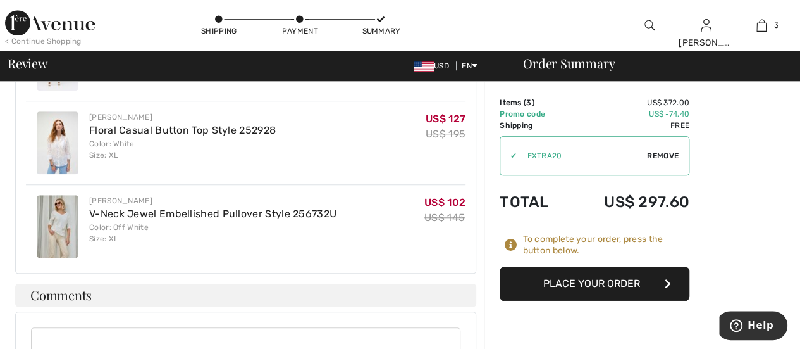
scroll to position [506, 0]
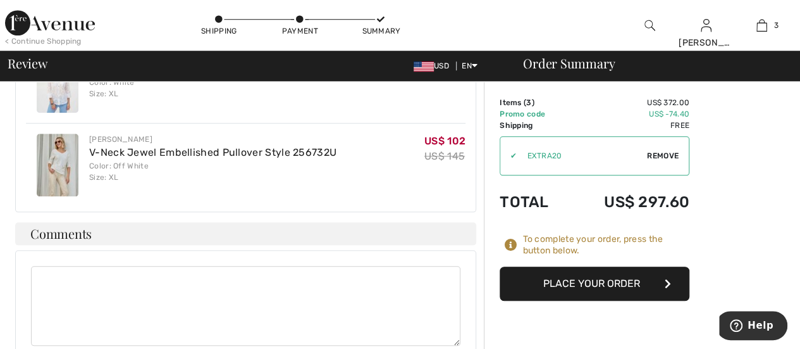
click at [598, 281] on button "Place Your Order" at bounding box center [595, 283] width 190 height 34
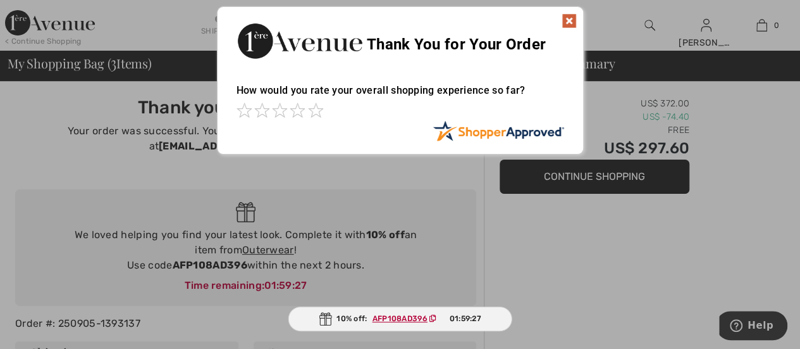
click at [564, 17] on img at bounding box center [569, 20] width 15 height 15
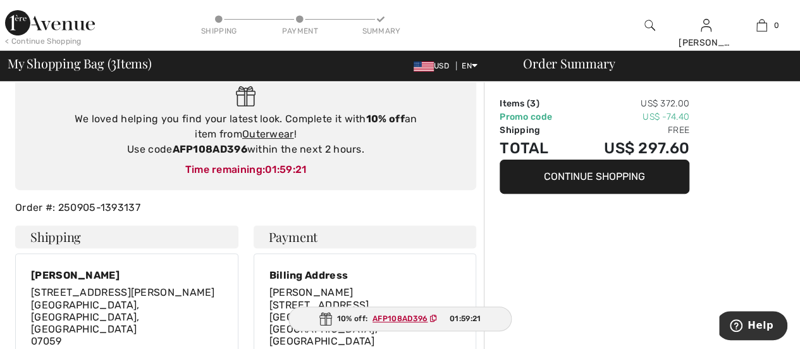
scroll to position [127, 0]
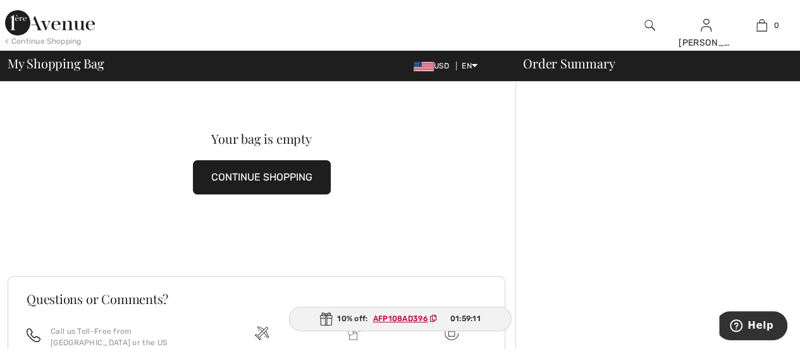
click at [287, 172] on button "CONTINUE SHOPPING" at bounding box center [262, 177] width 138 height 34
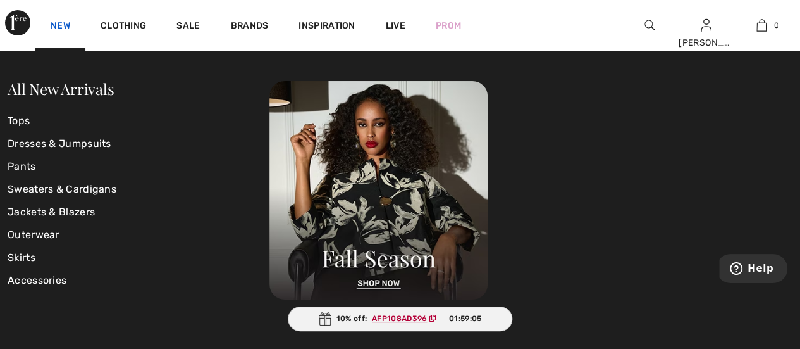
click at [61, 23] on link "New" at bounding box center [61, 26] width 20 height 13
click at [57, 189] on link "Sweaters & Cardigans" at bounding box center [139, 189] width 262 height 23
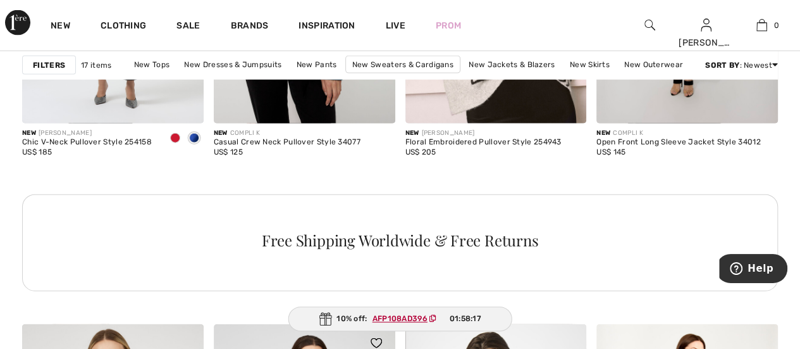
scroll to position [1392, 0]
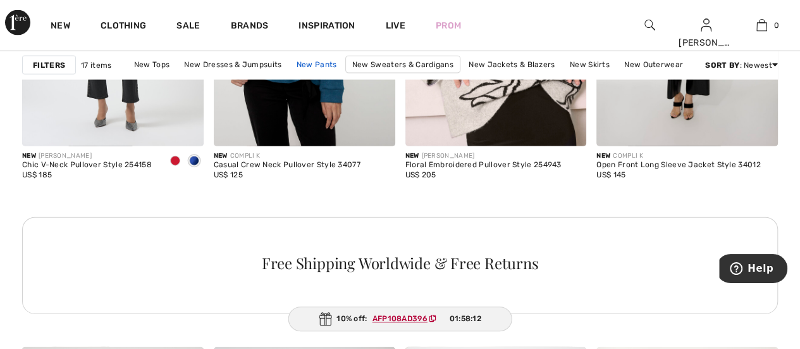
click at [307, 60] on link "New Pants" at bounding box center [316, 64] width 53 height 16
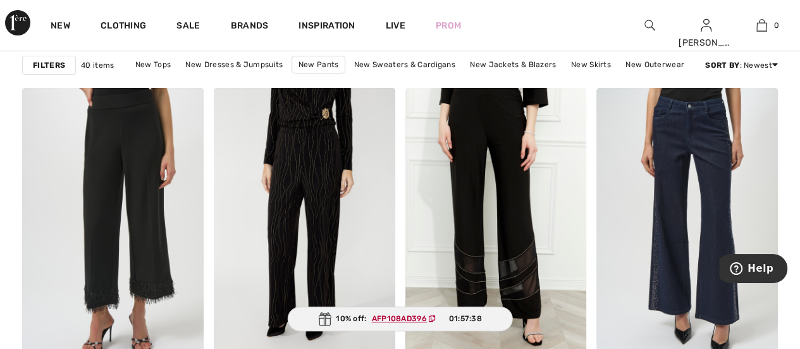
scroll to position [2341, 0]
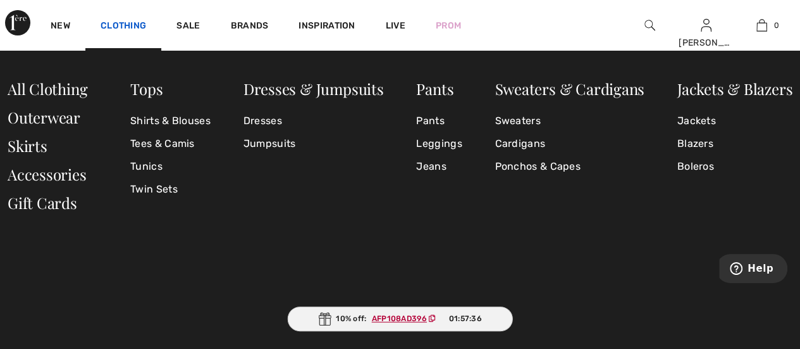
click at [125, 27] on link "Clothing" at bounding box center [124, 26] width 46 height 13
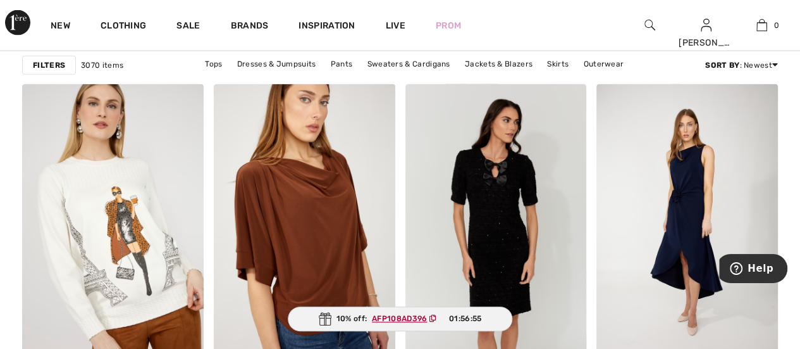
scroll to position [3859, 0]
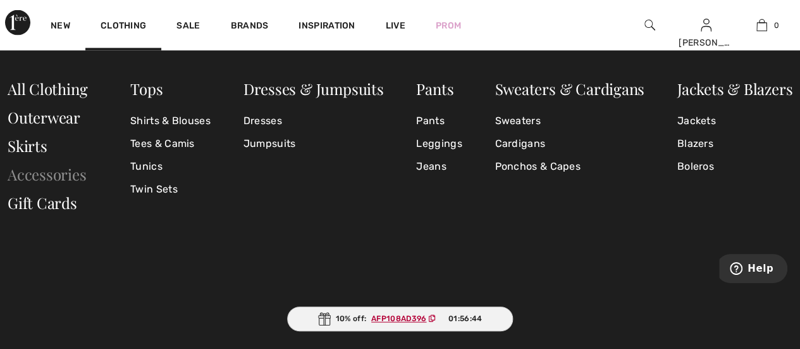
click at [29, 173] on link "Accessories" at bounding box center [47, 174] width 79 height 20
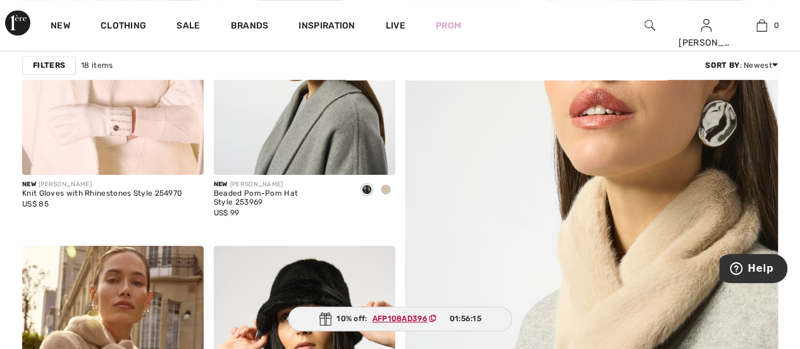
scroll to position [211, 0]
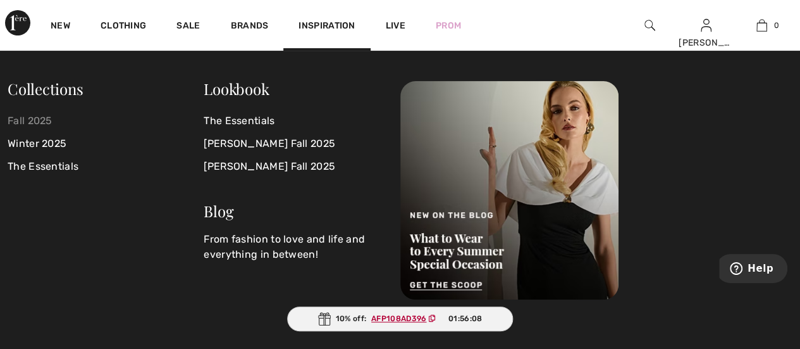
click at [40, 123] on link "Fall 2025" at bounding box center [106, 120] width 196 height 23
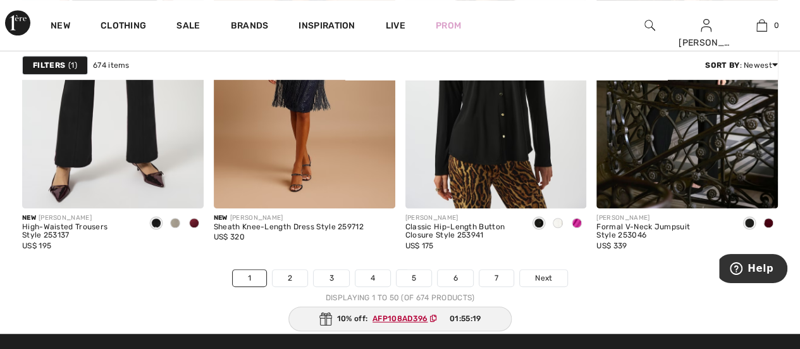
scroll to position [5251, 0]
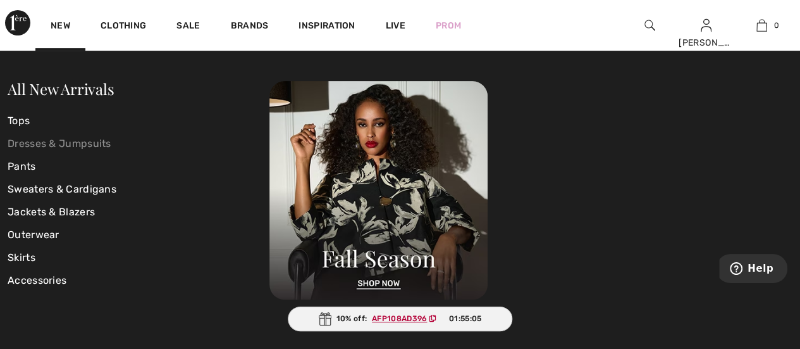
click at [31, 142] on link "Dresses & Jumpsuits" at bounding box center [139, 143] width 262 height 23
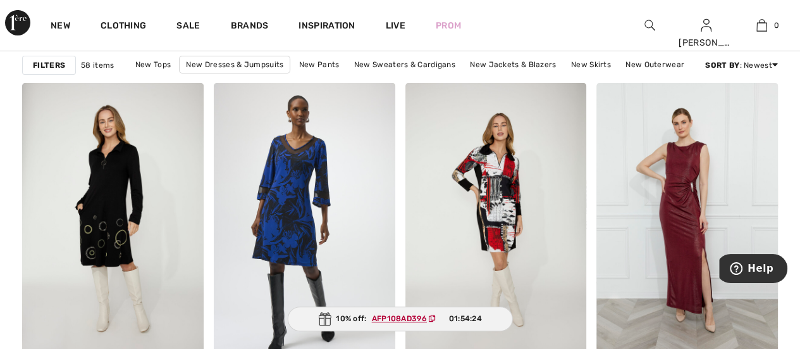
scroll to position [4681, 0]
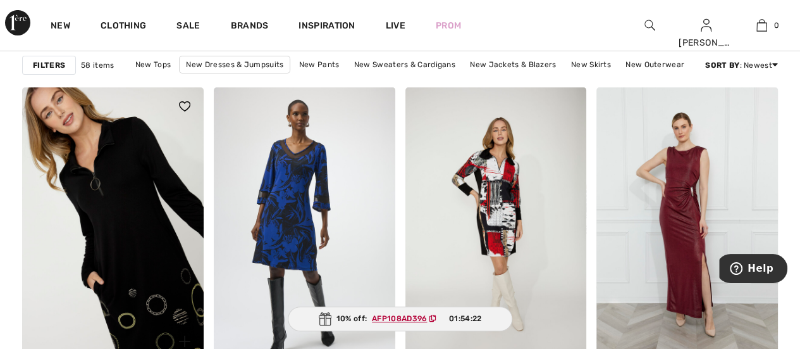
click at [104, 228] on img at bounding box center [113, 223] width 182 height 272
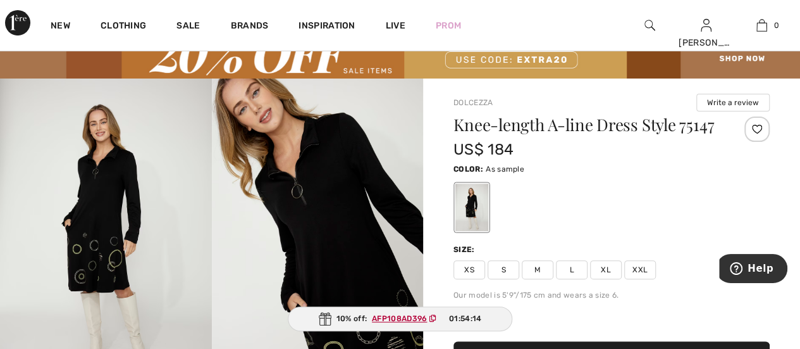
scroll to position [63, 0]
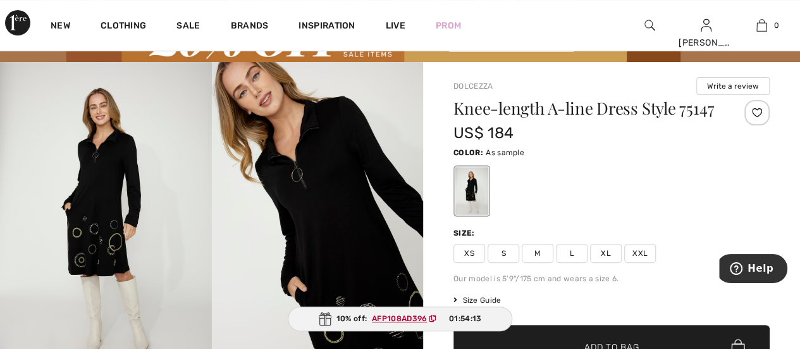
click at [109, 194] on img at bounding box center [106, 221] width 212 height 318
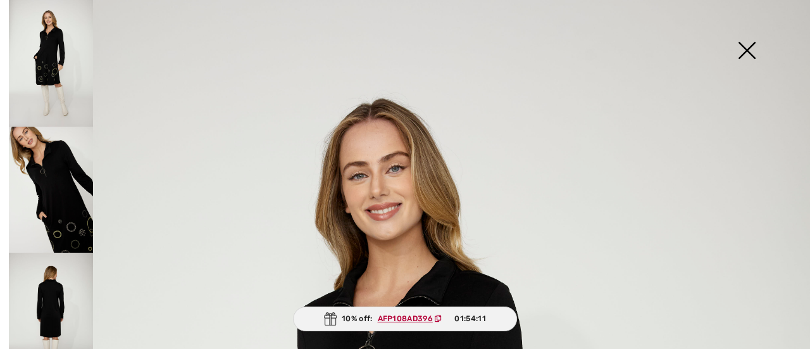
click at [65, 185] on img at bounding box center [51, 190] width 84 height 127
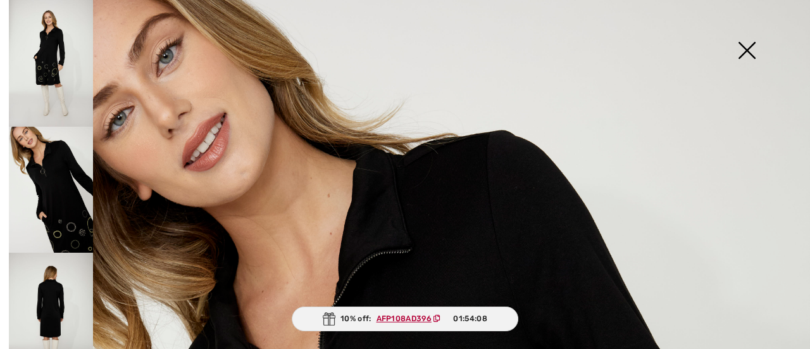
click at [755, 48] on img at bounding box center [746, 51] width 63 height 65
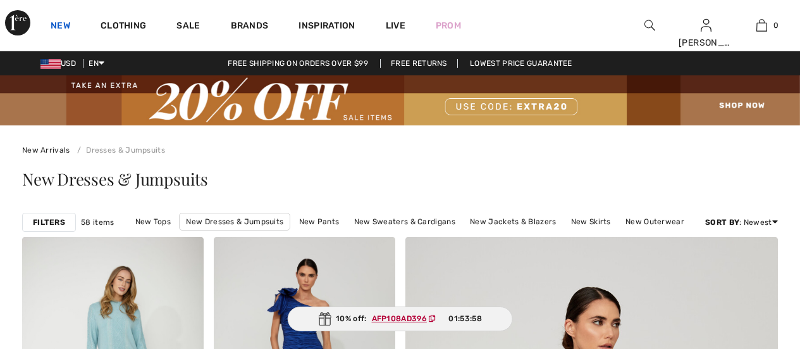
click at [57, 26] on link "New" at bounding box center [61, 26] width 20 height 13
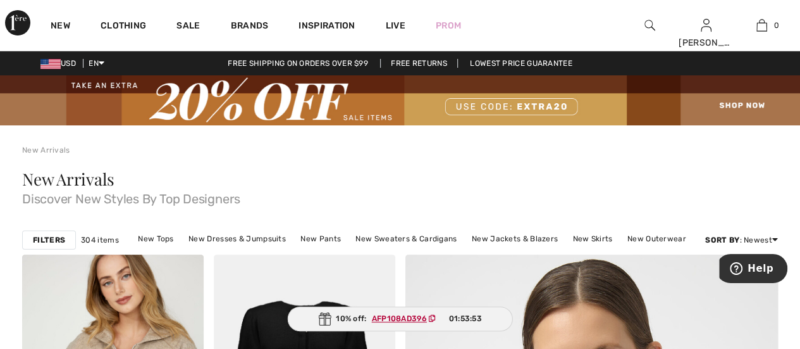
scroll to position [63, 0]
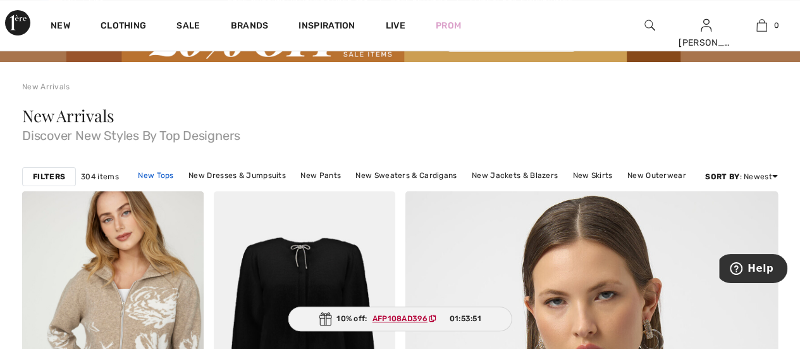
click at [167, 173] on link "New Tops" at bounding box center [156, 175] width 48 height 16
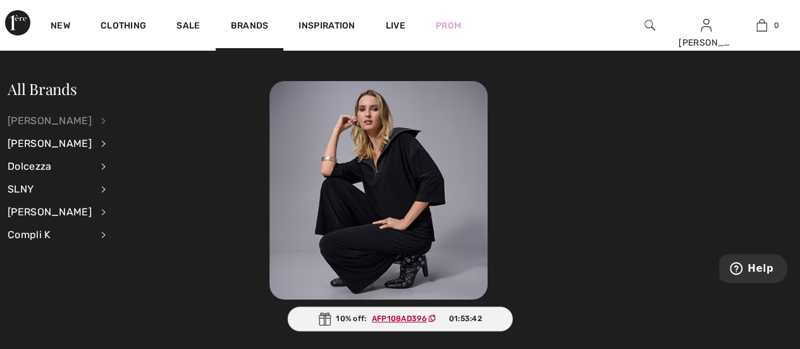
click at [69, 116] on div "[PERSON_NAME]" at bounding box center [50, 120] width 84 height 23
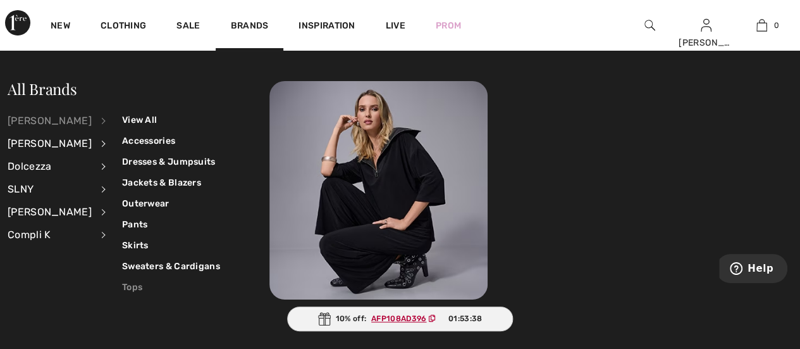
click at [124, 286] on link "Tops" at bounding box center [171, 286] width 98 height 21
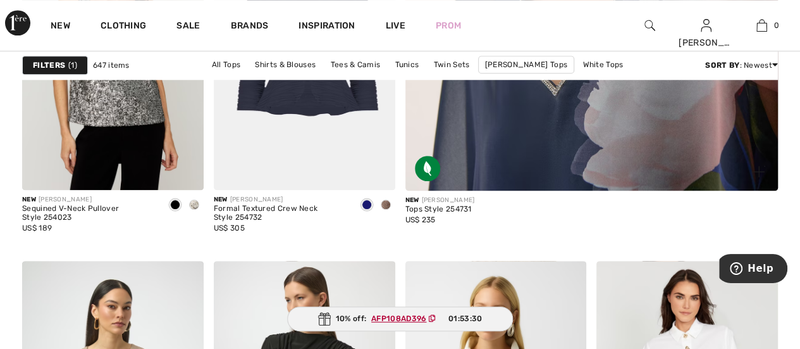
scroll to position [696, 0]
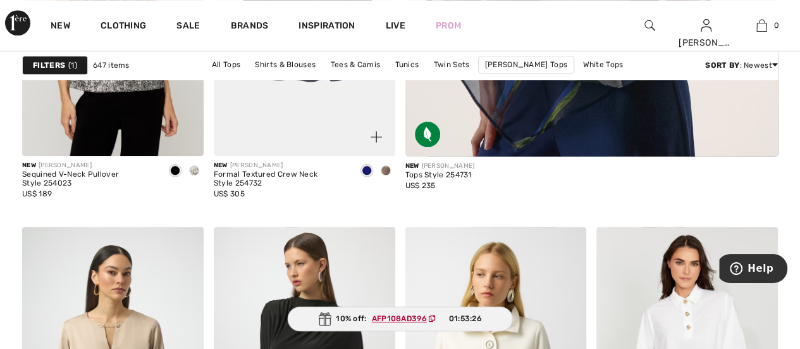
click at [383, 170] on span at bounding box center [386, 170] width 10 height 10
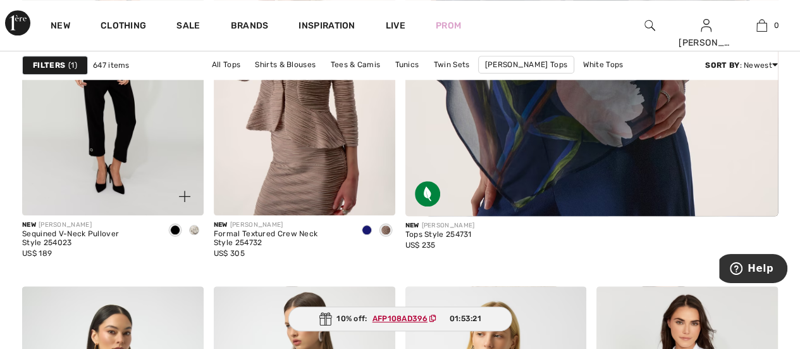
scroll to position [714, 0]
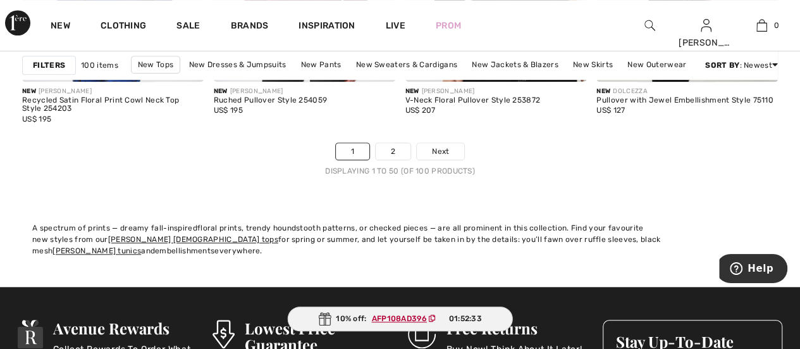
scroll to position [5314, 0]
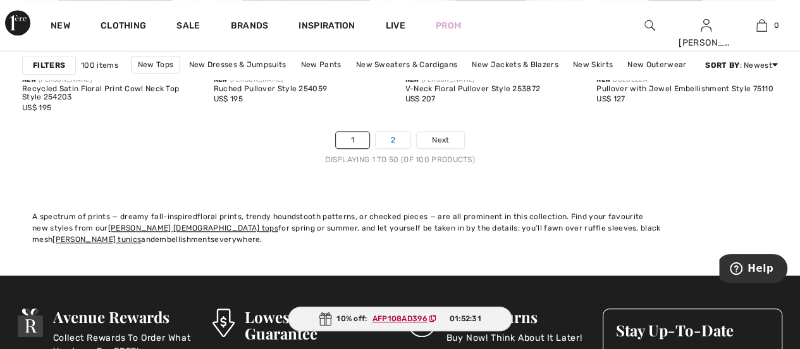
click at [390, 133] on link "2" at bounding box center [393, 140] width 35 height 16
click at [393, 135] on link "2" at bounding box center [393, 140] width 35 height 16
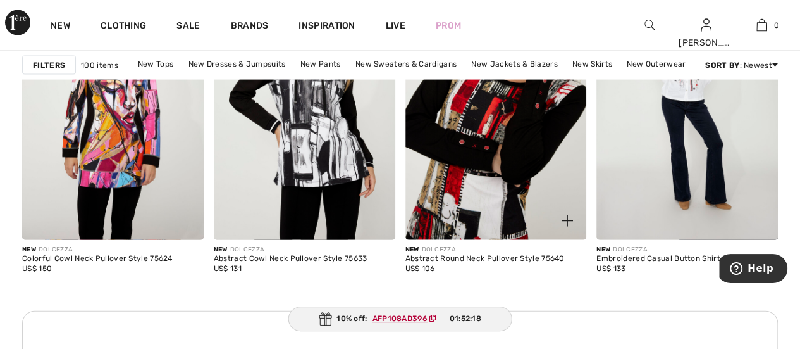
scroll to position [1328, 0]
